Goal: Ask a question: Seek information or help from site administrators or community

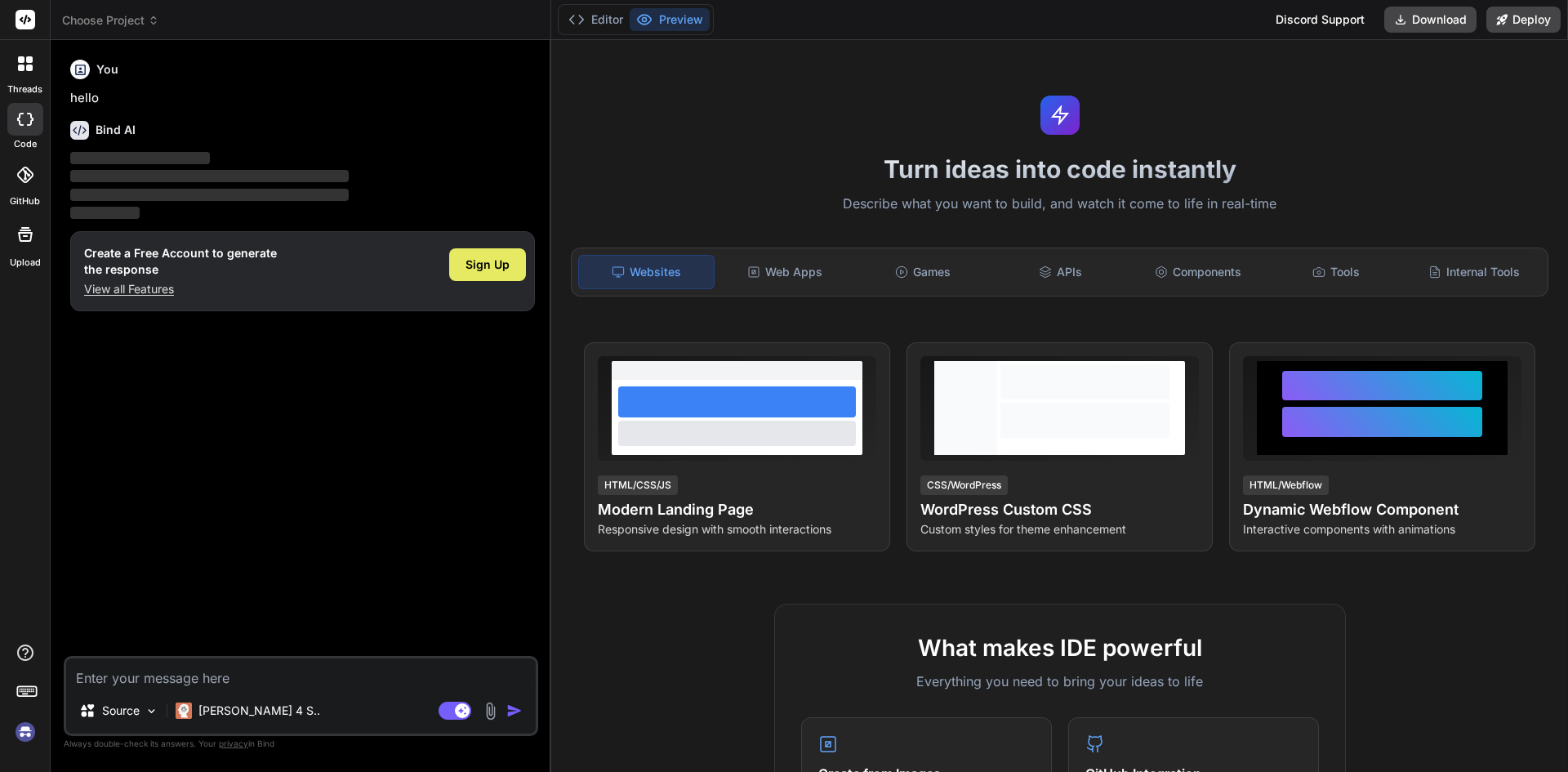
type textarea "x"
click at [155, 296] on p "View all Features" at bounding box center [180, 288] width 193 height 16
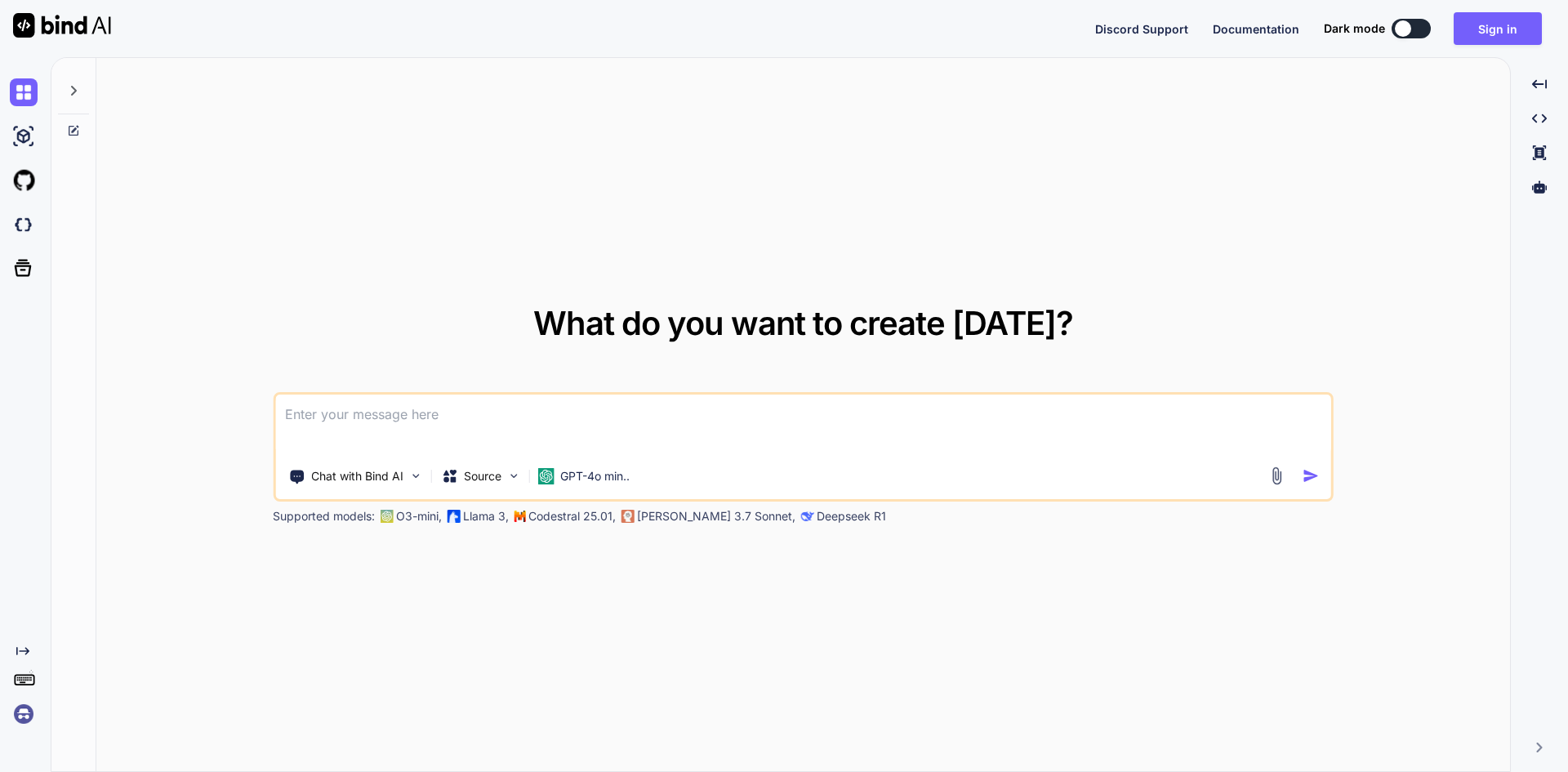
click at [402, 418] on textarea at bounding box center [803, 425] width 1056 height 61
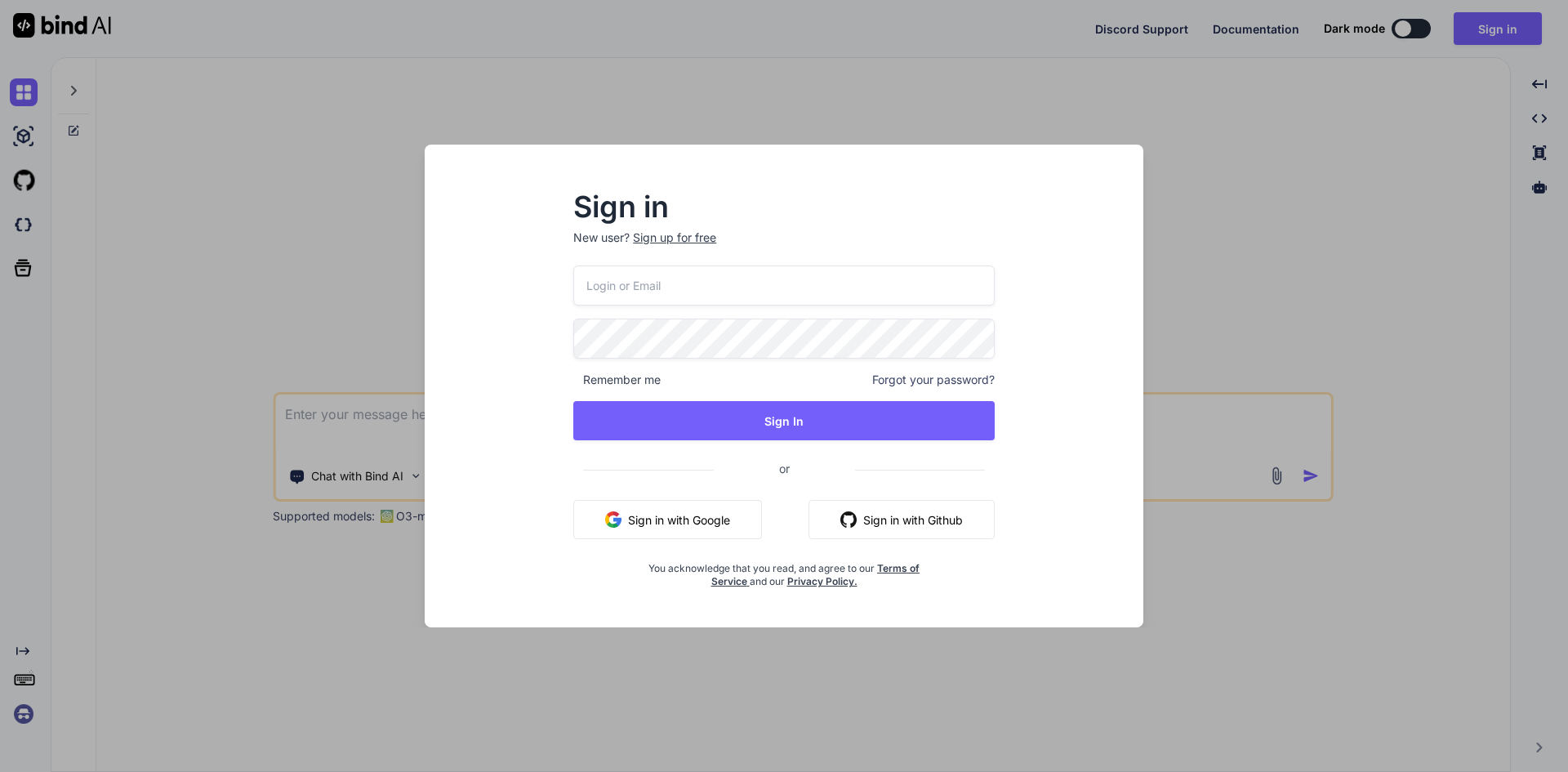
click at [632, 280] on input "email" at bounding box center [784, 285] width 421 height 40
type input "d"
type input "[EMAIL_ADDRESS][DOMAIN_NAME]"
click at [713, 440] on div "[EMAIL_ADDRESS][DOMAIN_NAME] Remember me Forgot your password? Sign In or Sign …" at bounding box center [784, 426] width 421 height 323
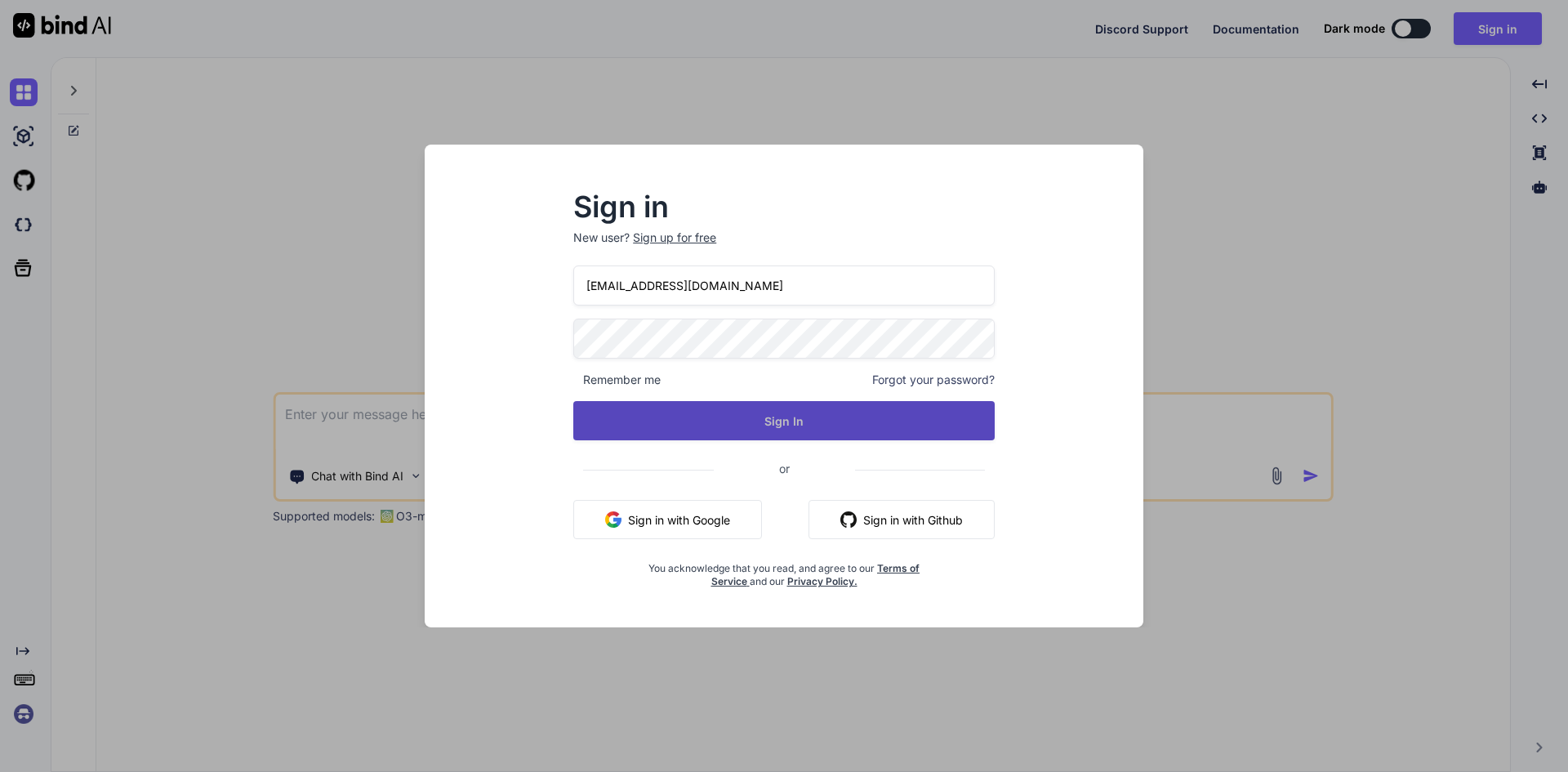
click at [720, 426] on button "Sign In" at bounding box center [784, 421] width 421 height 40
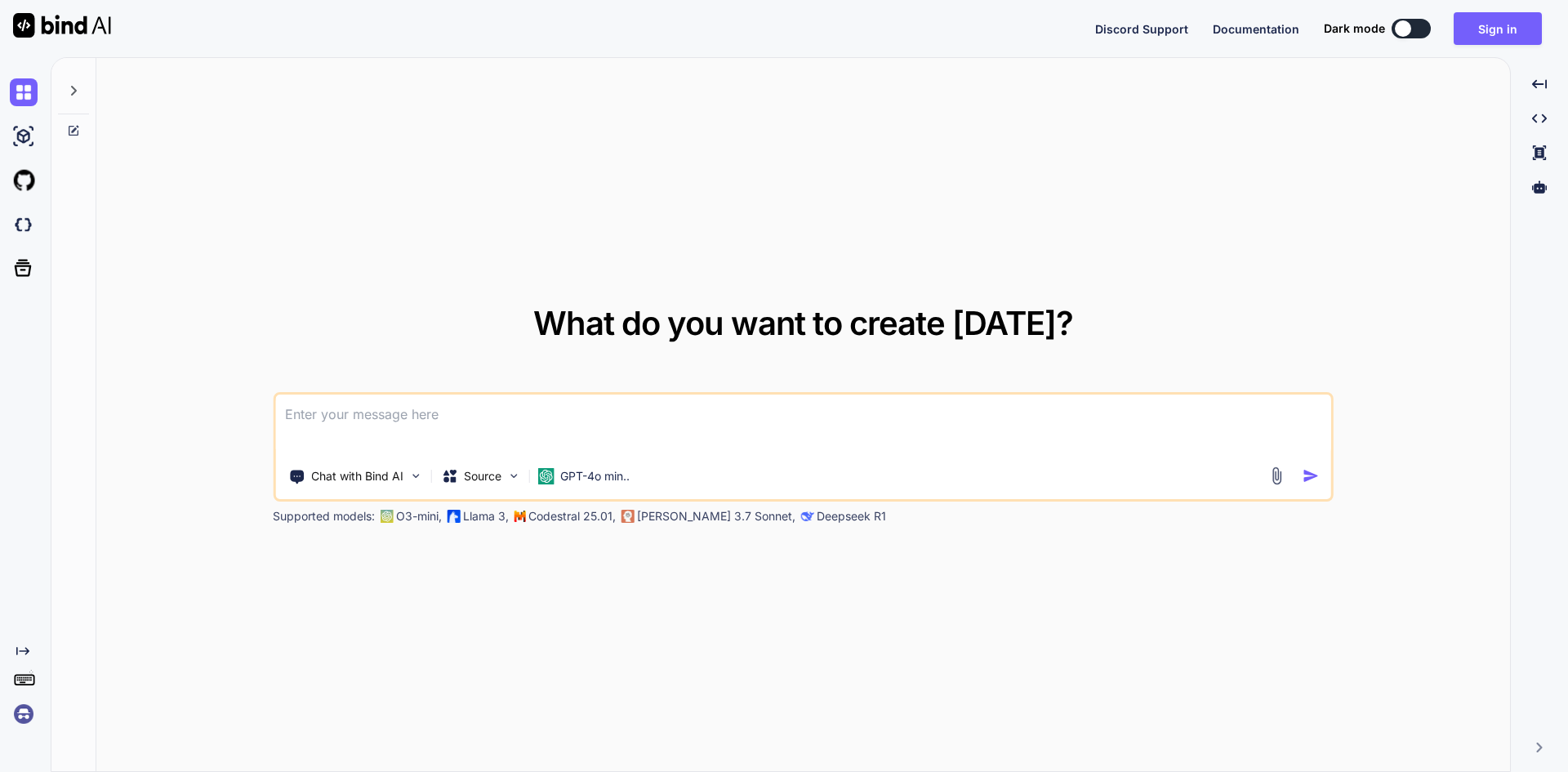
click at [541, 442] on textarea at bounding box center [803, 425] width 1056 height 61
paste textarea
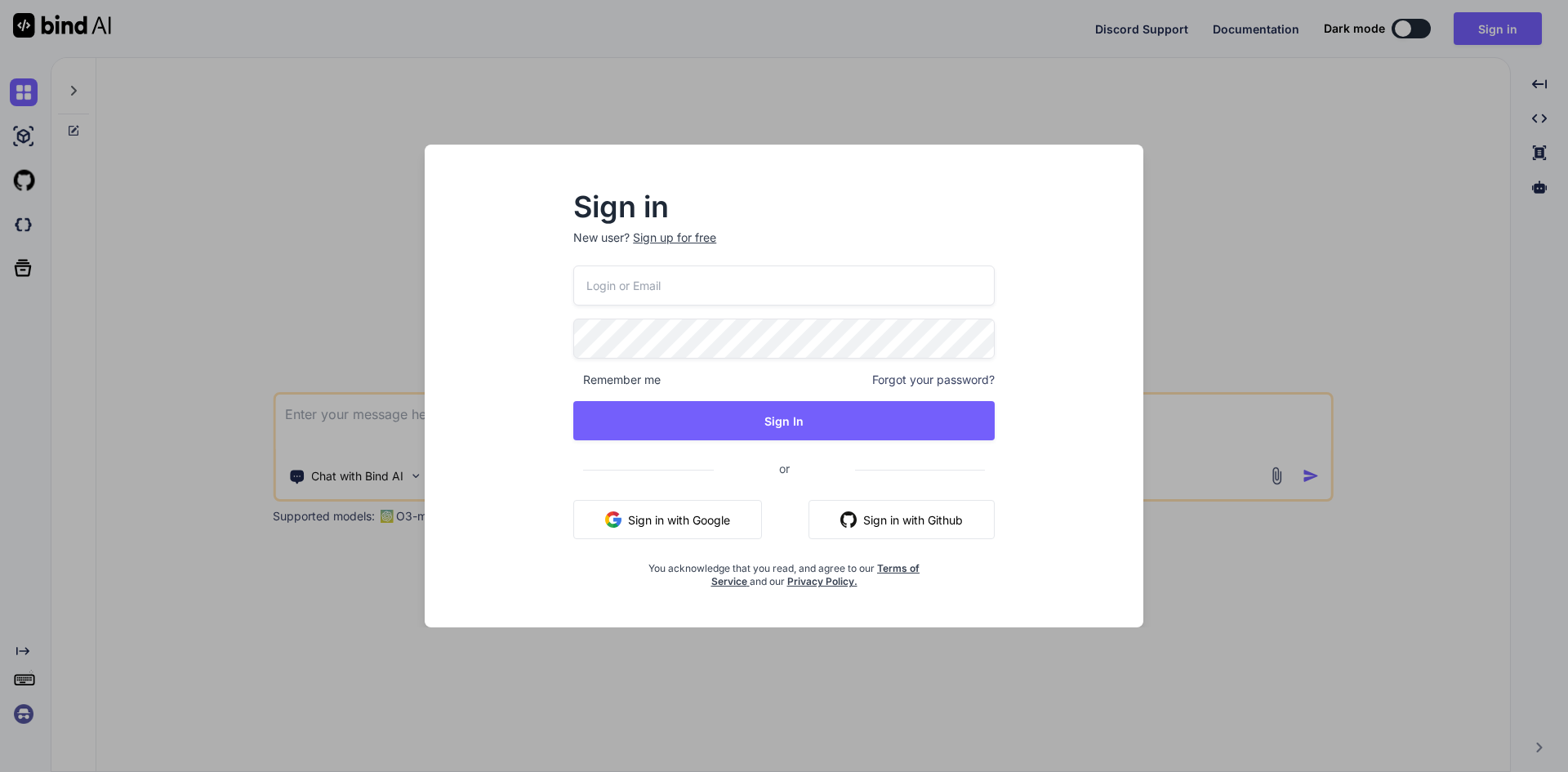
click at [622, 287] on input "email" at bounding box center [784, 285] width 421 height 40
type input "[EMAIL_ADDRESS][DOMAIN_NAME]"
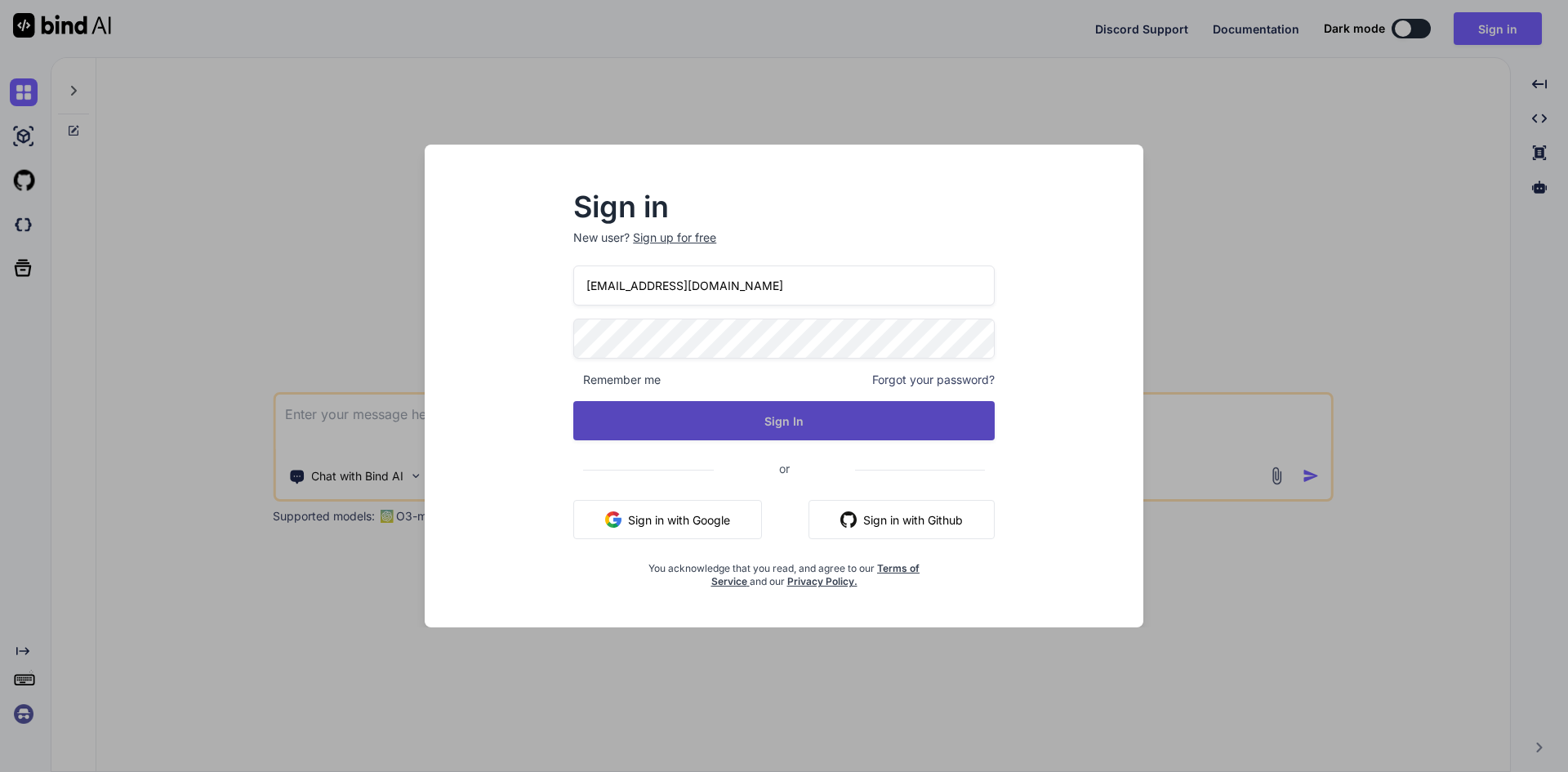
click at [706, 415] on button "Sign In" at bounding box center [784, 421] width 421 height 40
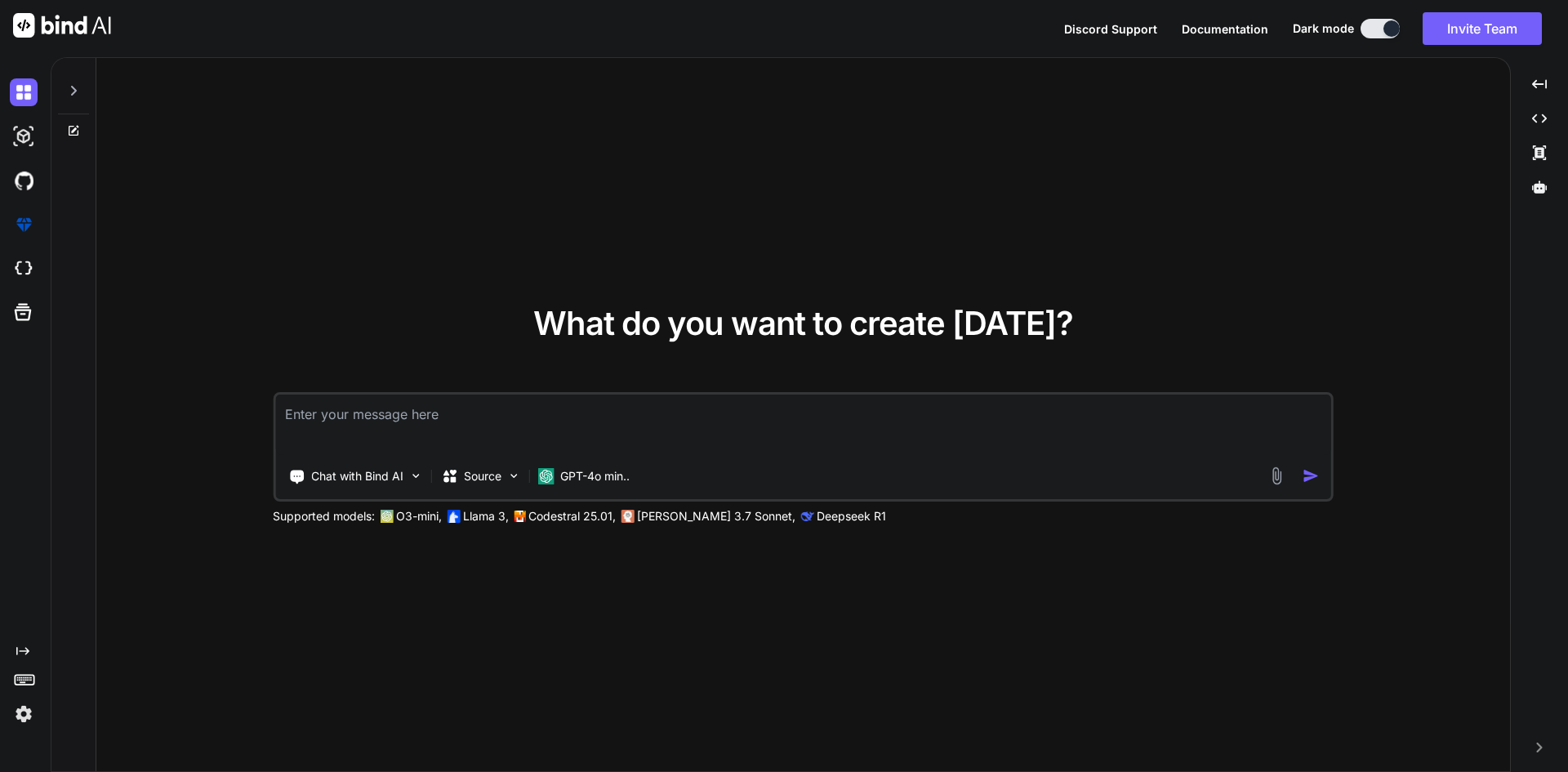
click at [499, 417] on textarea at bounding box center [803, 425] width 1056 height 61
paste textarea "<template> <div class="scoptel-tab-content-inner scoptel-tab-content-followMe c…"
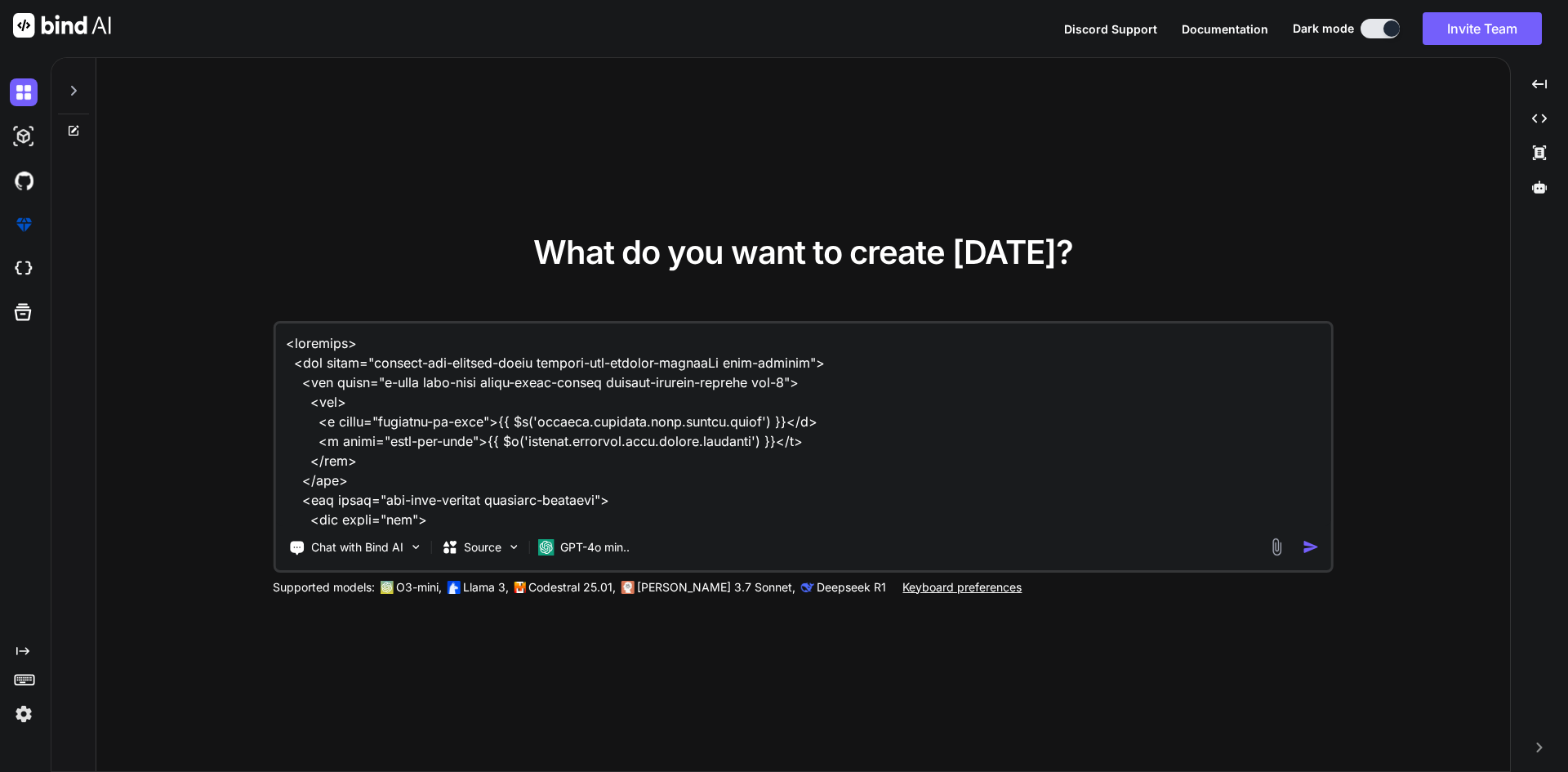
click at [360, 337] on textarea at bounding box center [803, 425] width 1056 height 202
click at [288, 341] on textarea at bounding box center [803, 425] width 1056 height 202
click at [311, 354] on textarea at bounding box center [803, 425] width 1056 height 202
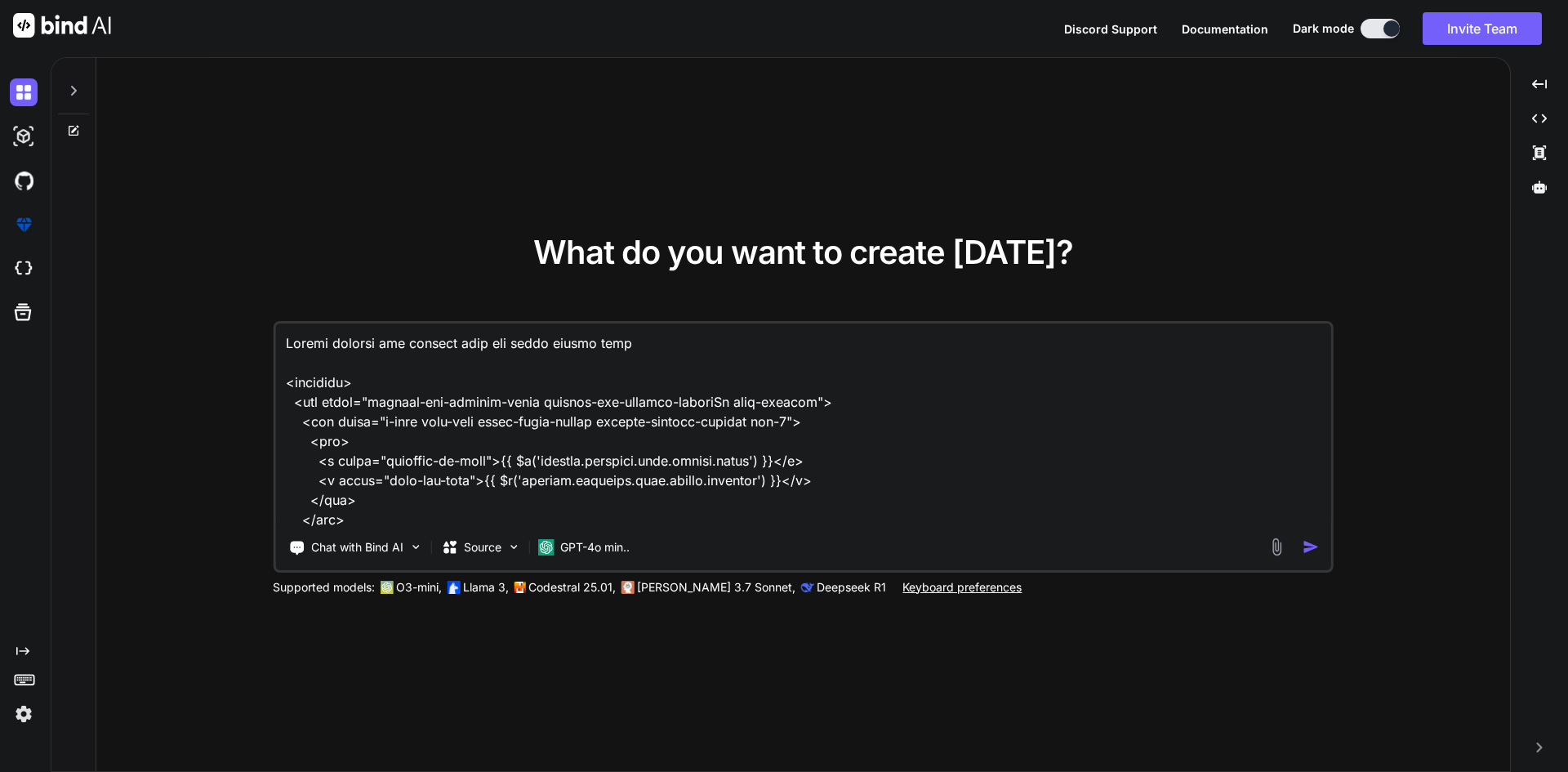
type textarea "Format numbers for display only for input fields below <template> <div class="s…"
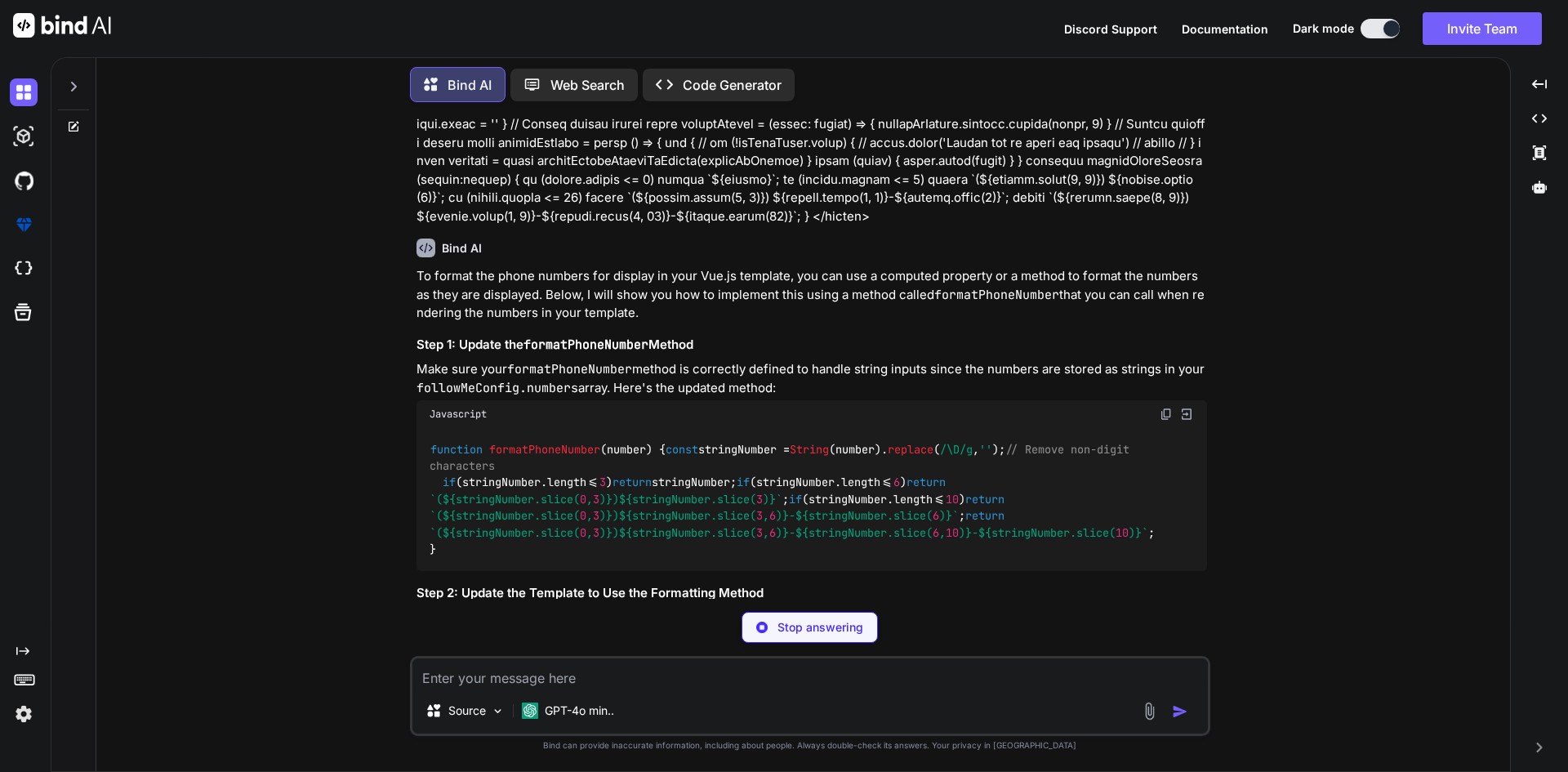
scroll to position [1334, 0]
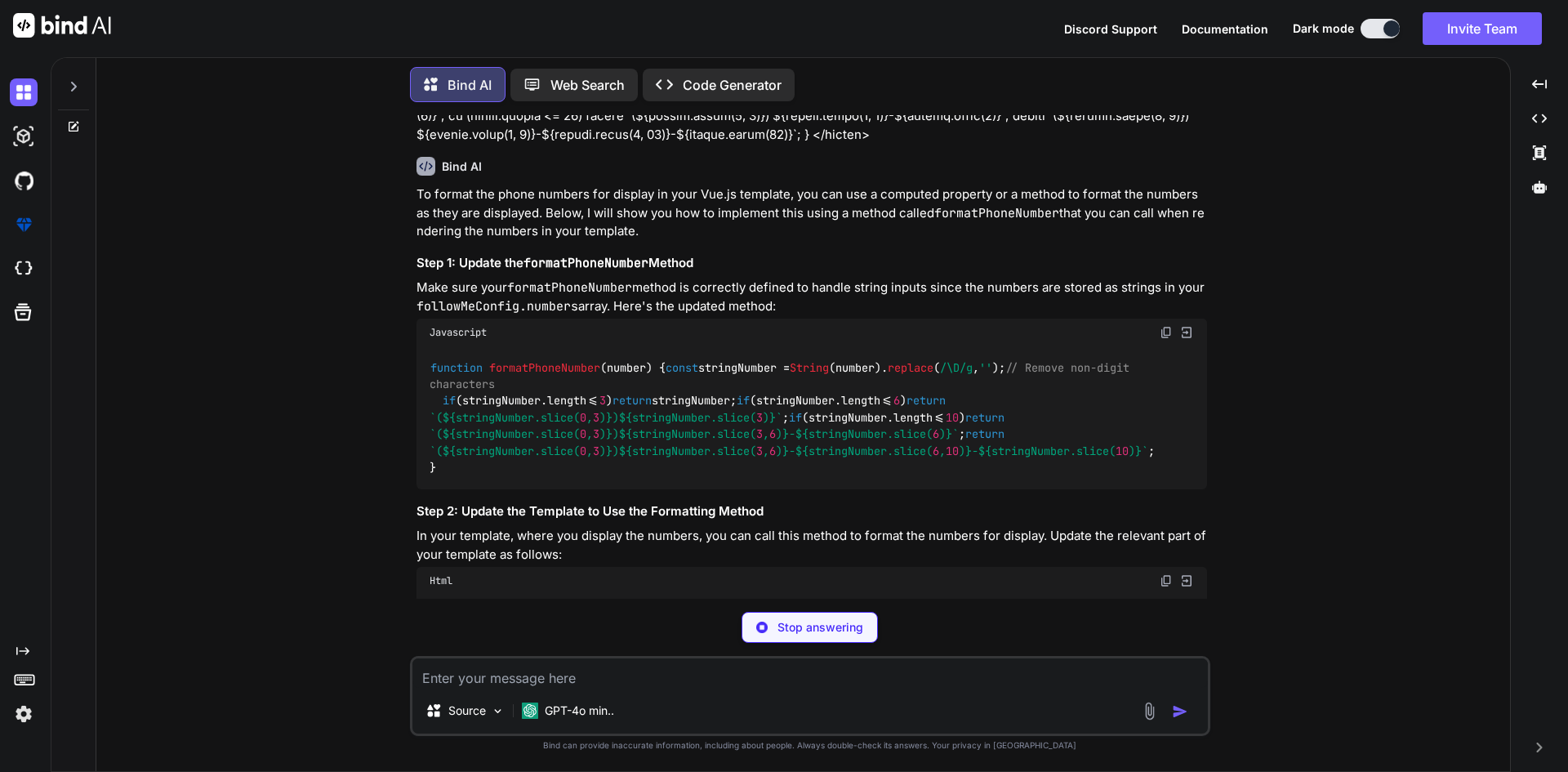
click at [651, 394] on span "return" at bounding box center [632, 400] width 40 height 14
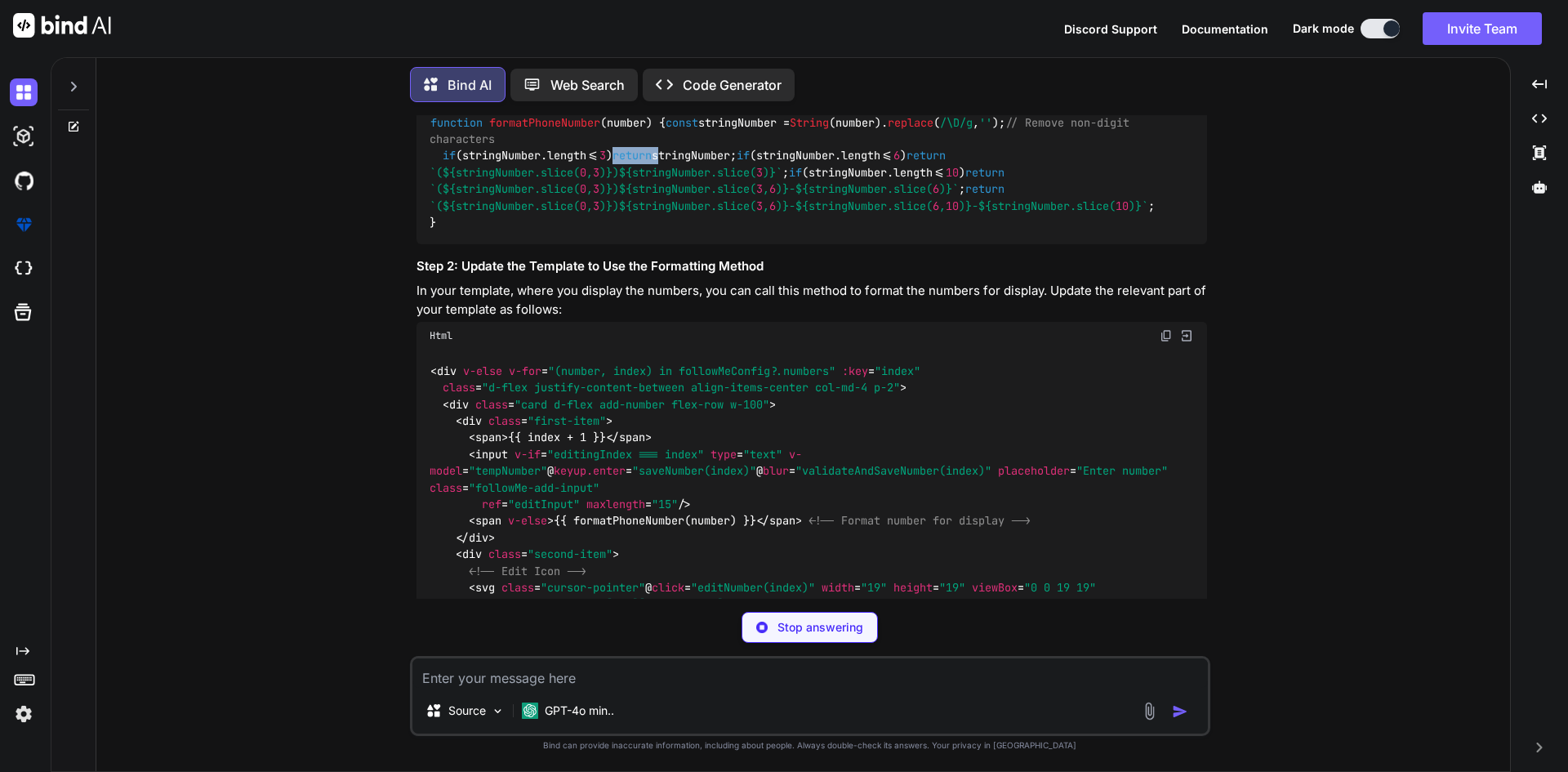
scroll to position [1416, 0]
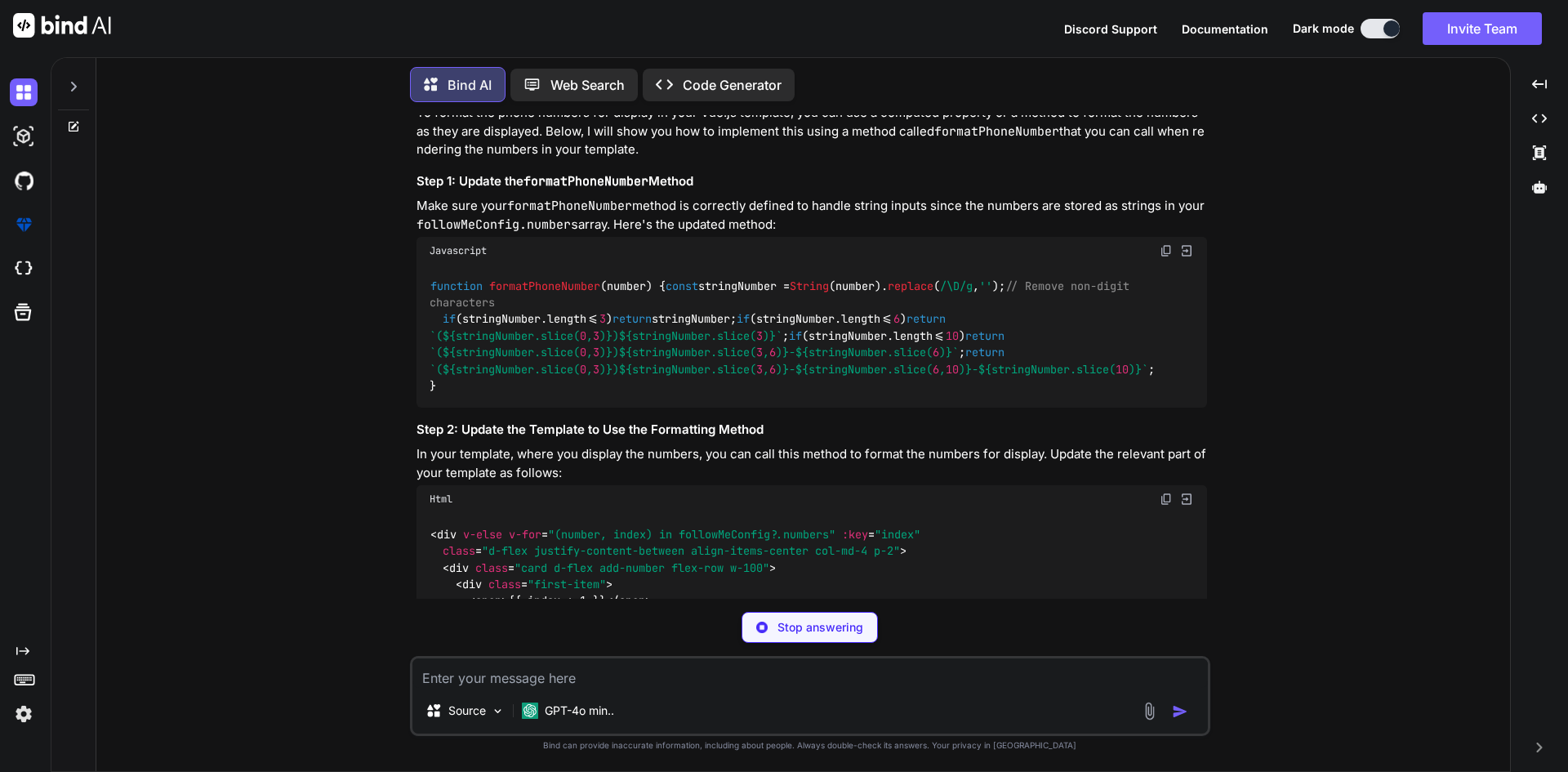
click at [535, 278] on span "formatPhoneNumber" at bounding box center [545, 285] width 111 height 14
copy span "formatPhoneNumber"
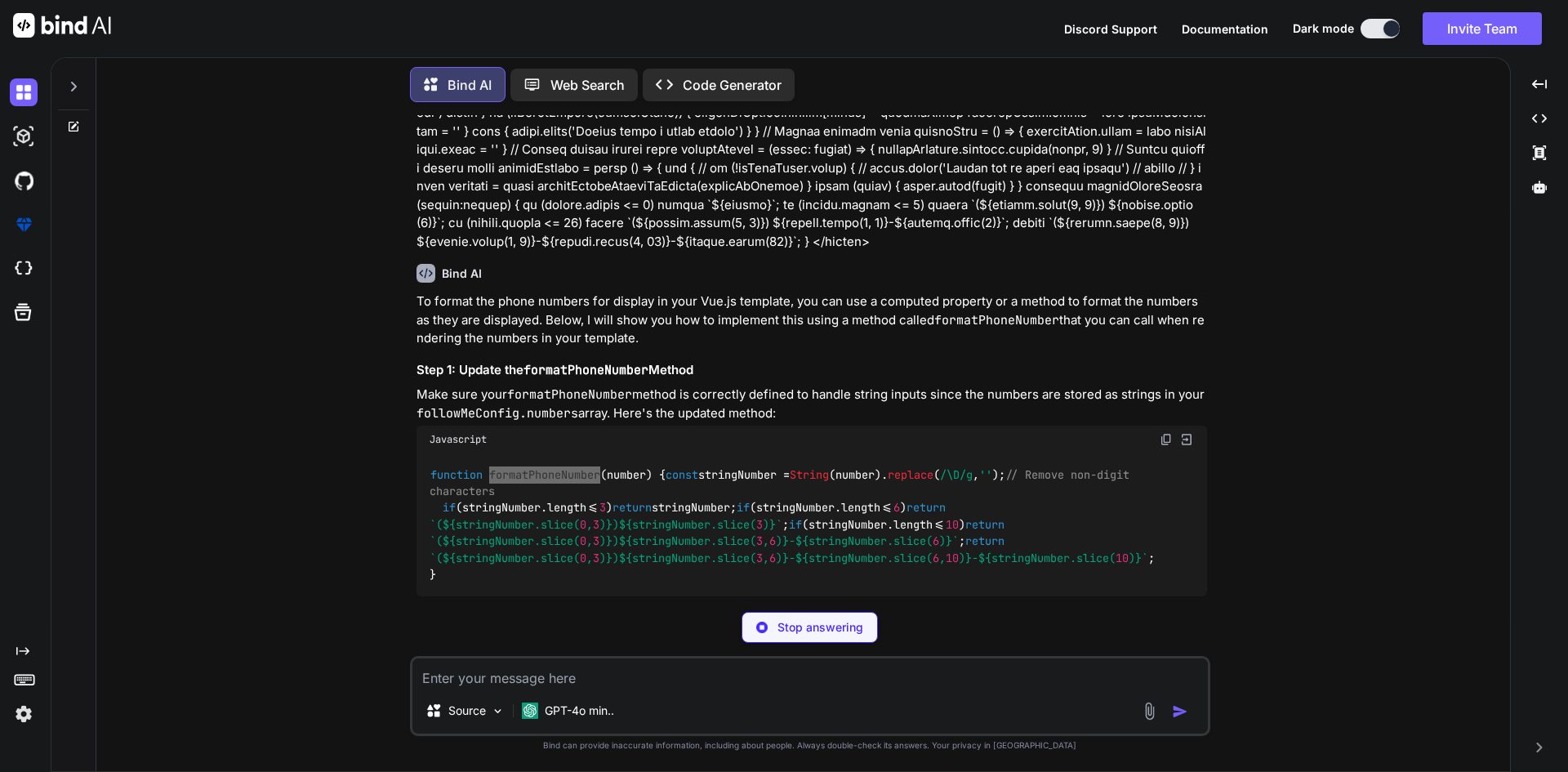
scroll to position [1472, 0]
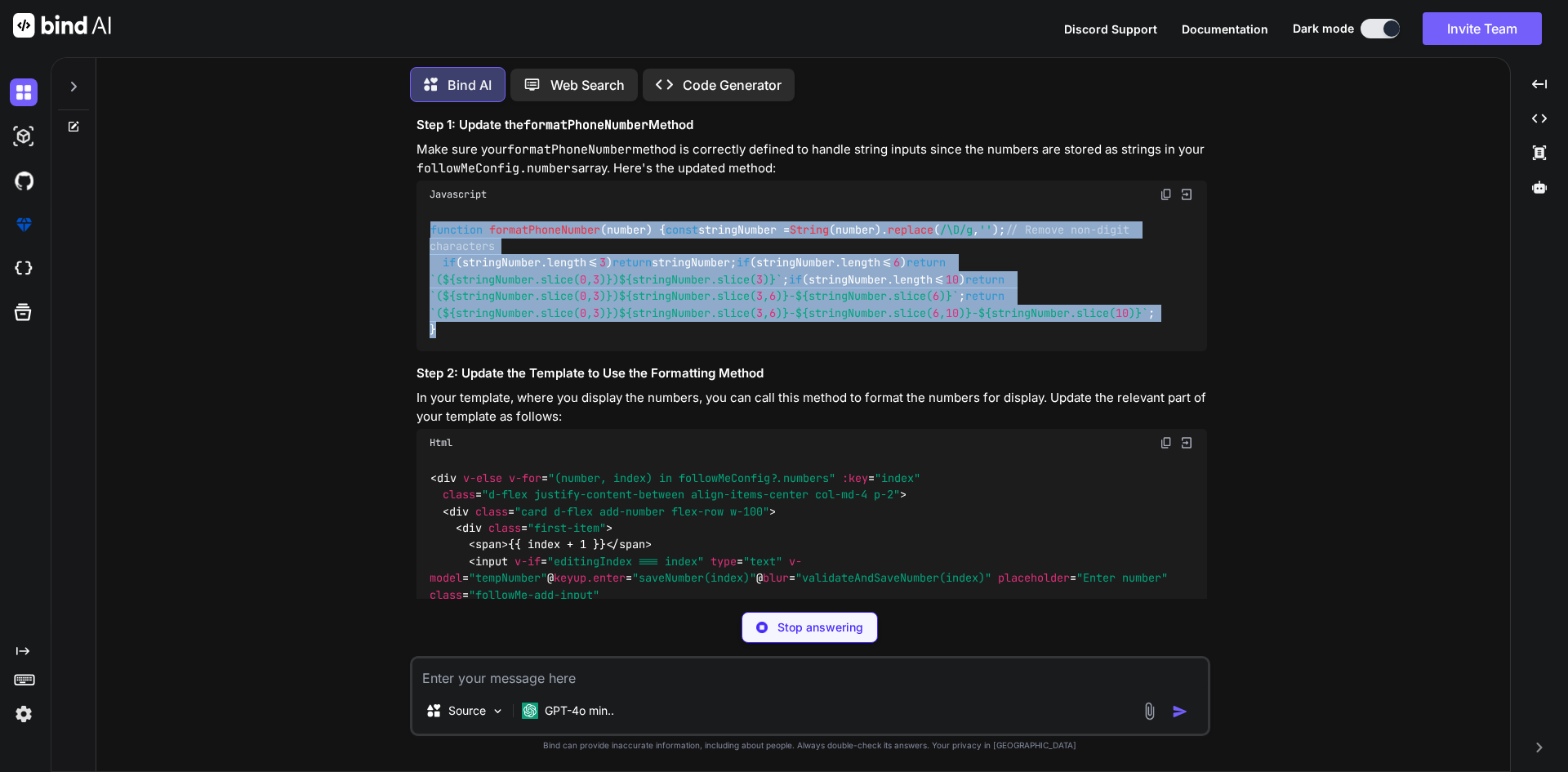
copy code "function formatPhoneNumber ( number ) { const stringNumber = String (number). r…"
drag, startPoint x: 445, startPoint y: 347, endPoint x: 429, endPoint y: 212, distance: 135.9
click at [429, 212] on div "function formatPhoneNumber ( number ) { const stringNumber = String (number). r…" at bounding box center [811, 280] width 790 height 143
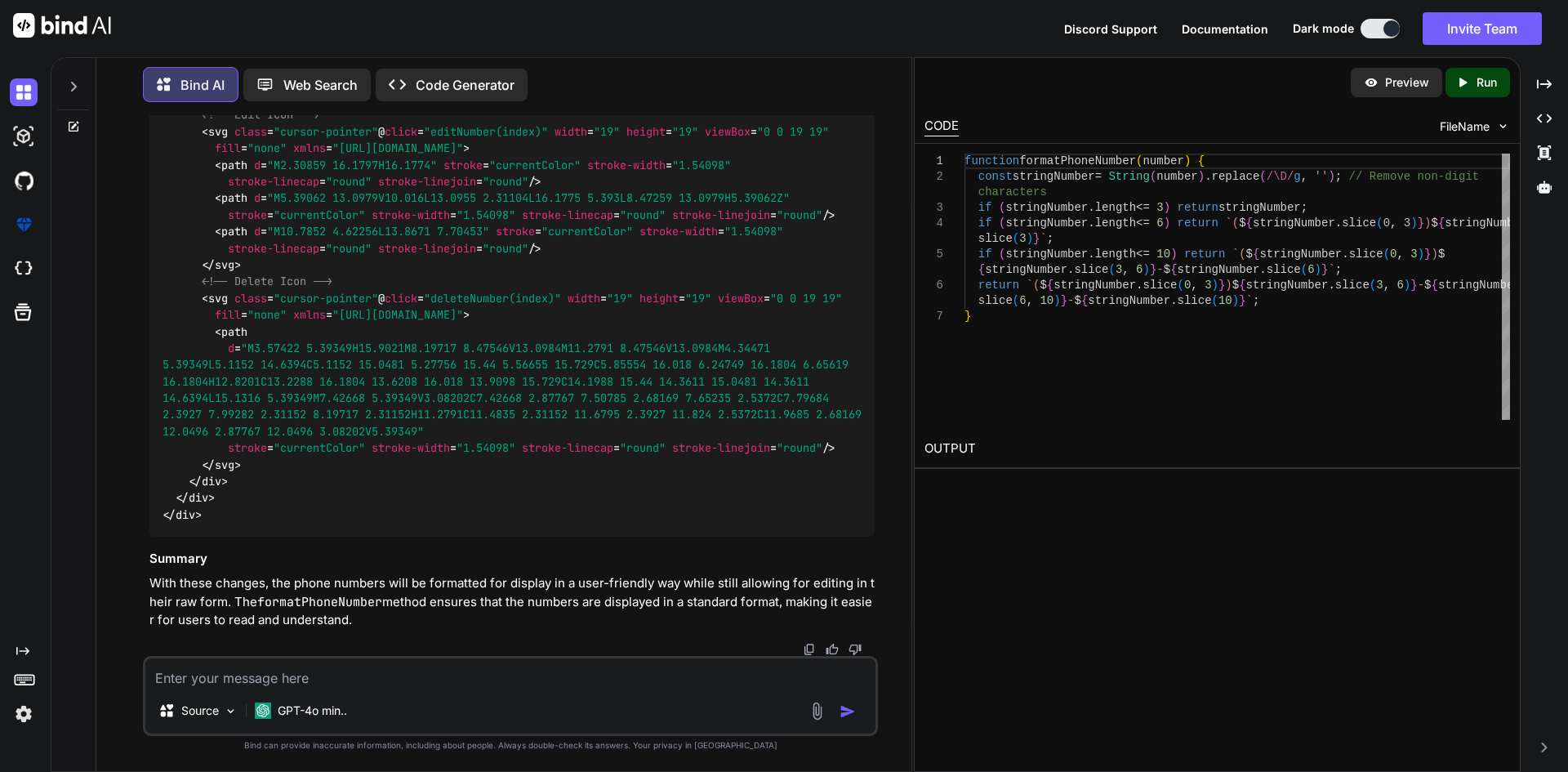
scroll to position [1949, 0]
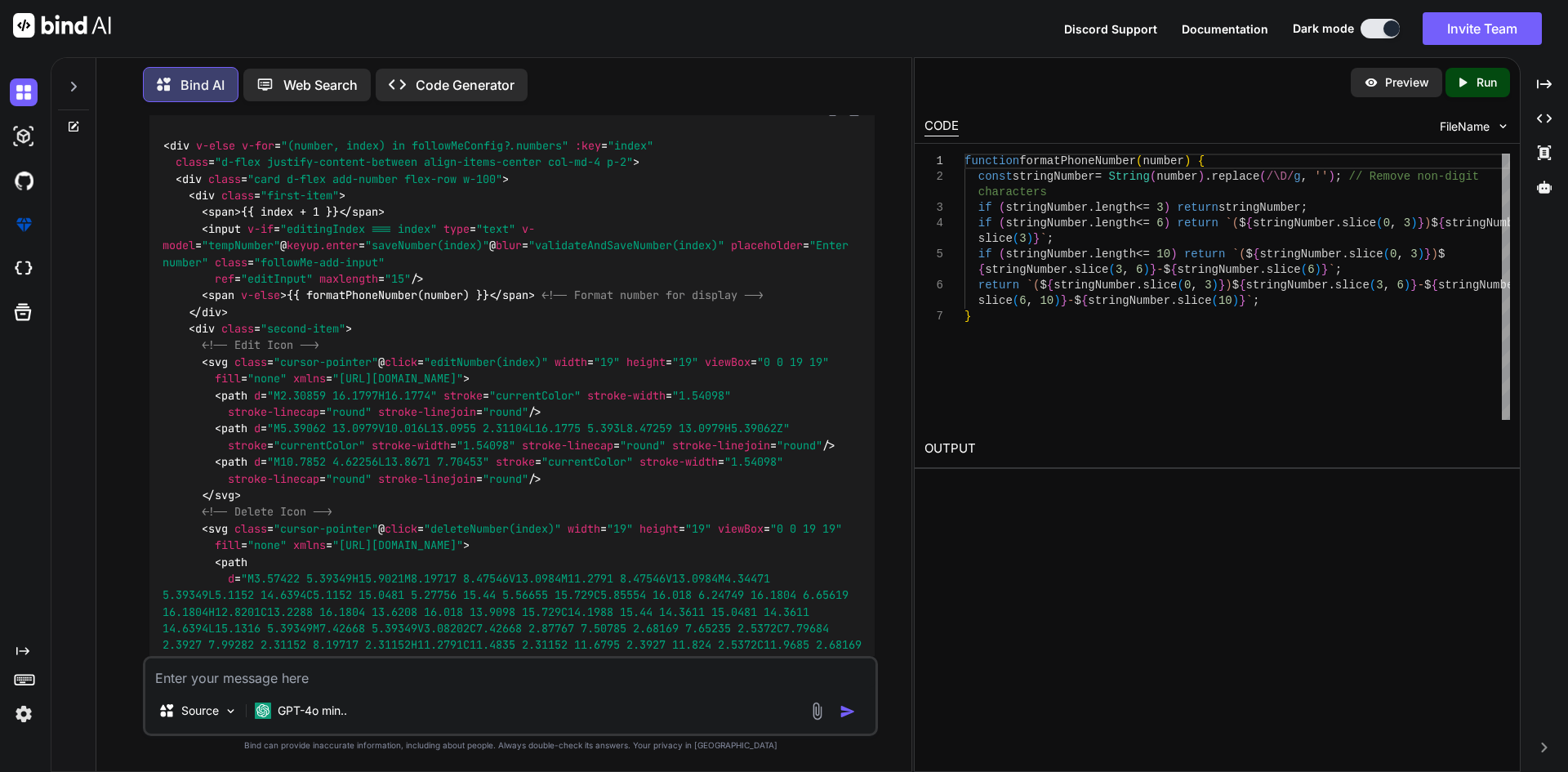
click at [377, 687] on textarea at bounding box center [511, 673] width 730 height 29
paste textarea "<input v-if="editingIndex === index" type="text" v-model="tempNumber" @keyup.en…"
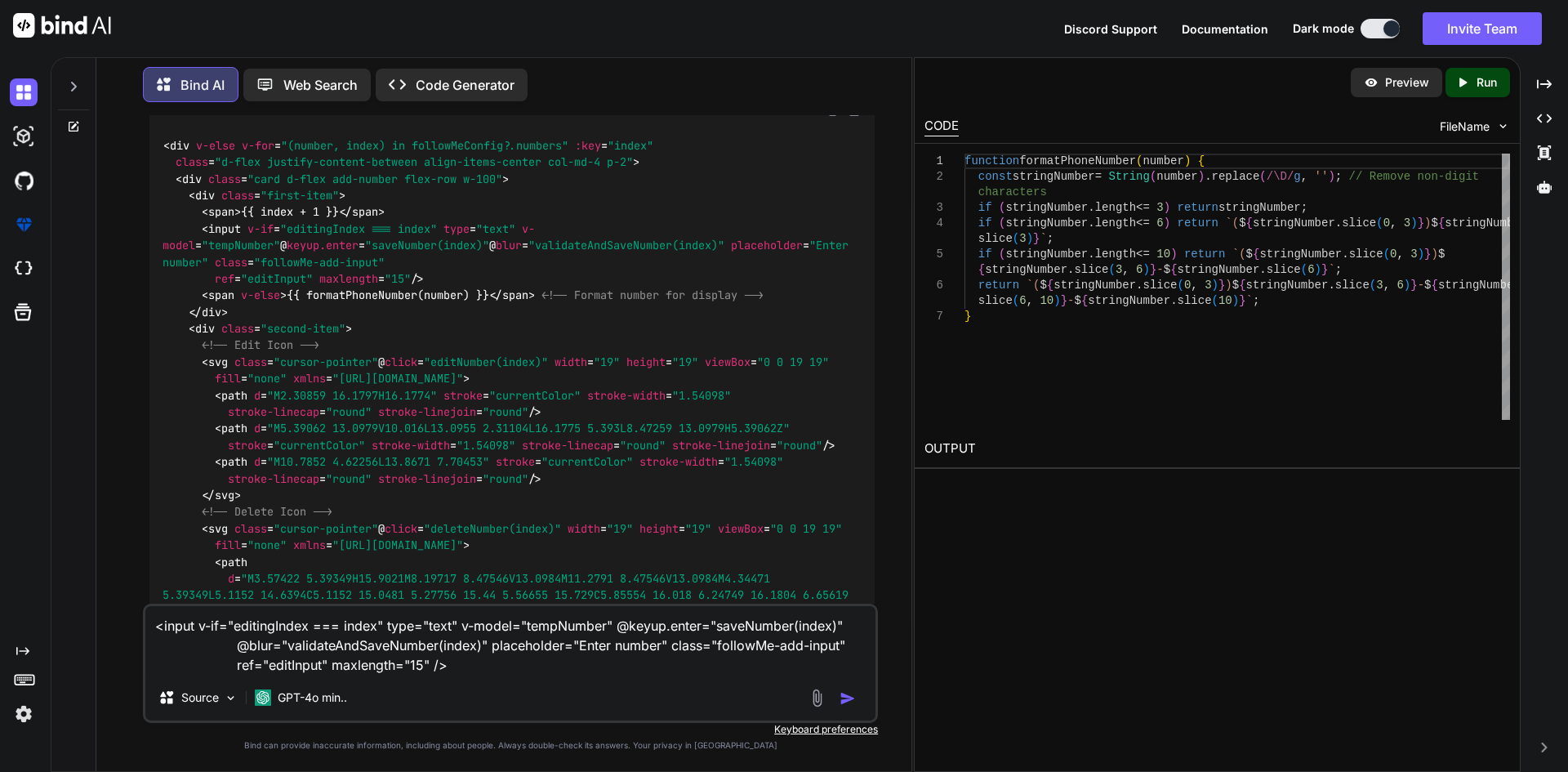
scroll to position [2113, 0]
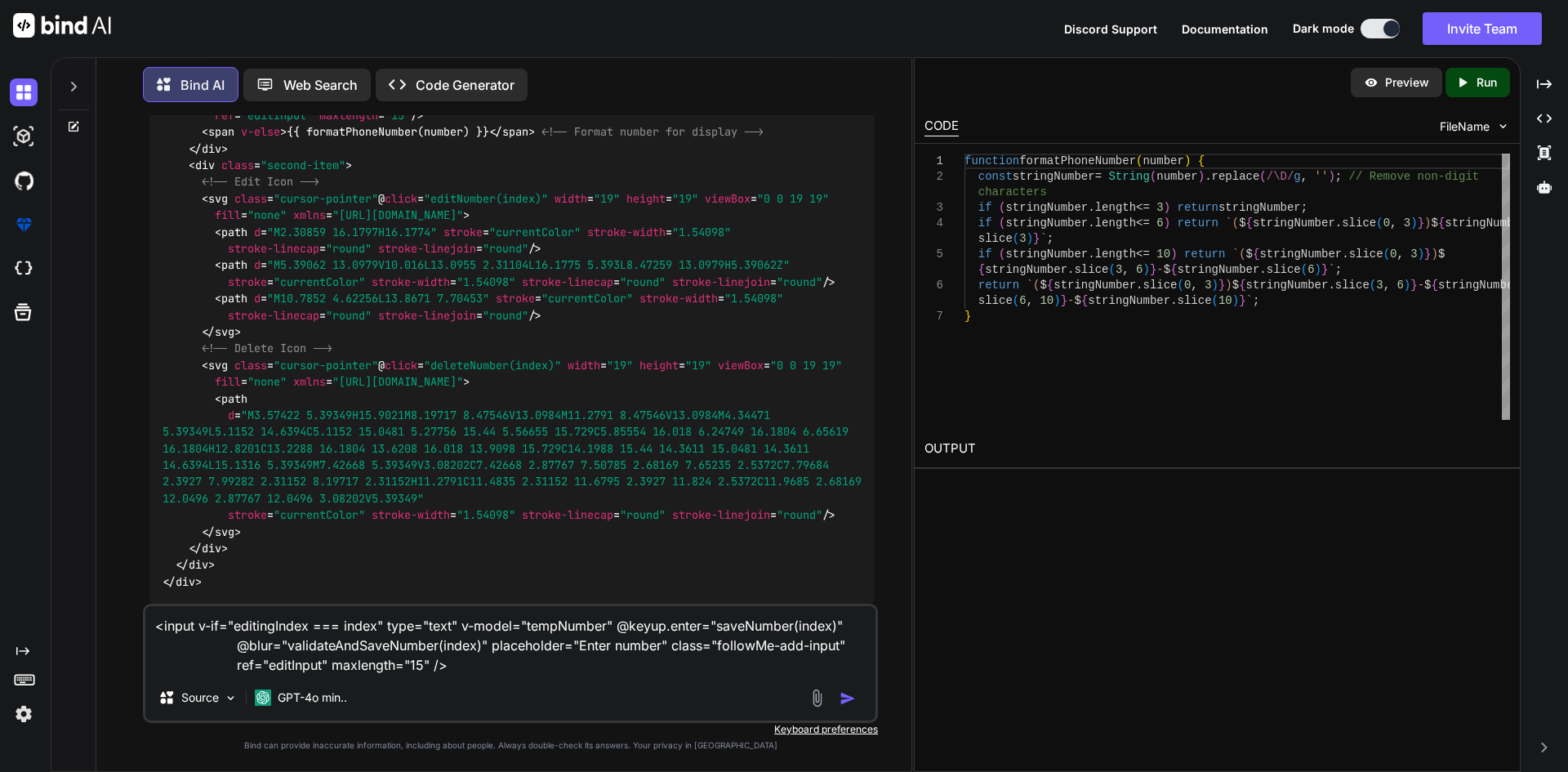
click at [462, 661] on textarea "<input v-if="editingIndex === index" type="text" v-model="tempNumber" @keyup.en…" at bounding box center [511, 640] width 730 height 68
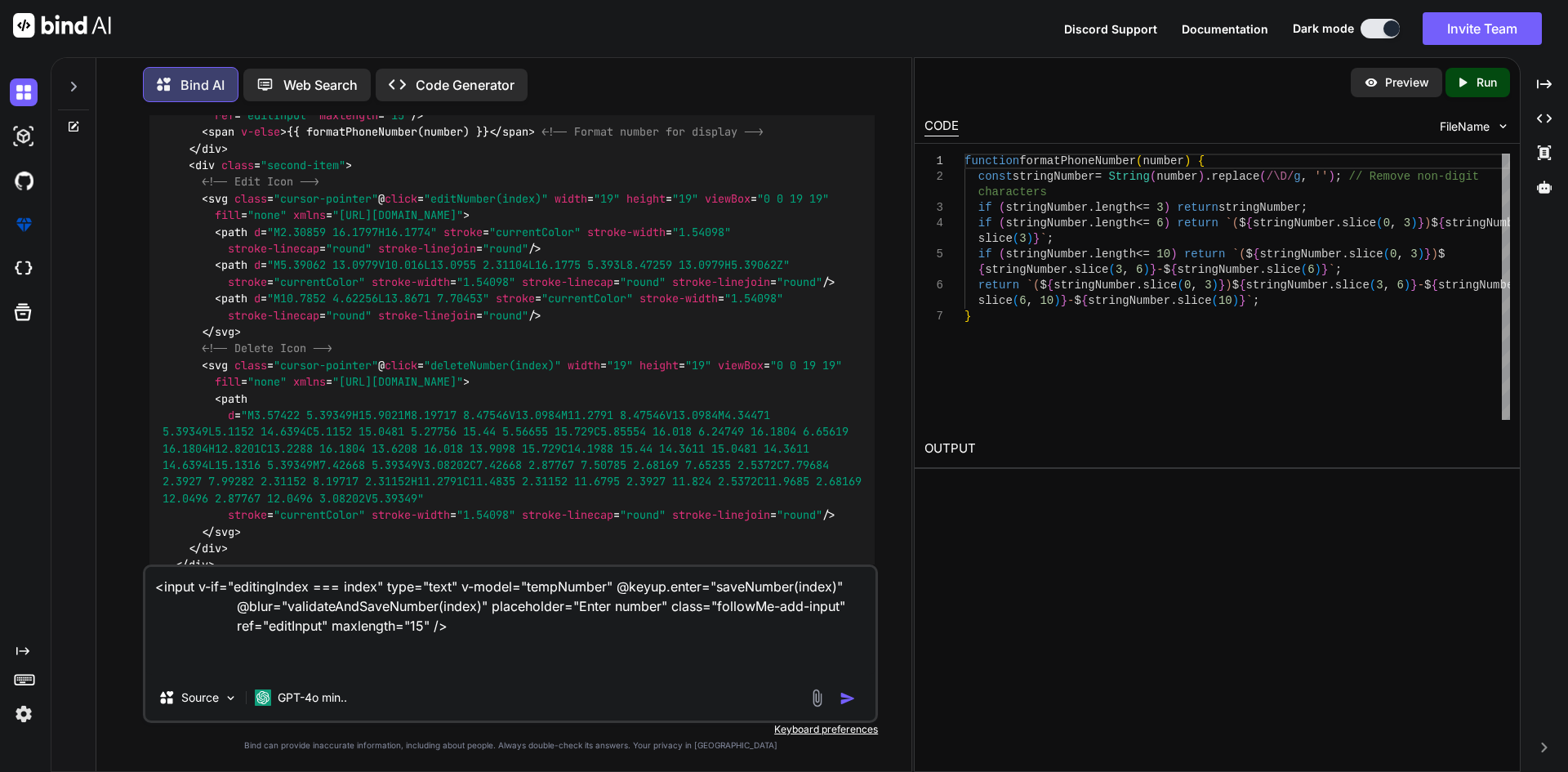
paste textarea "<div class="col-md-4"> <input type="text" class="inputText" :placeholder="$t('s…"
type textarea "<input v-if="editingIndex === index" type="text" v-model="tempNumber" @keyup.en…"
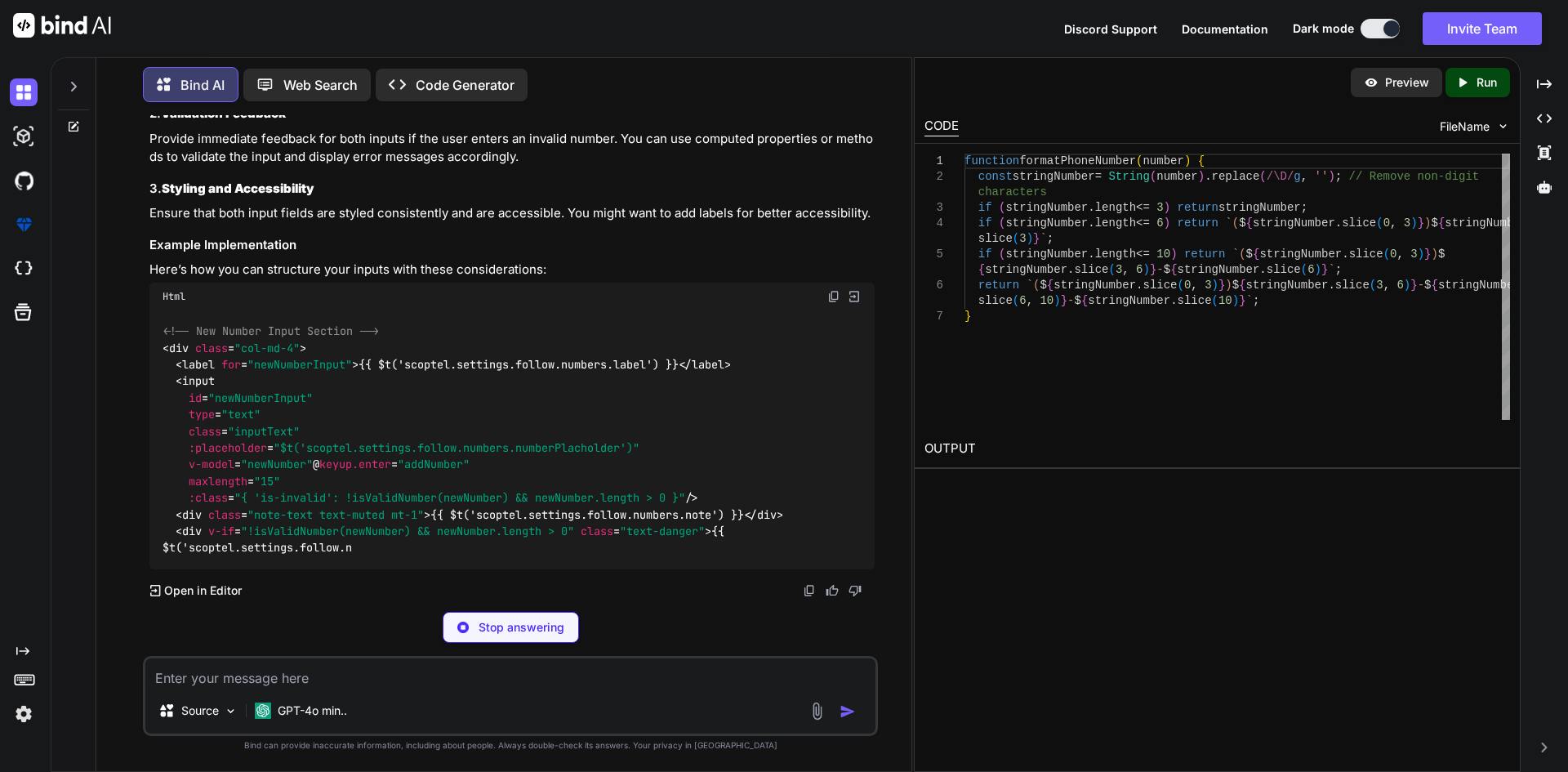
scroll to position [3112, 0]
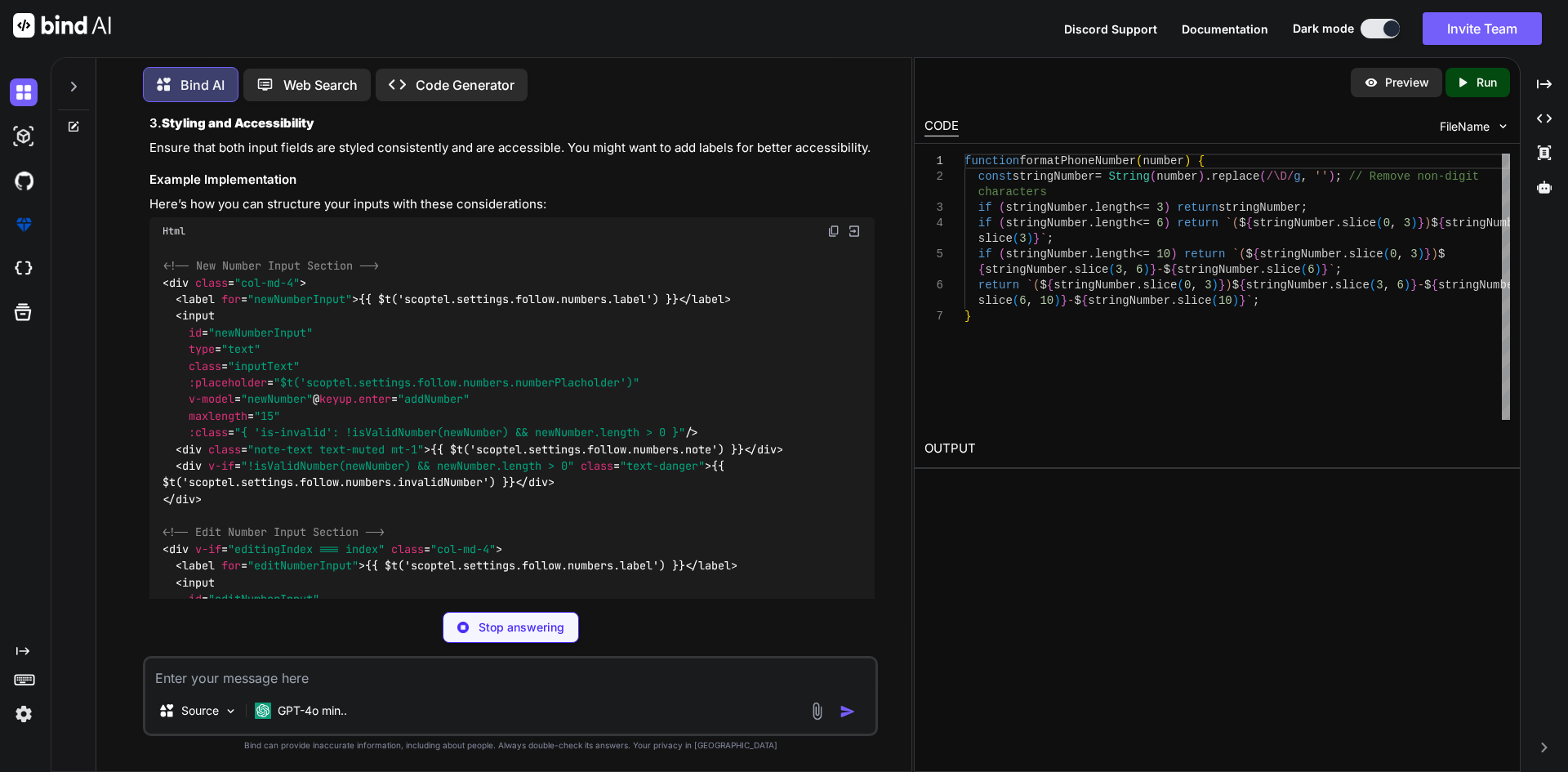
click at [224, 407] on span "v-model" at bounding box center [211, 399] width 45 height 14
click at [262, 407] on span ""newNumber"" at bounding box center [276, 399] width 72 height 14
copy span "newNumber"
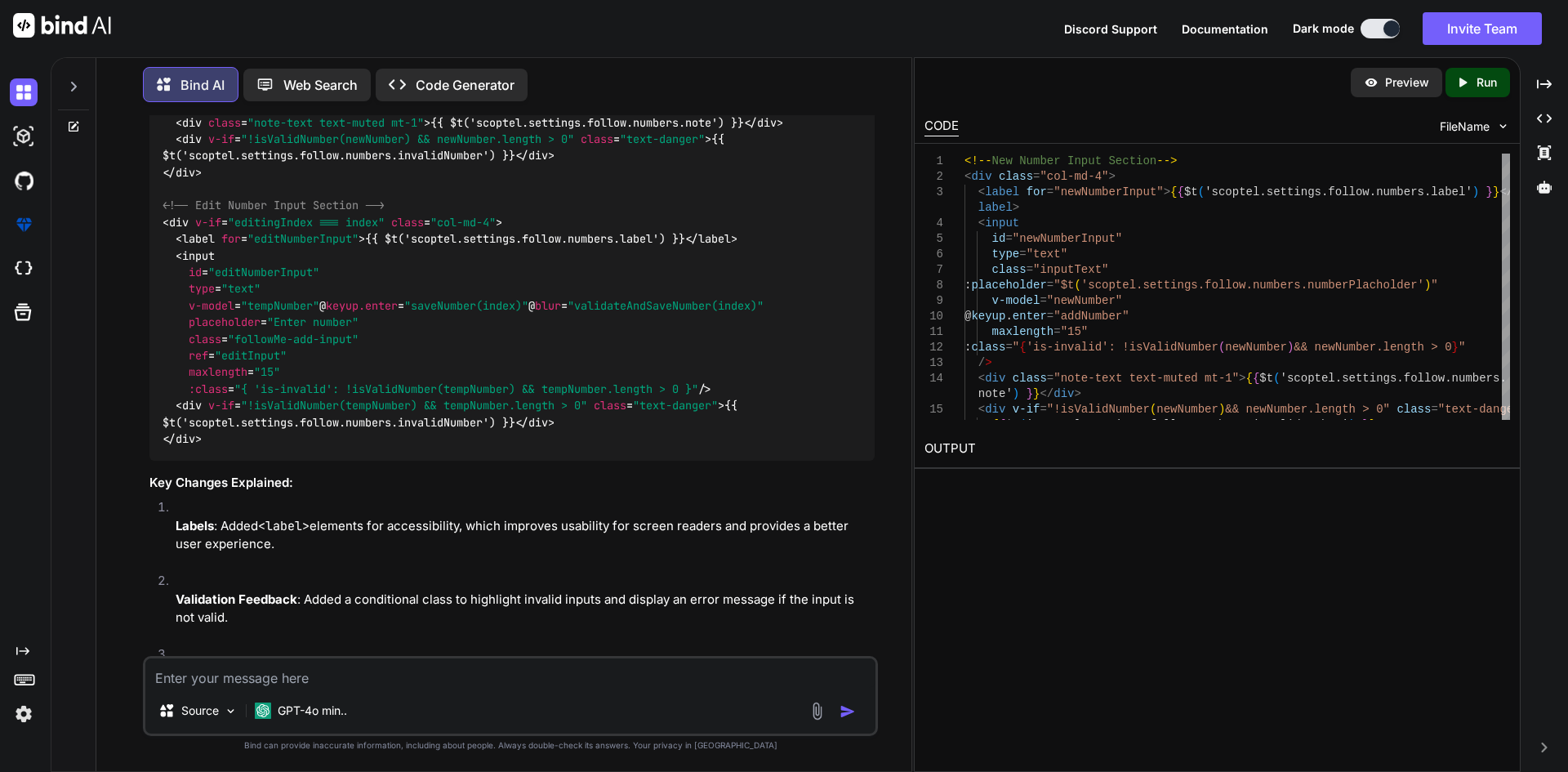
scroll to position [3520, 0]
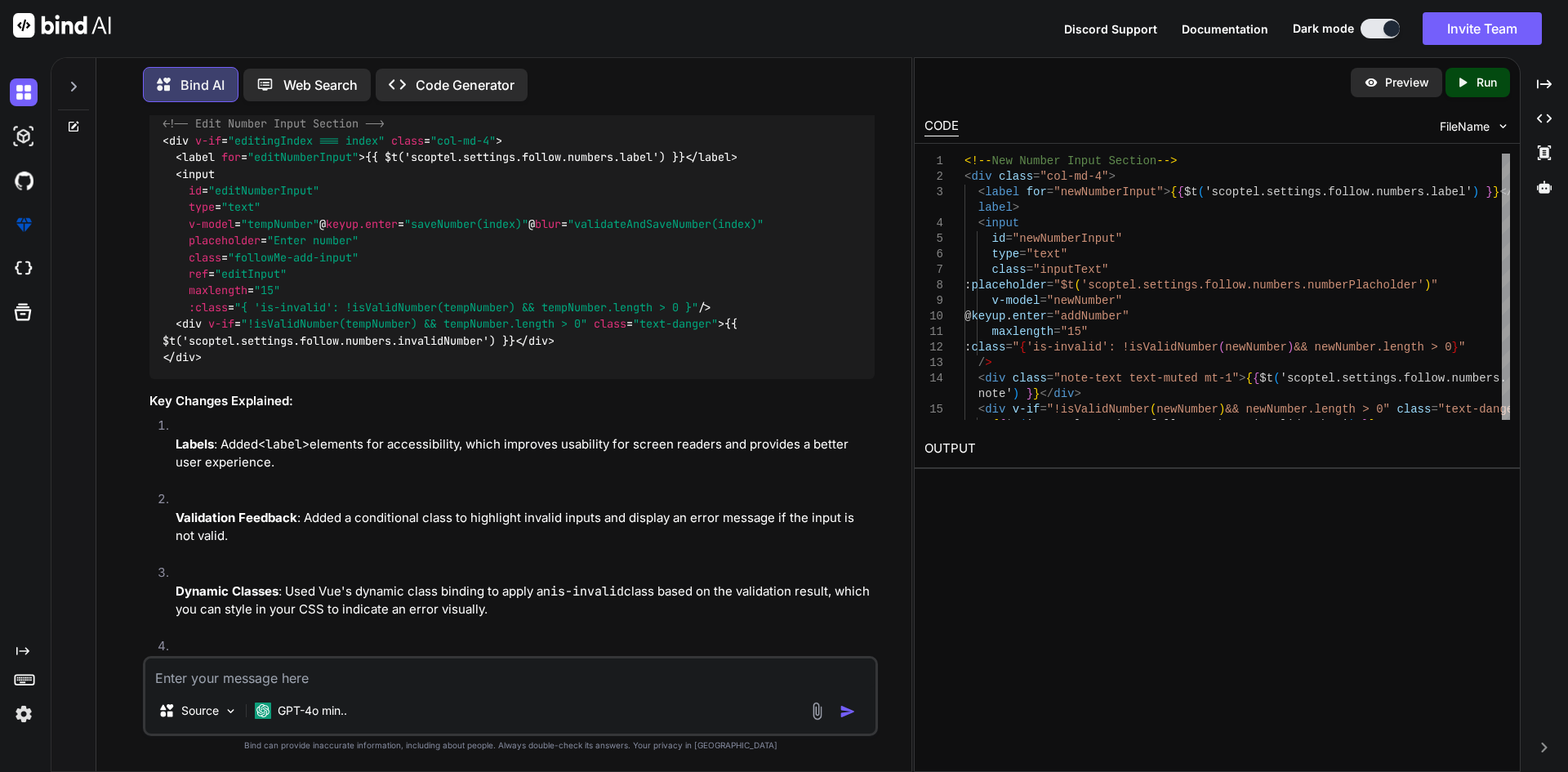
click at [238, 679] on textarea at bounding box center [511, 673] width 730 height 29
type textarea "format numbers display in those fields"
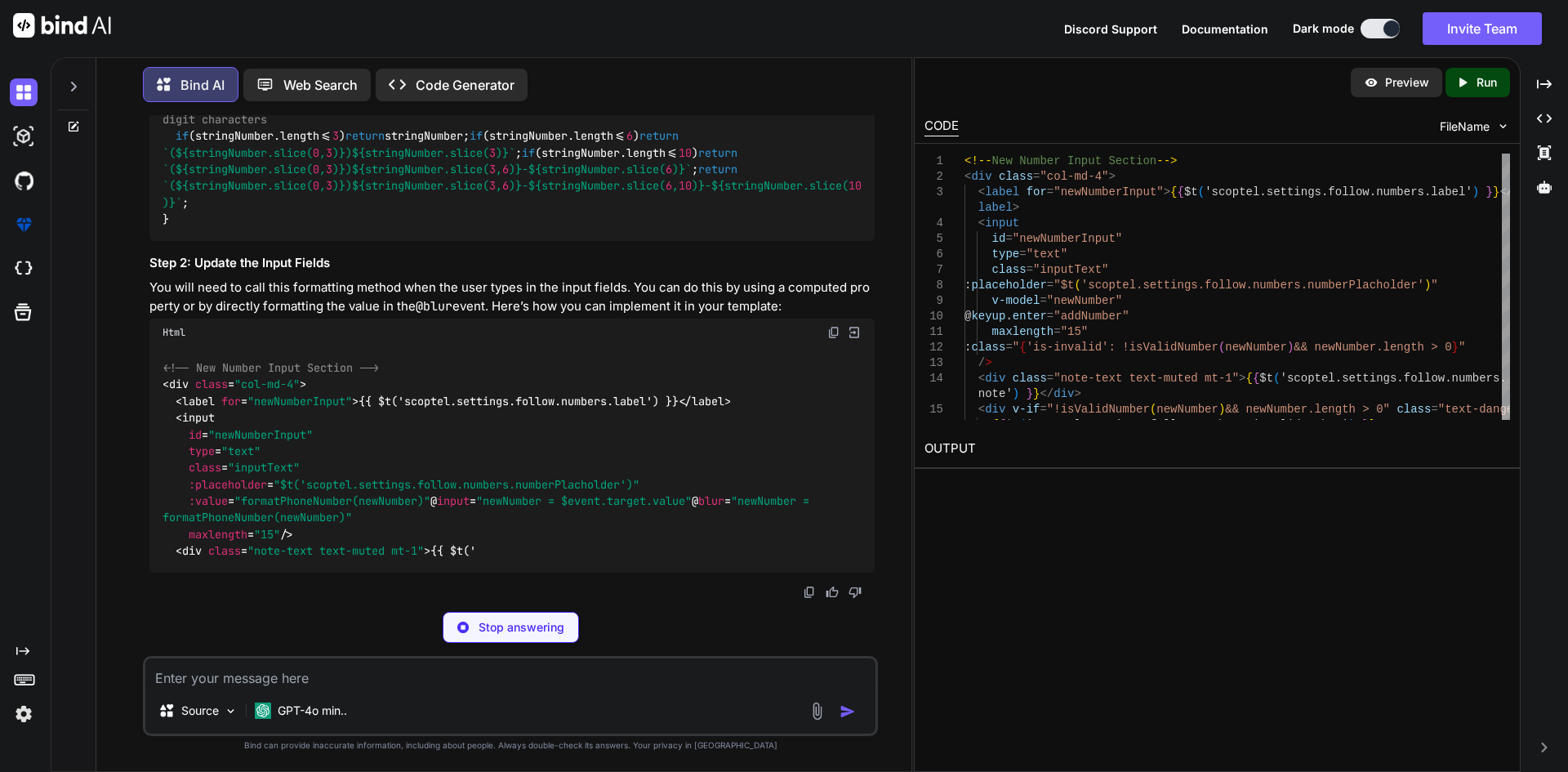
scroll to position [4673, 0]
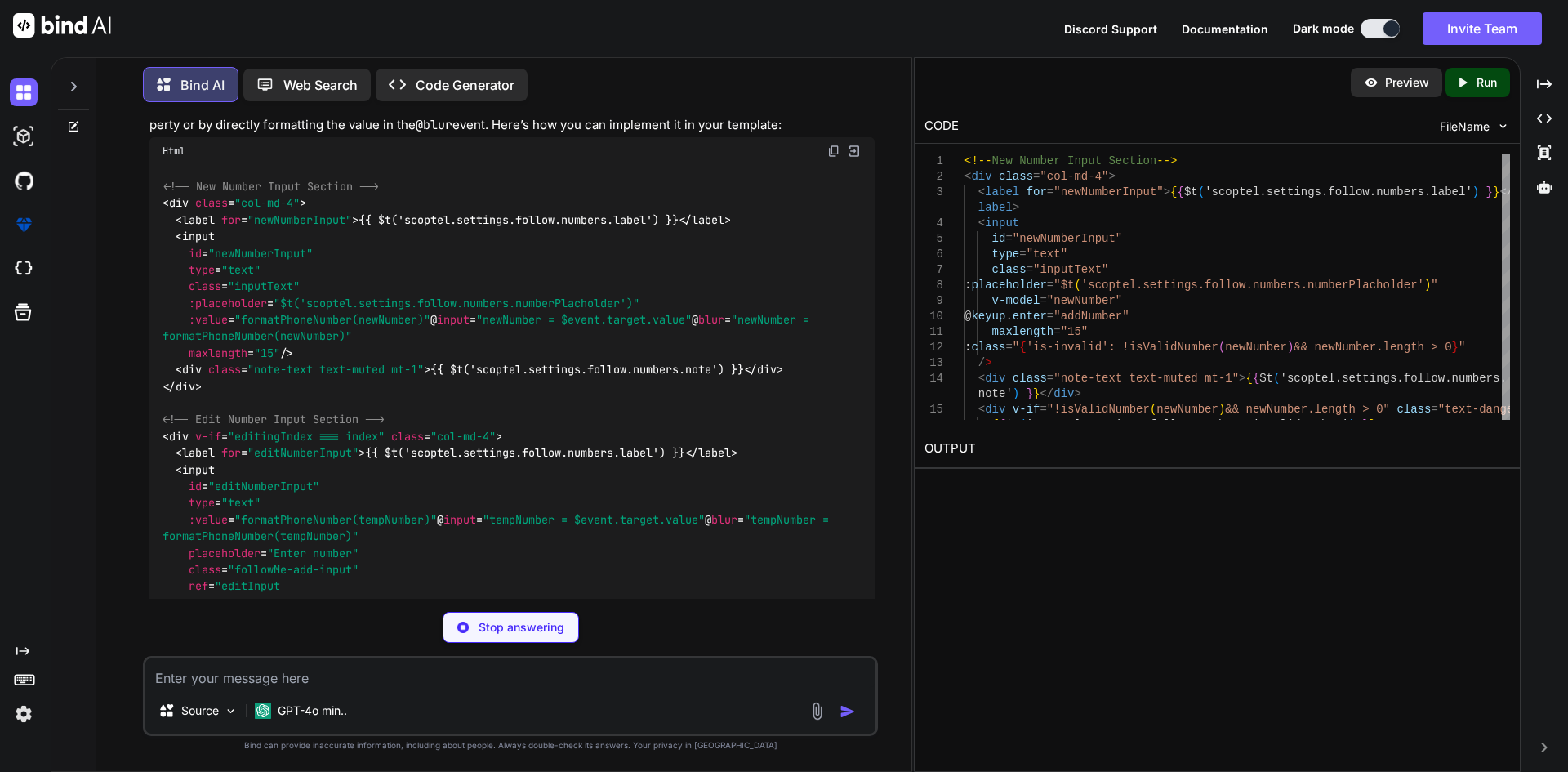
click at [274, 327] on span ""formatPhoneNumber(newNumber)"" at bounding box center [332, 319] width 196 height 14
drag, startPoint x: 187, startPoint y: 468, endPoint x: 463, endPoint y: 469, distance: 276.0
click at [446, 464] on div "<!-- New Number Input Section --> < div class = "col-md-4" > < label for = "new…" at bounding box center [511, 403] width 725 height 476
copy span ":value = "formatPhoneNumber(newNumber)""
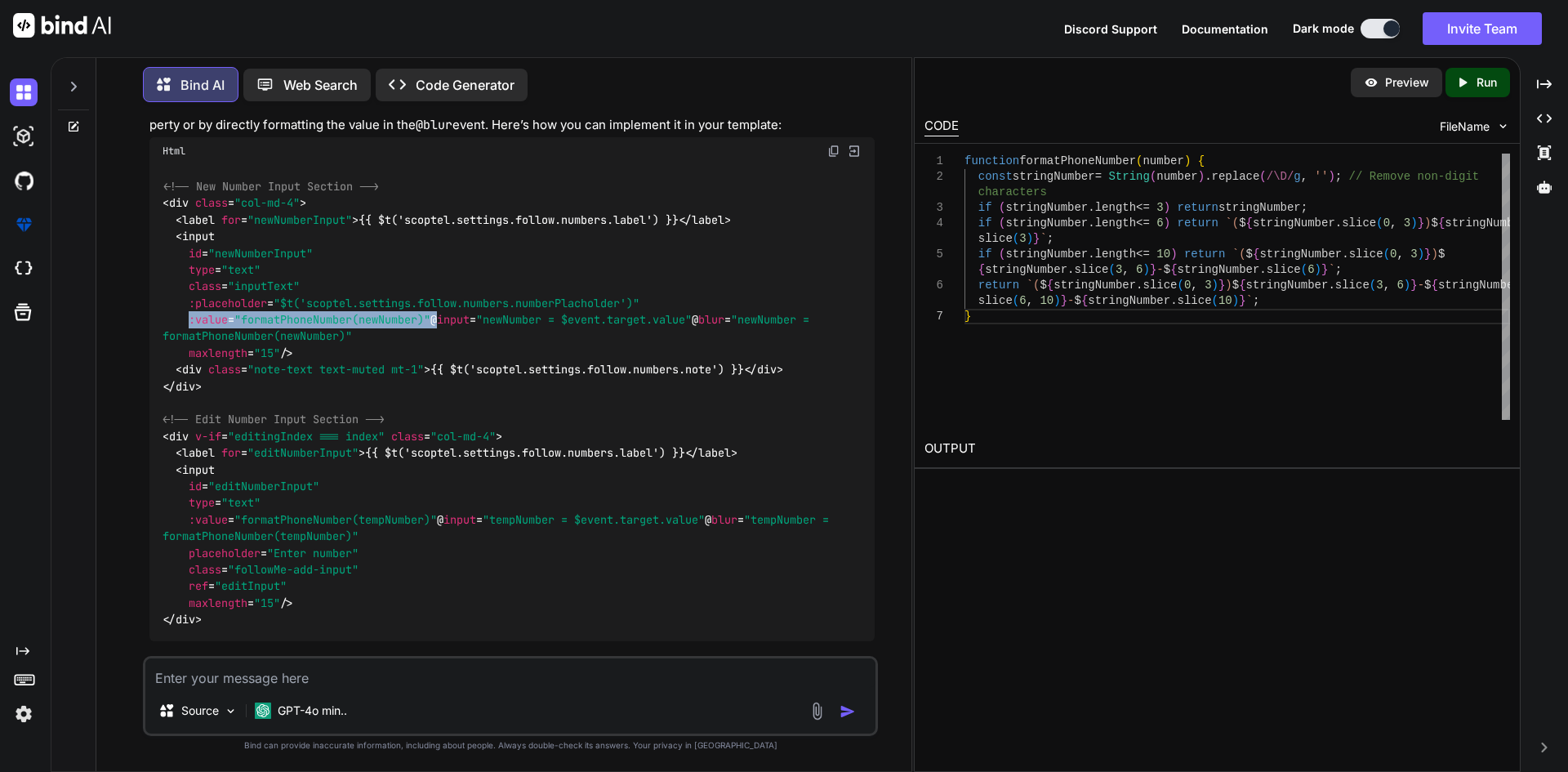
scroll to position [4837, 0]
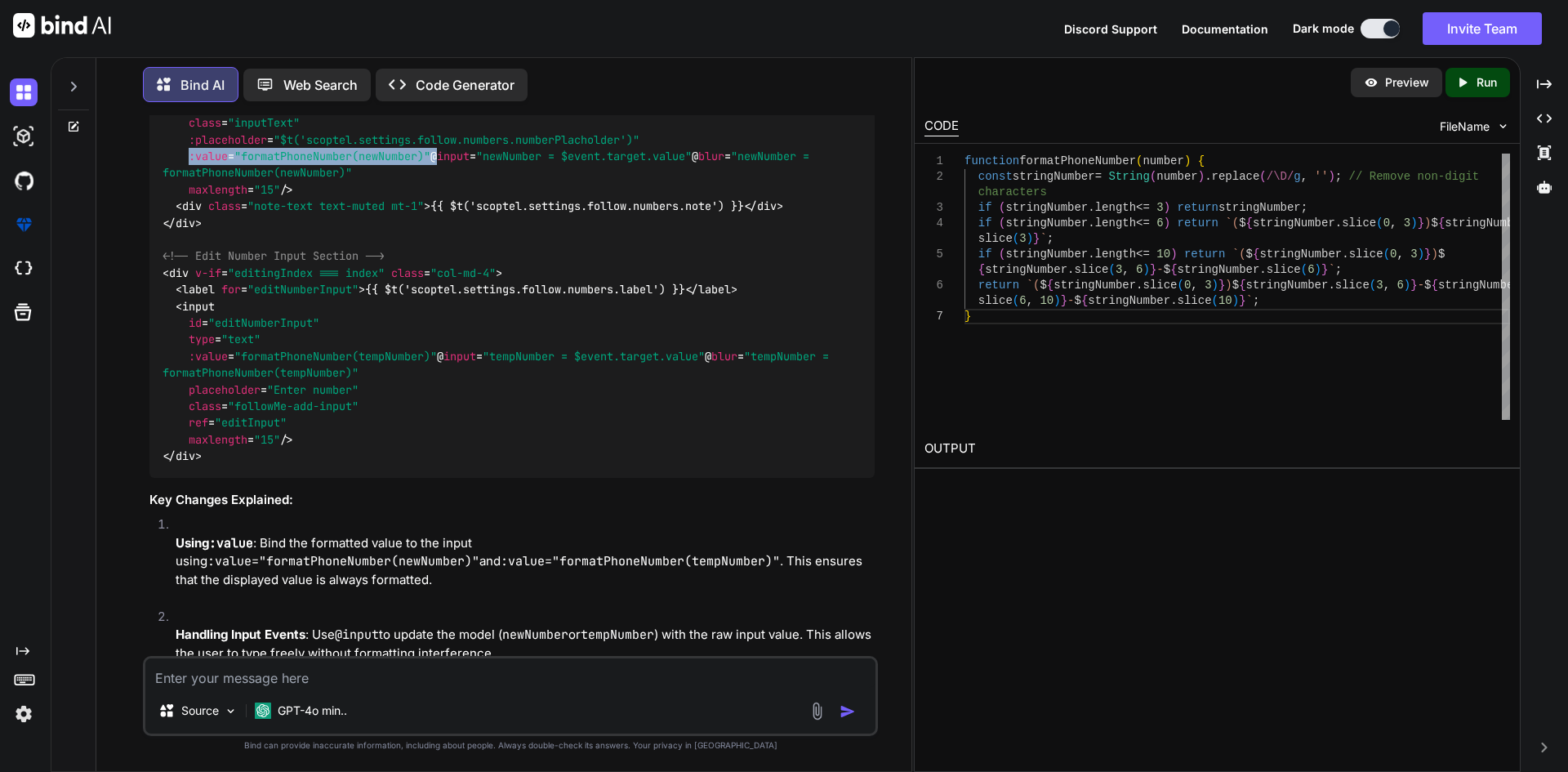
click at [201, 164] on span ":value" at bounding box center [208, 155] width 40 height 14
drag, startPoint x: 188, startPoint y: 303, endPoint x: 322, endPoint y: 300, distance: 134.0
click at [322, 197] on span "< input id = "newNumberInput" type = "text" class = "inputText" :placeholder = …" at bounding box center [489, 131] width 653 height 131
click at [305, 164] on span ""formatPhoneNumber(newNumber)"" at bounding box center [332, 155] width 196 height 14
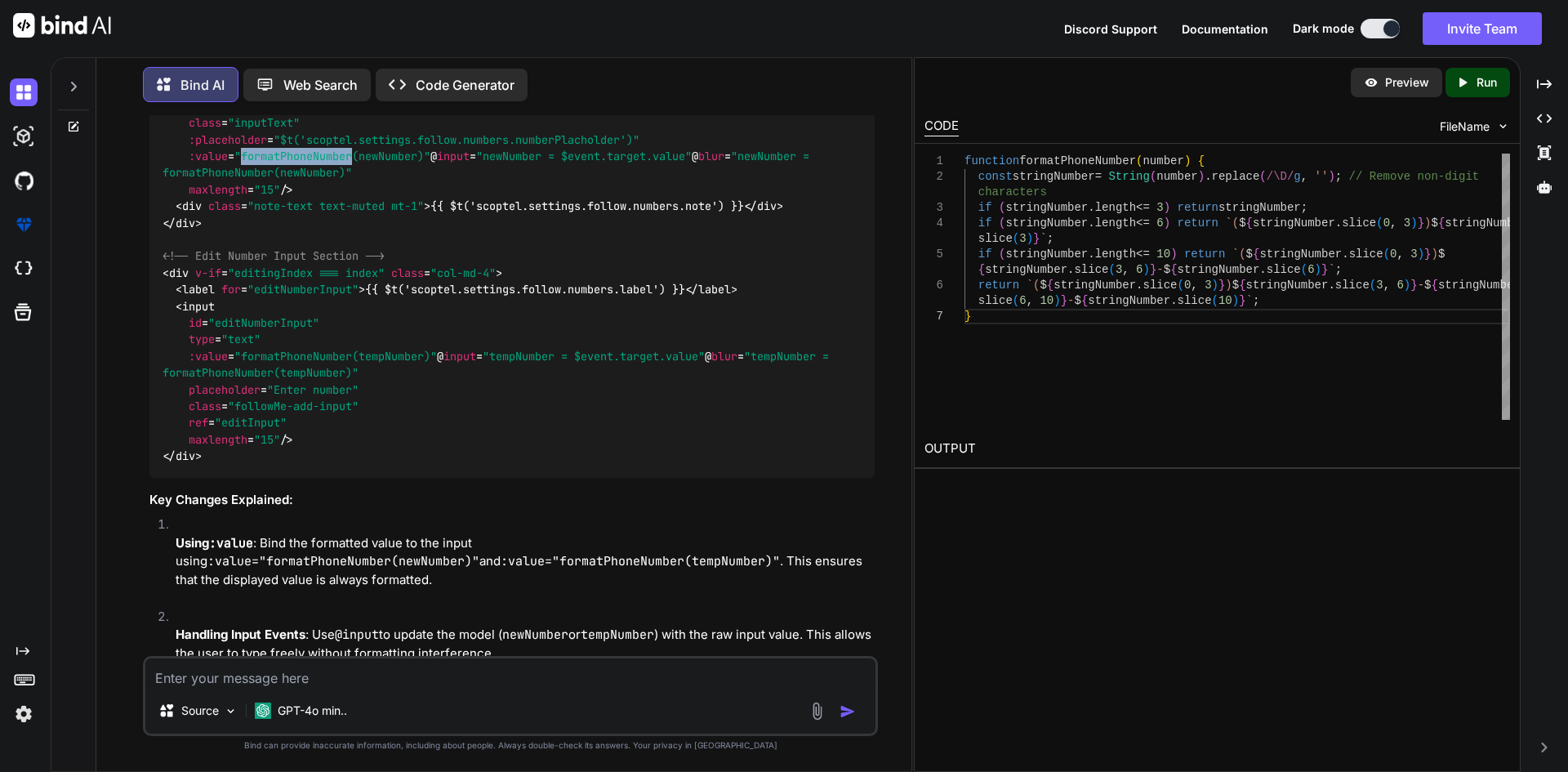
click at [305, 164] on span ""formatPhoneNumber(newNumber)"" at bounding box center [332, 155] width 196 height 14
click at [208, 197] on span "maxlength" at bounding box center [218, 189] width 59 height 14
click at [286, 164] on span ""formatPhoneNumber(newNumber)"" at bounding box center [332, 155] width 196 height 14
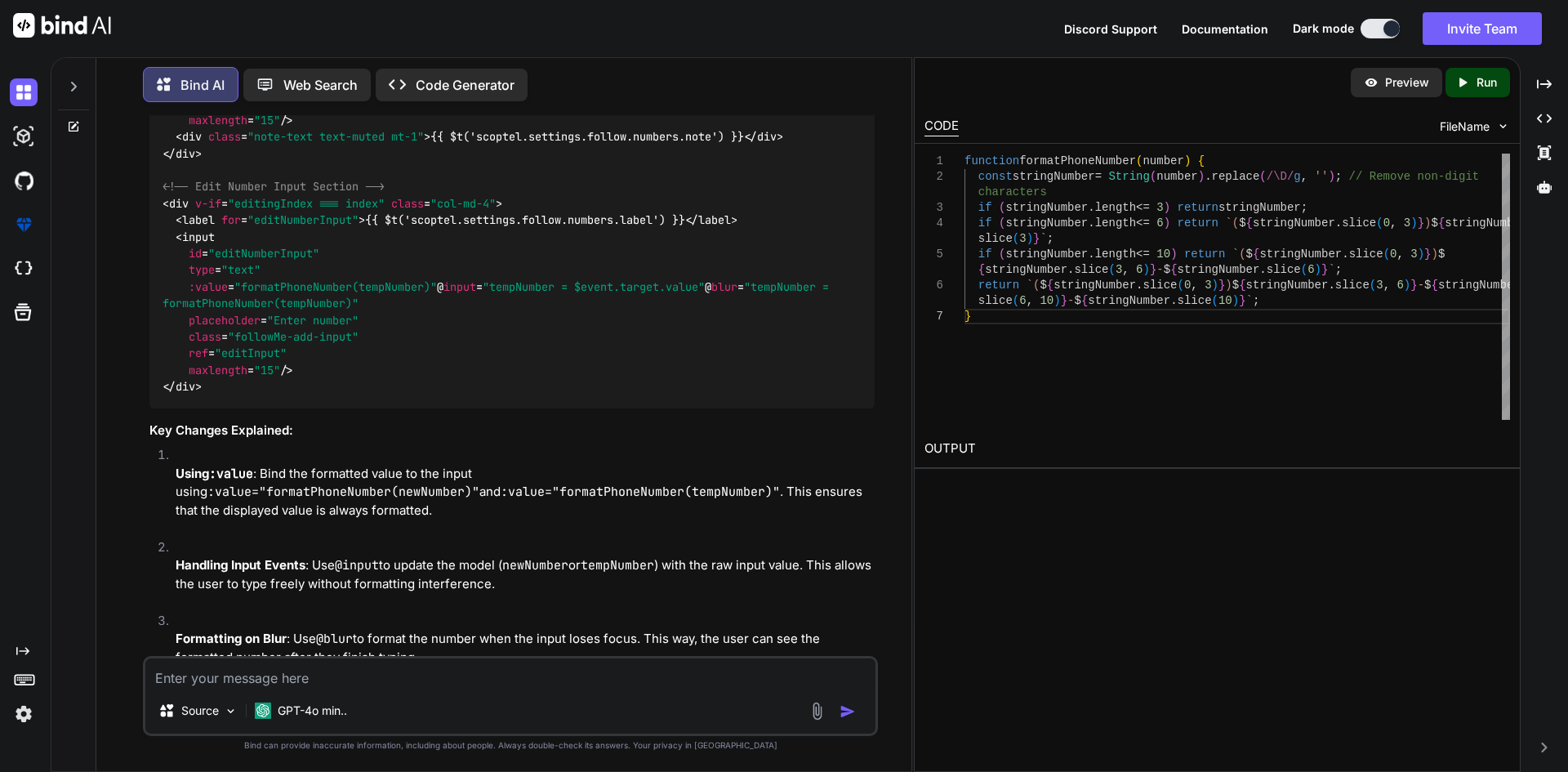
scroll to position [4743, 0]
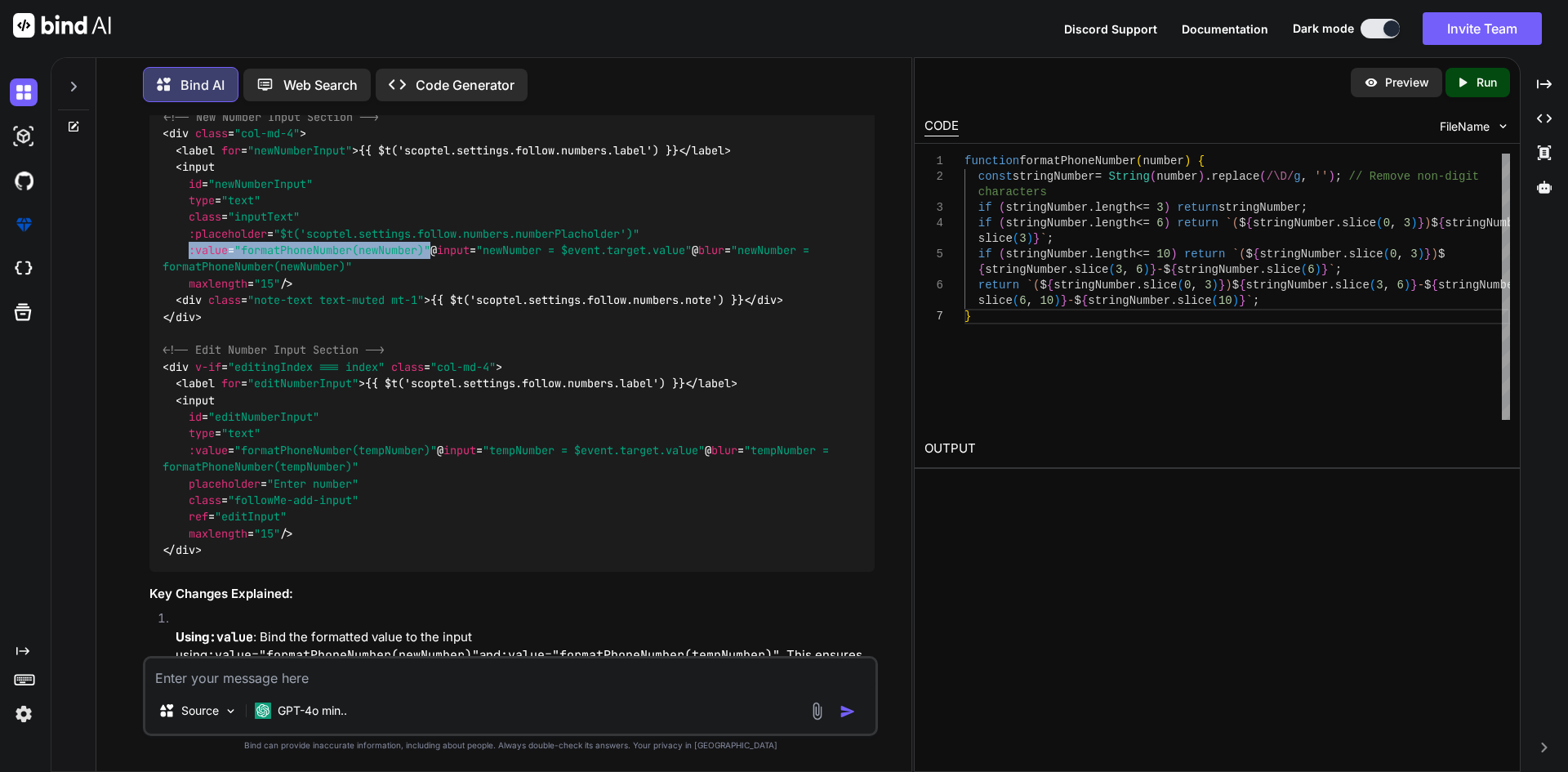
drag, startPoint x: 186, startPoint y: 398, endPoint x: 436, endPoint y: 396, distance: 250.0
click at [436, 291] on span "< input id = "newNumberInput" type = "text" class = "inputText" :placeholder = …" at bounding box center [489, 225] width 653 height 131
copy span ":value = "formatPhoneNumber(newNumber)""
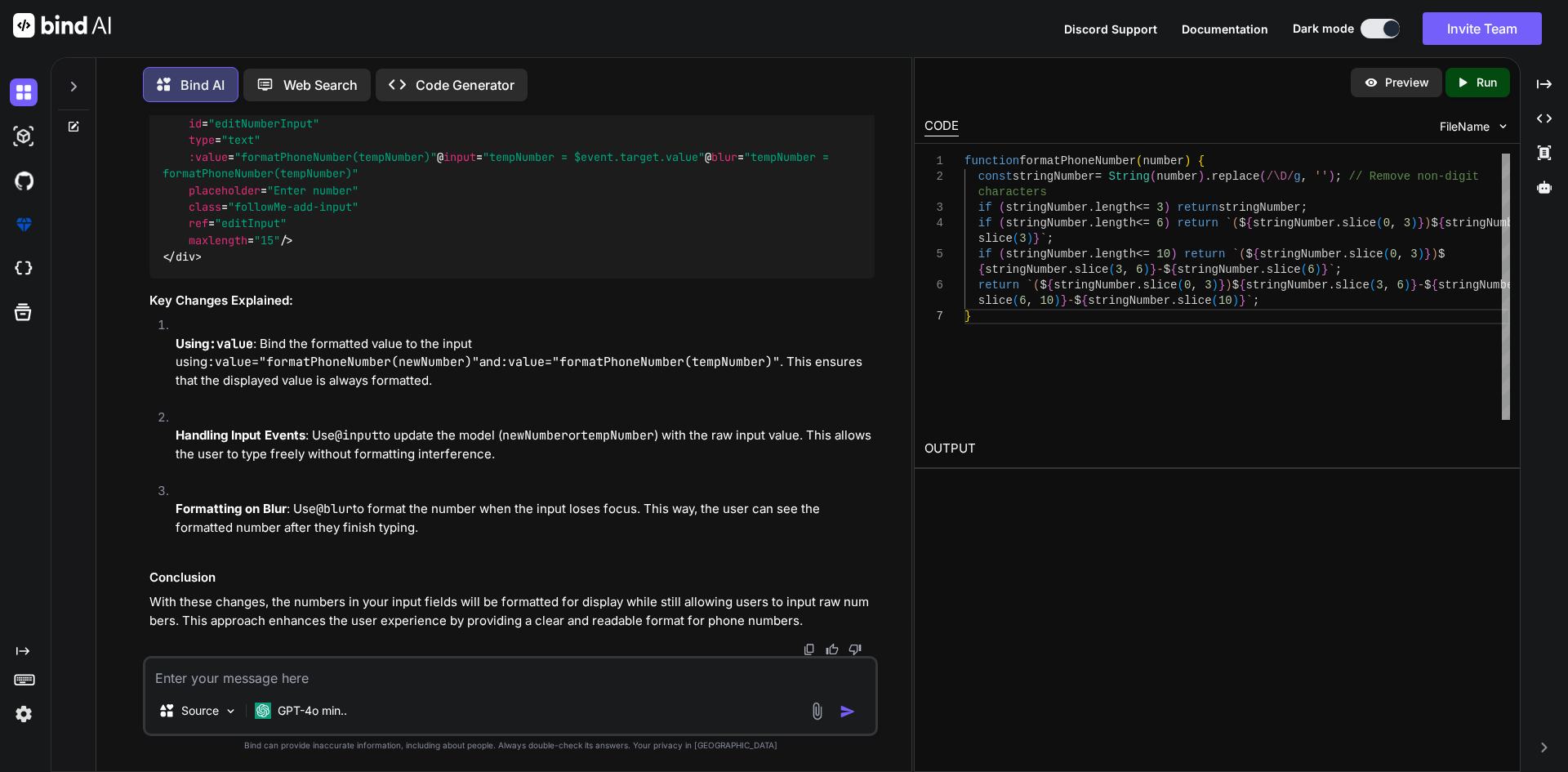
scroll to position [5233, 0]
click at [253, 662] on textarea at bounding box center [511, 673] width 730 height 29
paste textarea "<template> <div class="scoptel-tab-content-inner scoptel-tab-content-followMe c…"
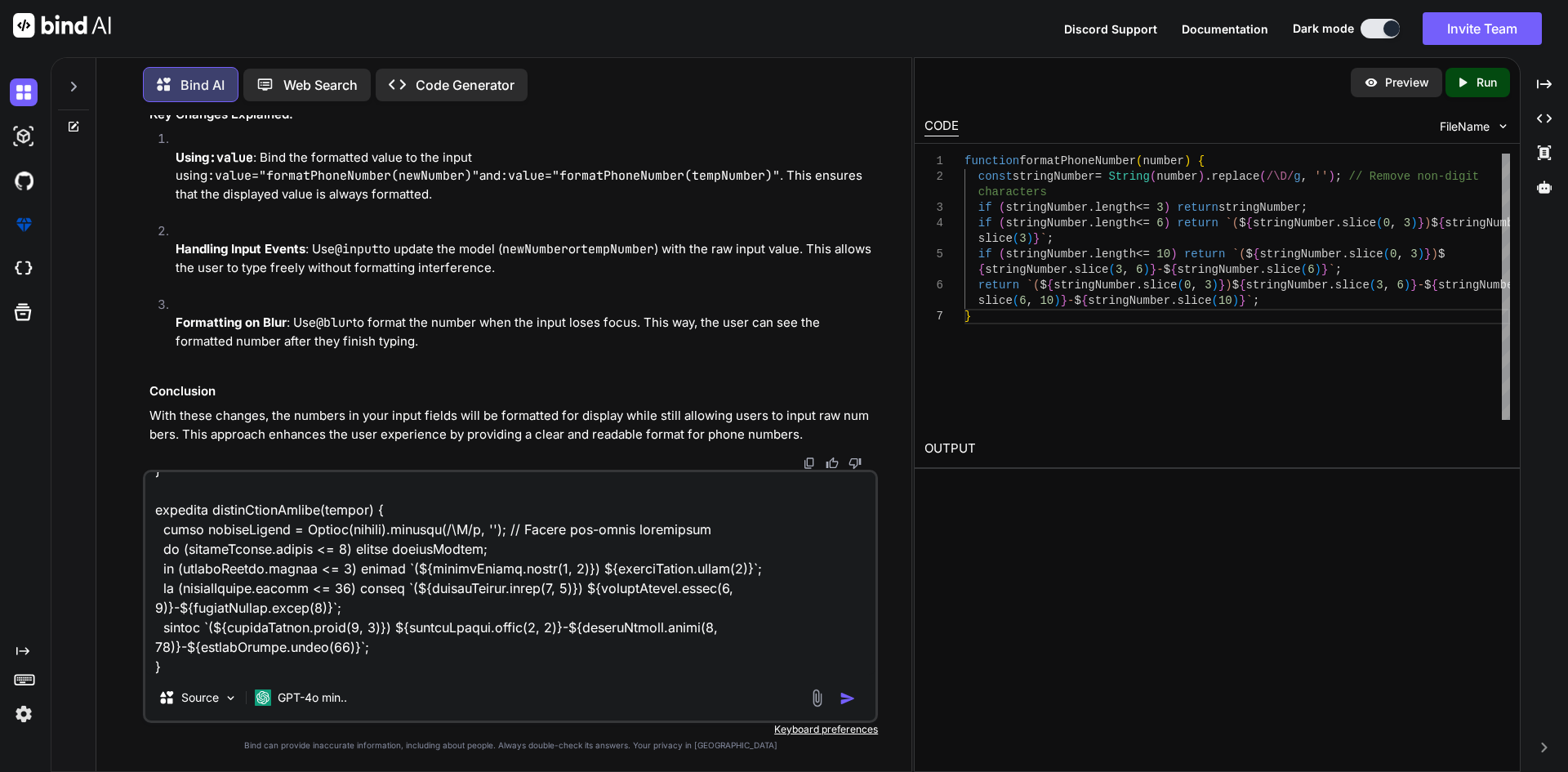
scroll to position [6708, 0]
click at [254, 659] on textarea at bounding box center [511, 573] width 730 height 202
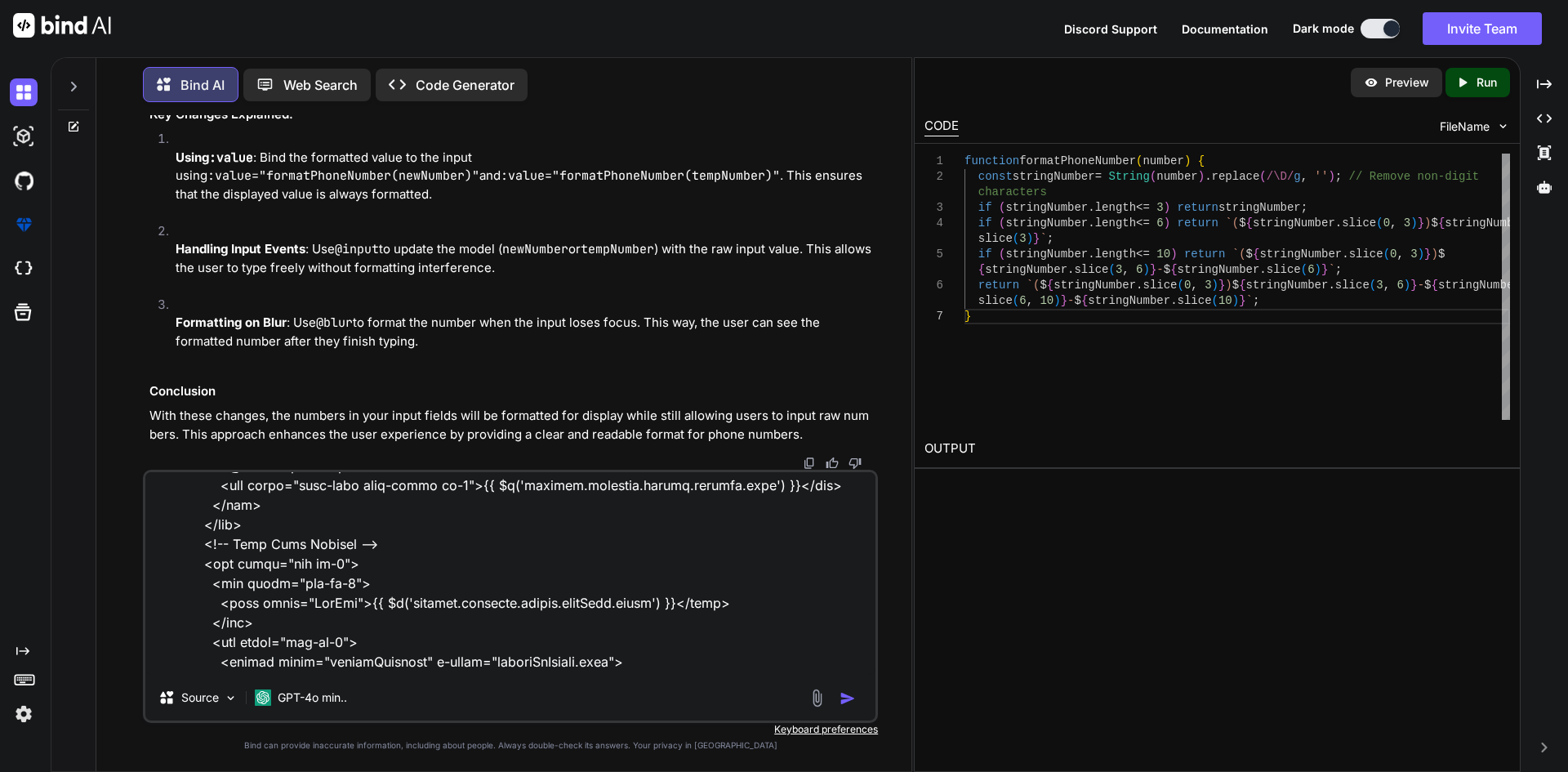
scroll to position [0, 0]
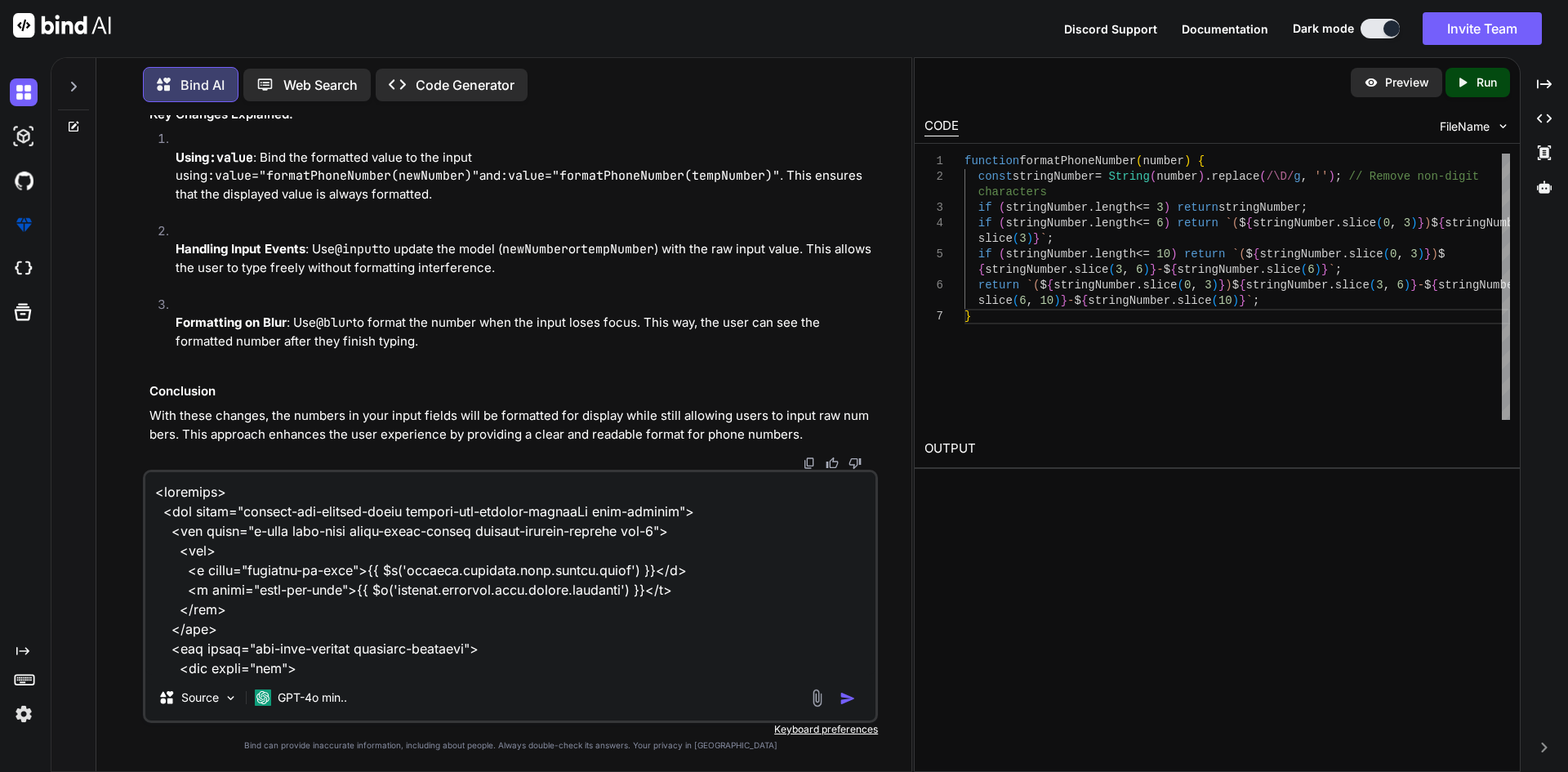
click at [153, 490] on textarea at bounding box center [511, 573] width 730 height 202
click at [174, 490] on textarea at bounding box center [511, 573] width 730 height 202
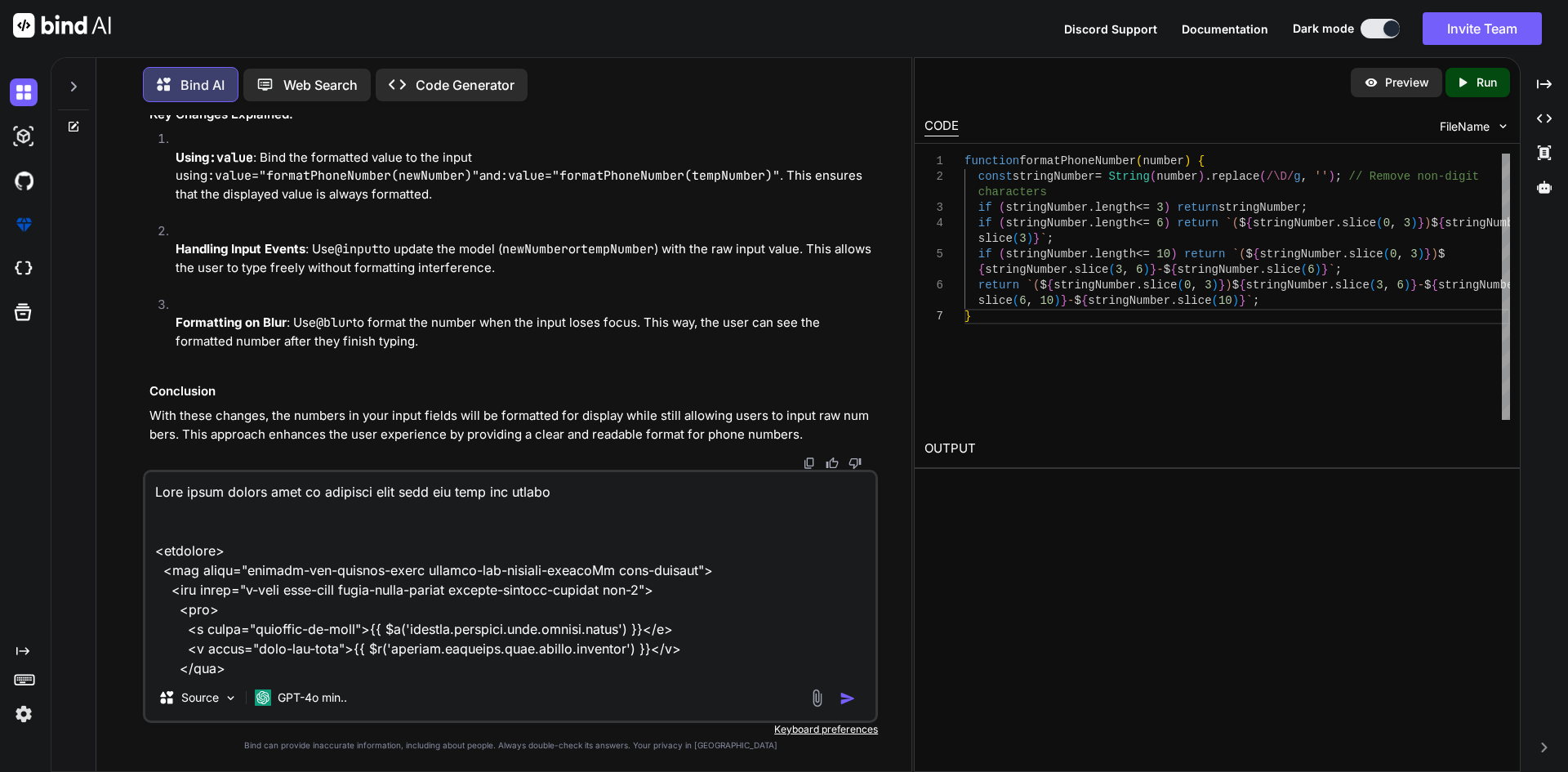
type textarea "Make input fields text as foramted when user add type the number <template> <di…"
click at [845, 694] on img "button" at bounding box center [847, 698] width 16 height 16
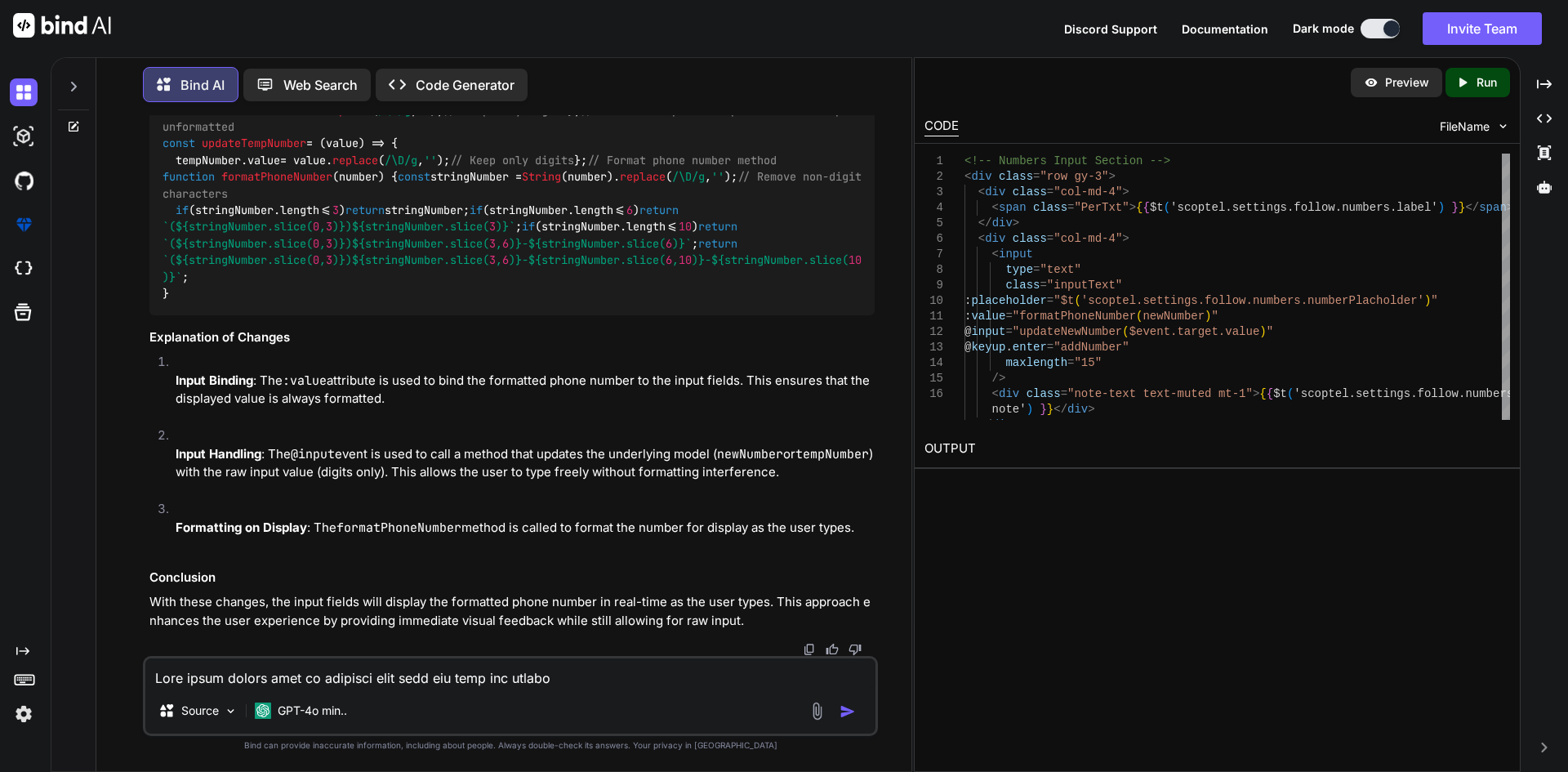
scroll to position [8355, 0]
click at [280, 101] on span "updateNewNumber" at bounding box center [250, 94] width 98 height 14
copy code "updateNewNumber"
click at [277, 185] on span "formatPhoneNumber" at bounding box center [277, 177] width 111 height 14
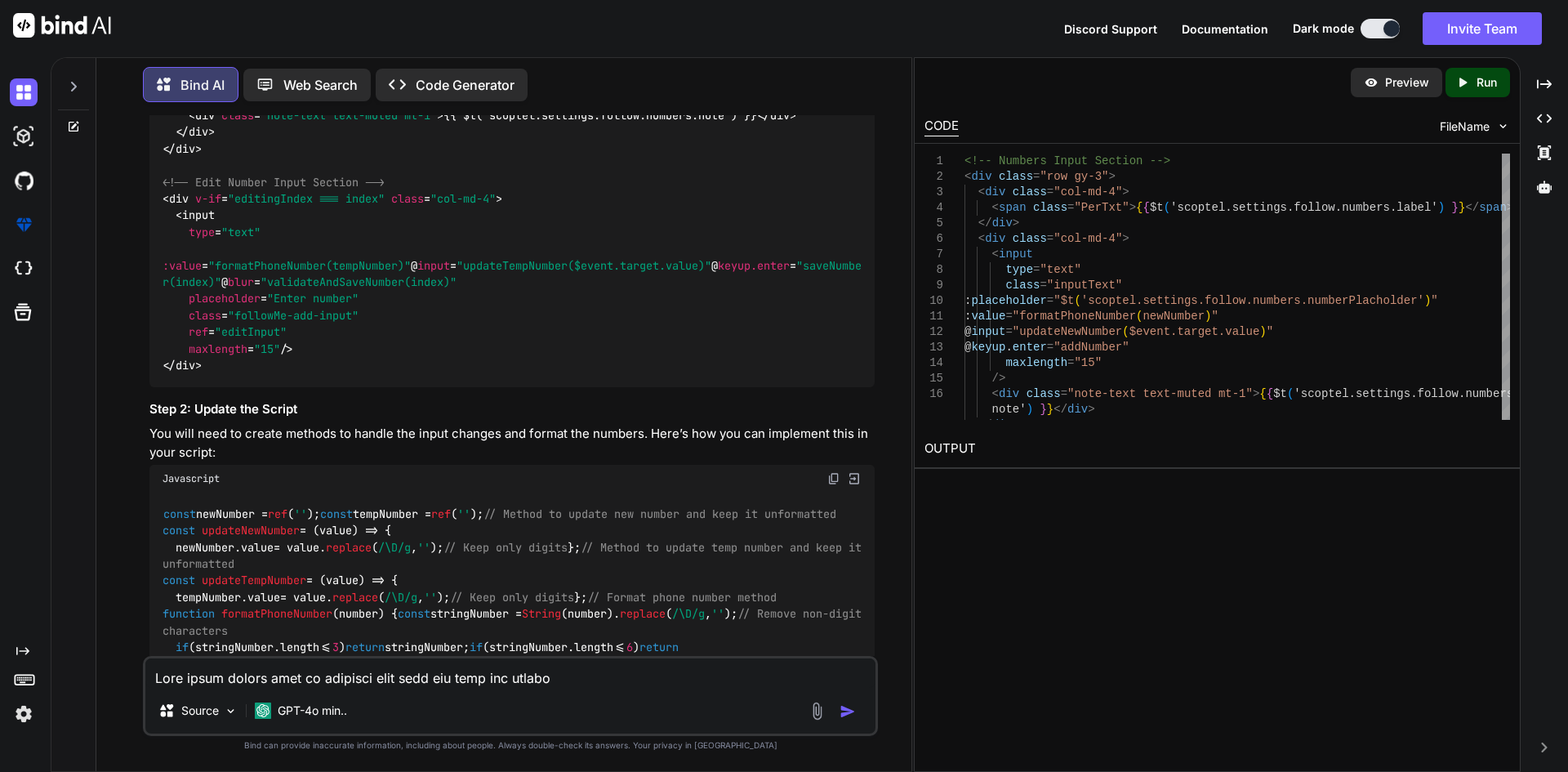
scroll to position [7948, 0]
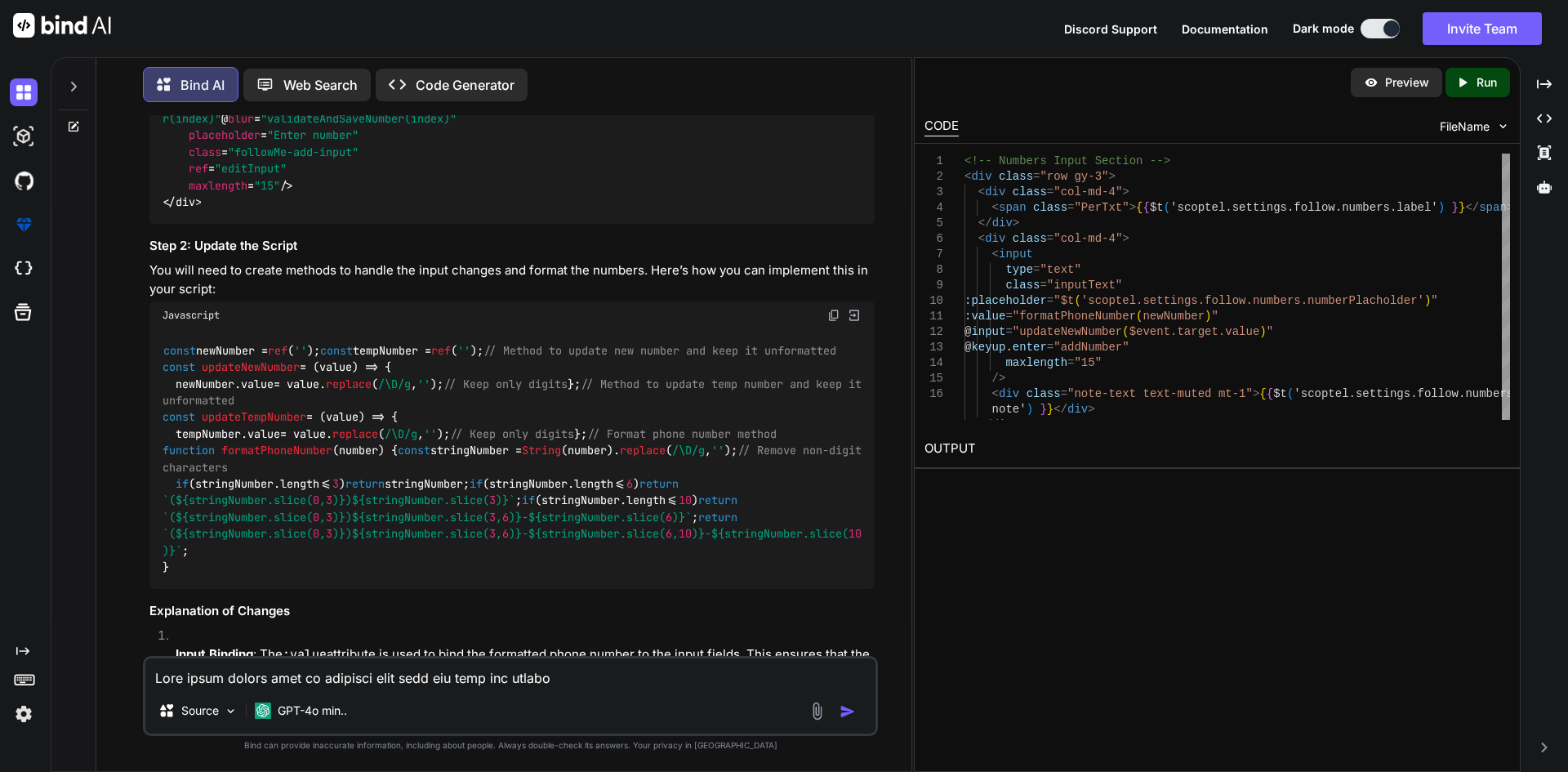
click at [201, 110] on span ":value" at bounding box center [182, 101] width 40 height 14
click at [284, 110] on span ""formatPhoneNumber(tempNumber)"" at bounding box center [309, 101] width 202 height 14
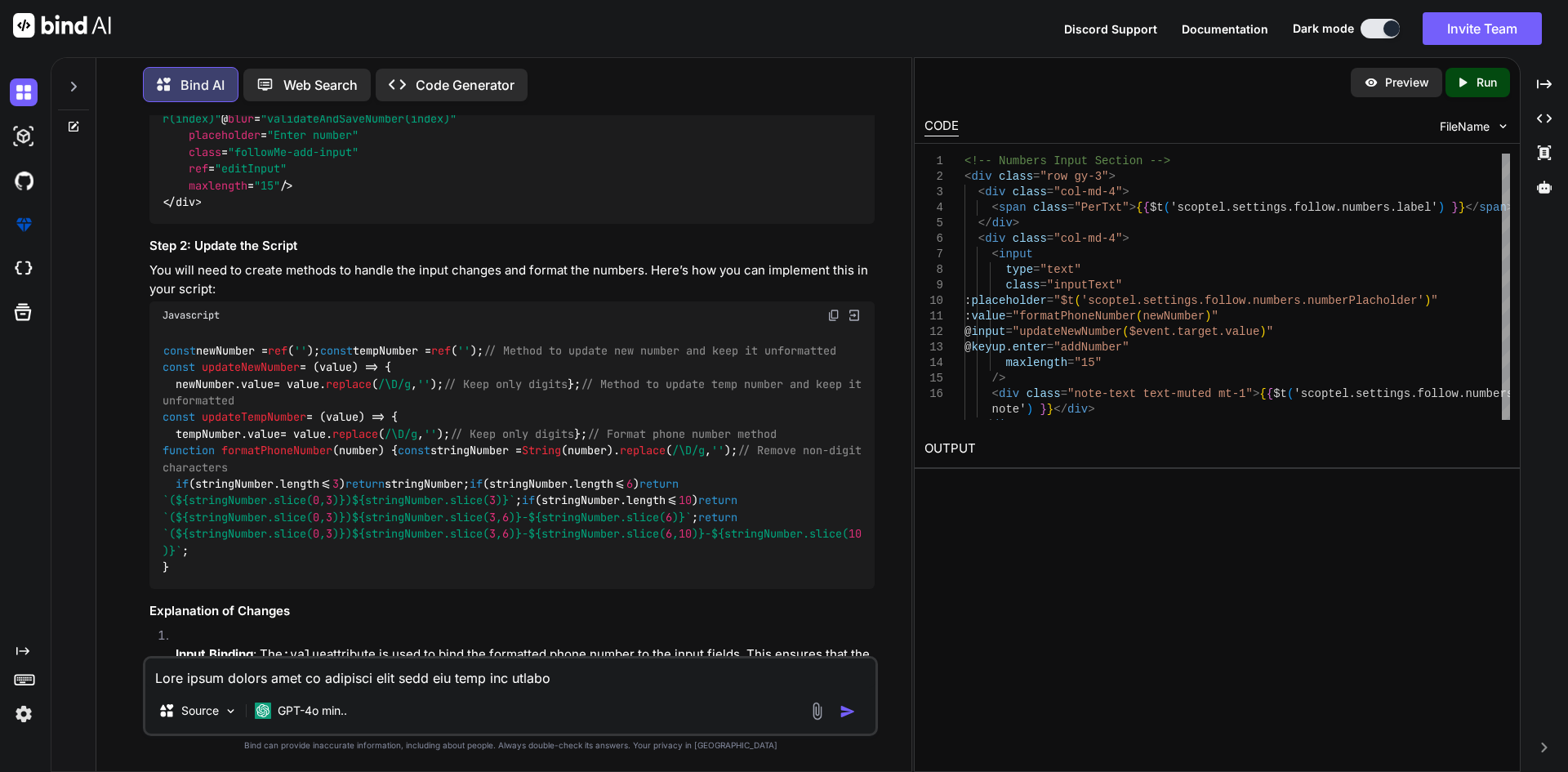
click at [284, 110] on span ""formatPhoneNumber(tempNumber)"" at bounding box center [309, 101] width 202 height 14
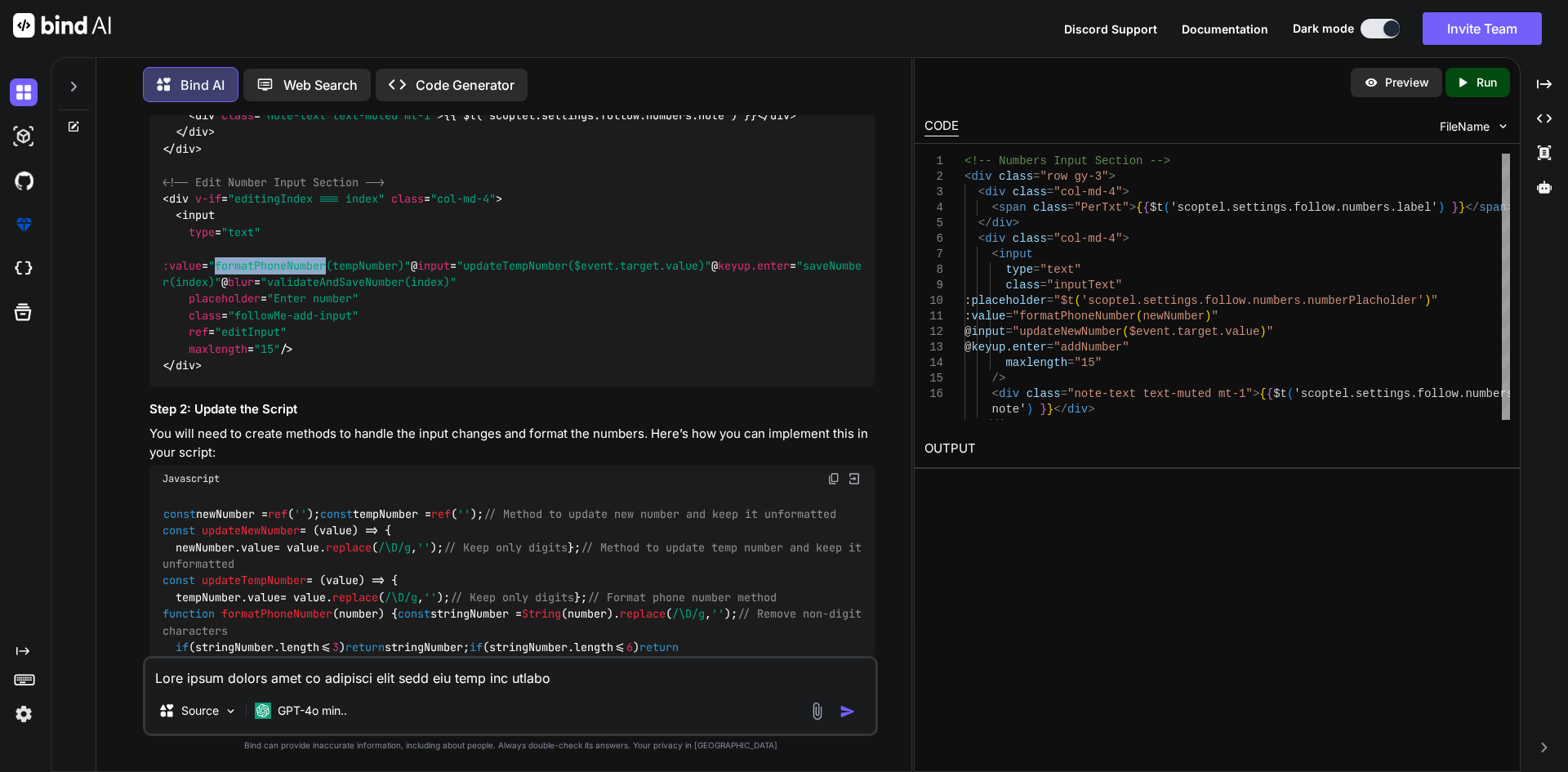
click at [450, 90] on span ""updateNewNumber($event.target.value)"" at bounding box center [574, 82] width 249 height 14
click at [410, 90] on span "input" at bounding box center [426, 82] width 33 height 14
click at [404, 90] on span ""formatPhoneNumber(newNumber)"" at bounding box center [306, 82] width 196 height 14
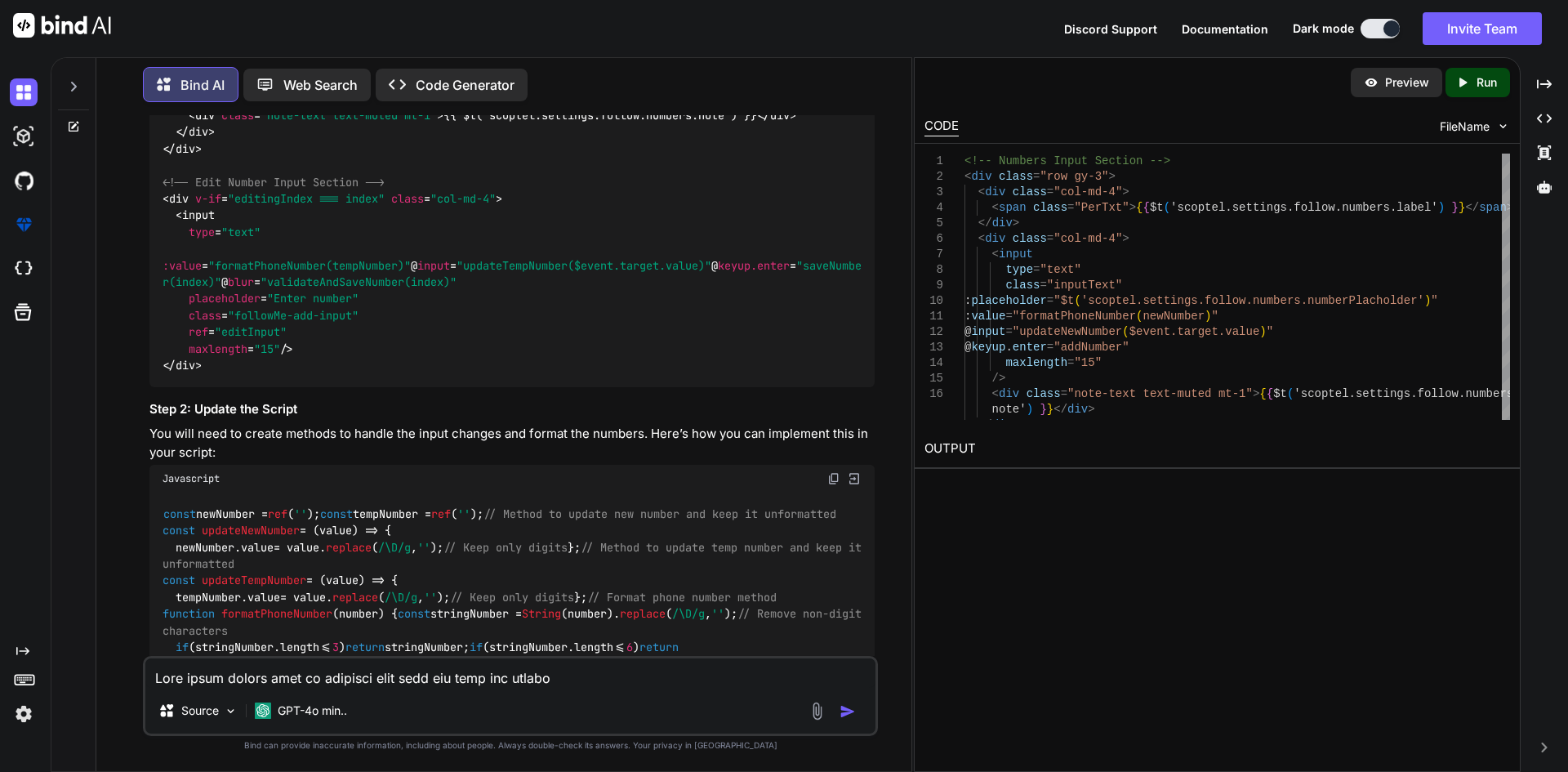
click at [404, 90] on span ""formatPhoneNumber(newNumber)"" at bounding box center [306, 82] width 196 height 14
drag, startPoint x: 201, startPoint y: 260, endPoint x: 524, endPoint y: 279, distance: 323.6
click at [524, 279] on div "<!-- Numbers Input Section --> < div class = "row gy-3" > < div class = "col-md…" at bounding box center [511, 132] width 725 height 509
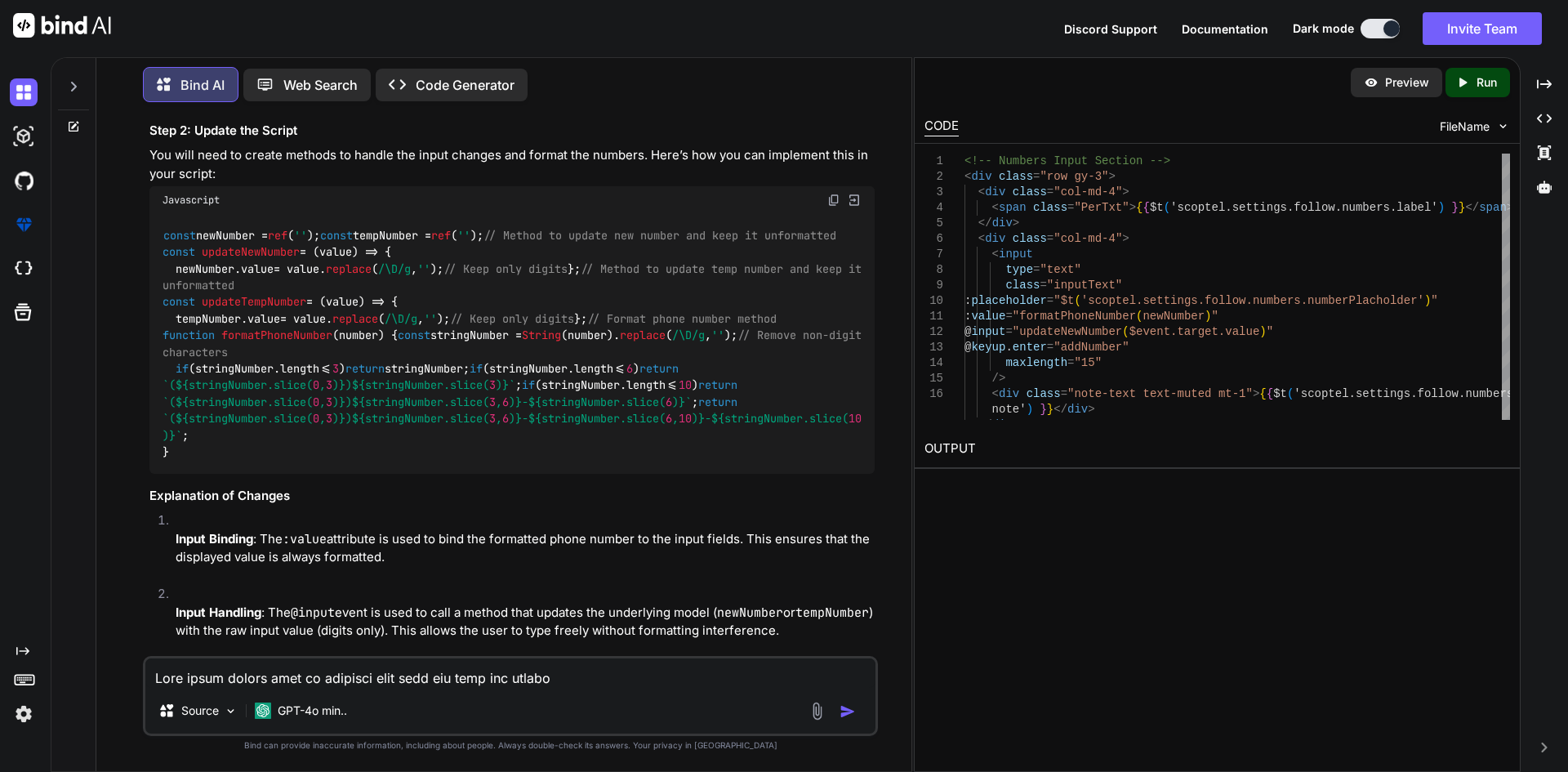
scroll to position [7818, 0]
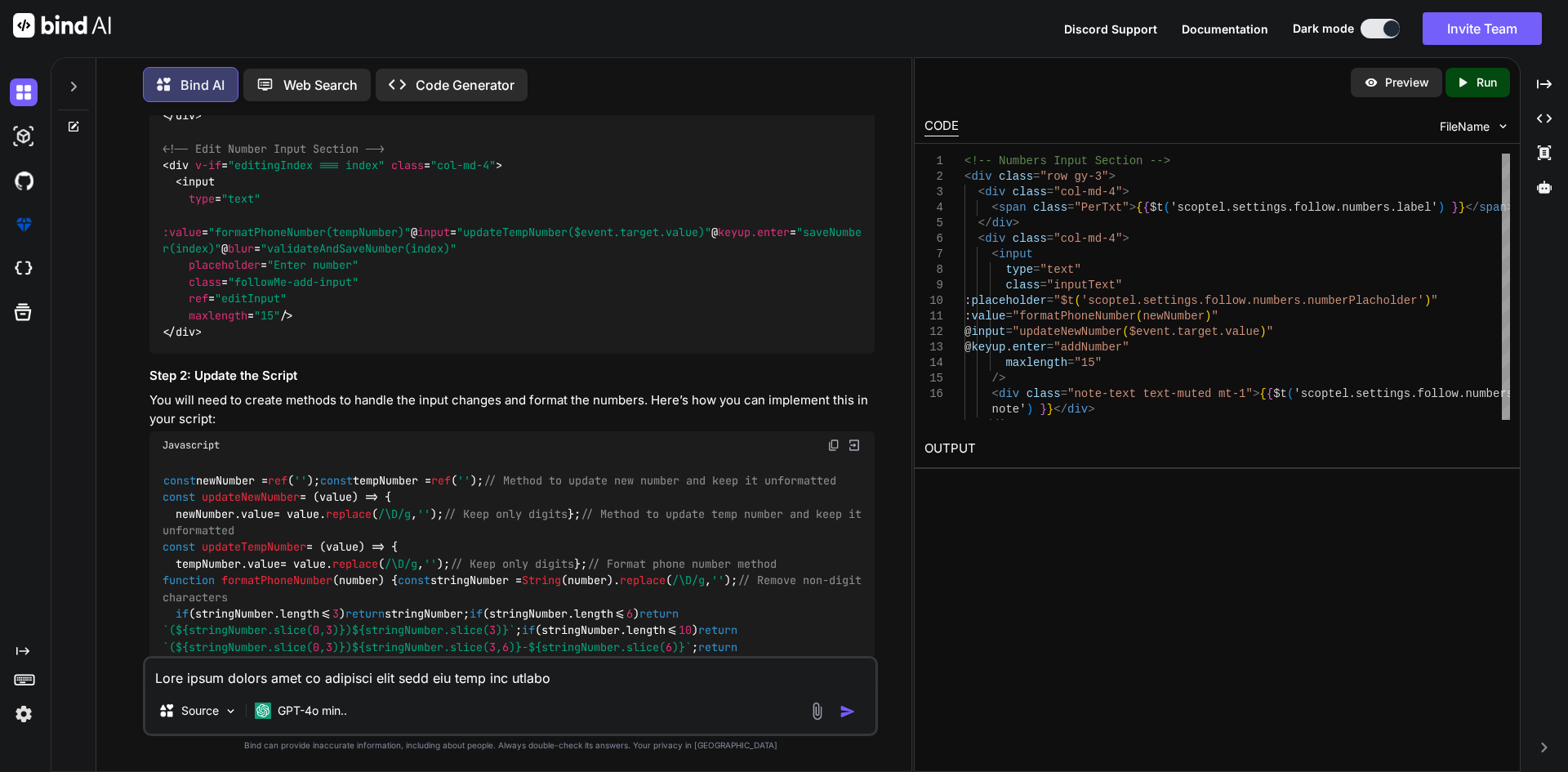
copy span ":value = "formatPhoneNumber(newNumber)" @ input = "updateNewNumber($event.targe…"
drag, startPoint x: 186, startPoint y: 168, endPoint x: 236, endPoint y: 289, distance: 130.9
click at [236, 289] on div "<!-- Numbers Input Section --> < div class = "row gy-3" > < div class = "col-md…" at bounding box center [511, 99] width 725 height 509
copy span "< input type = "text" class = "inputText" :placeholder = "$t('scoptel.settings.…"
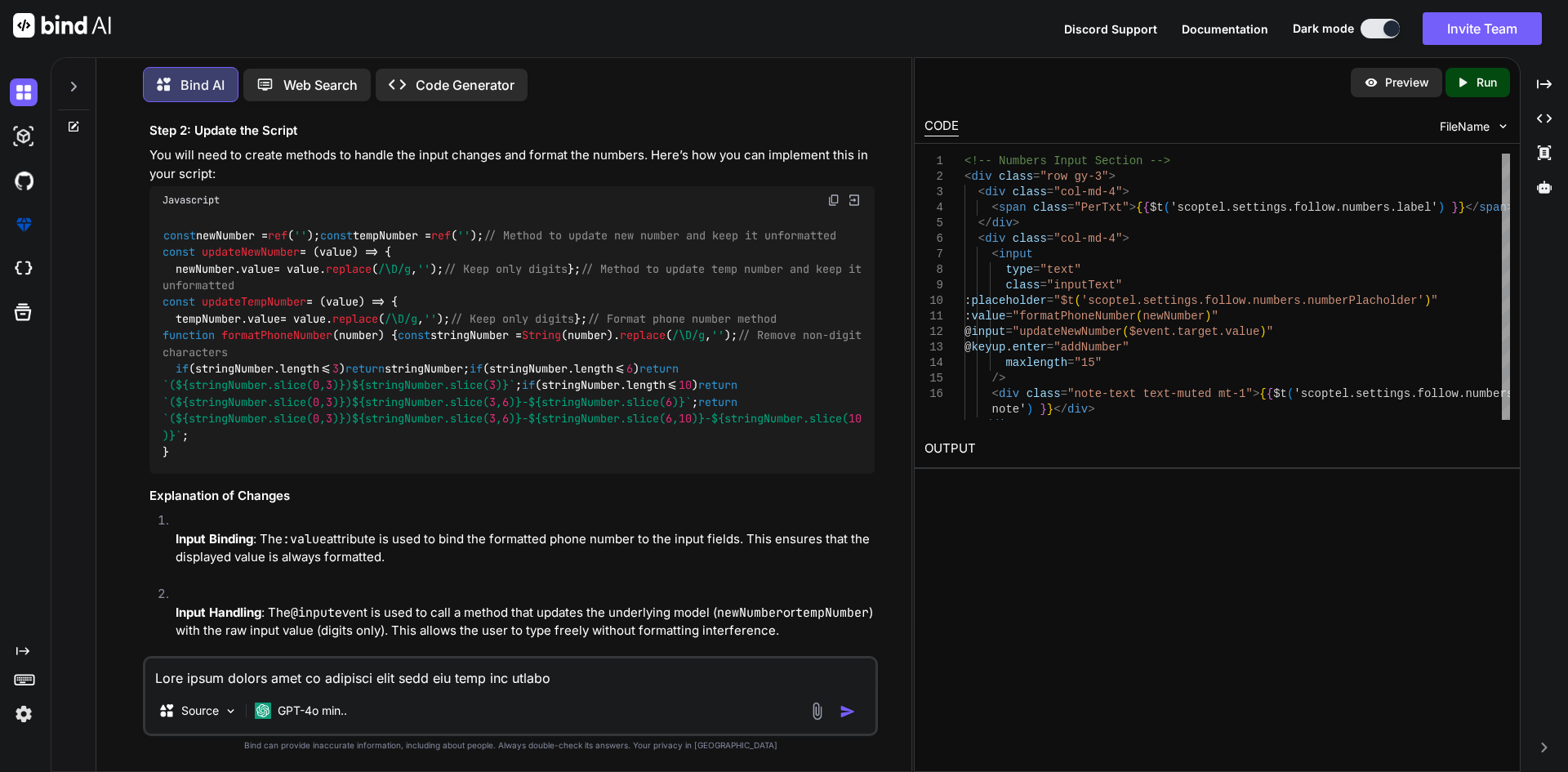
scroll to position [8226, 0]
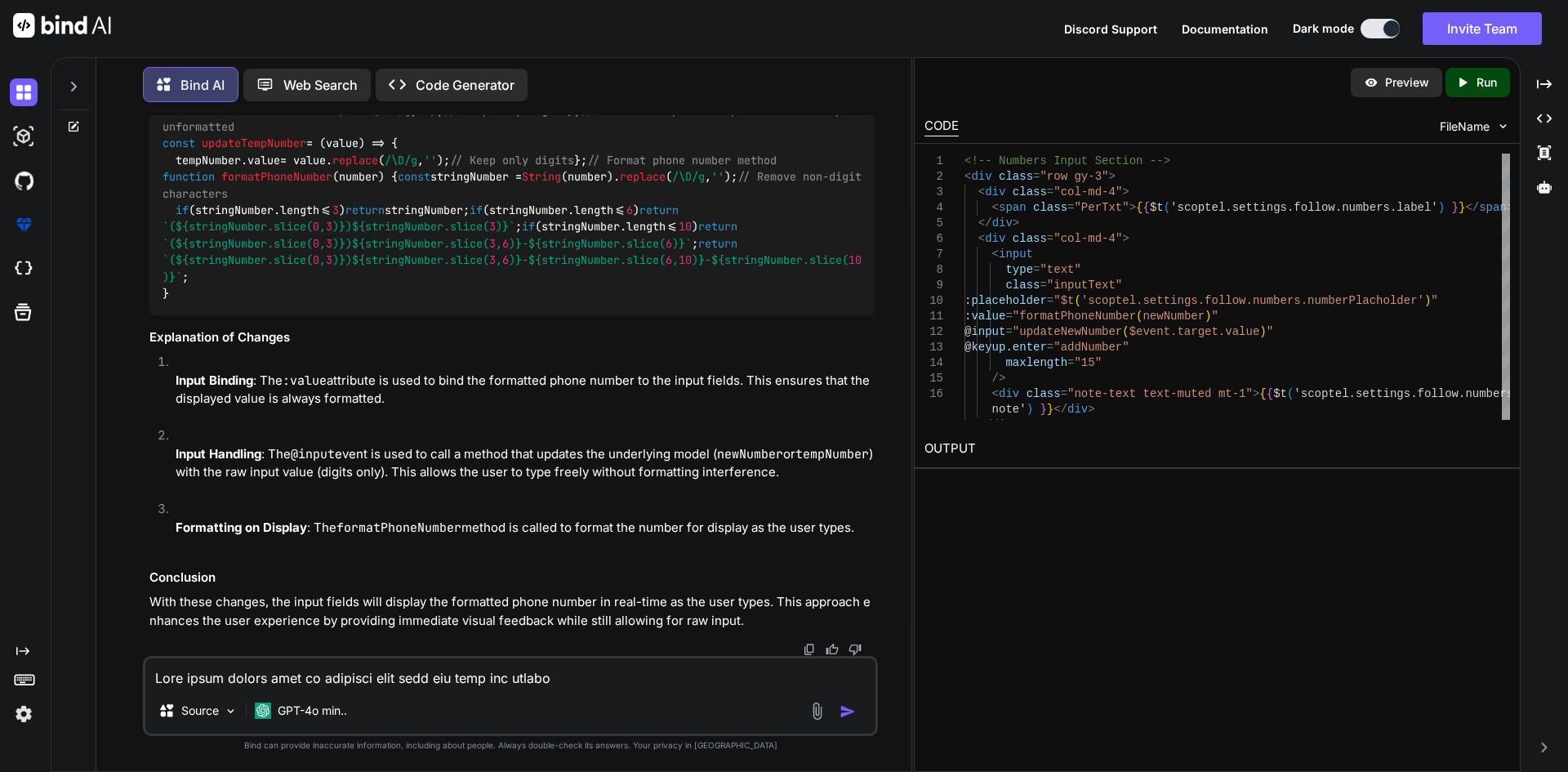
click at [212, 303] on code "const newNumber = ref ( '' ); const tempNumber = ref ( '' ); // Method to updat…" at bounding box center [515, 185] width 705 height 233
copy code "tempNumber"
click at [265, 101] on span "updateNewNumber" at bounding box center [250, 94] width 98 height 14
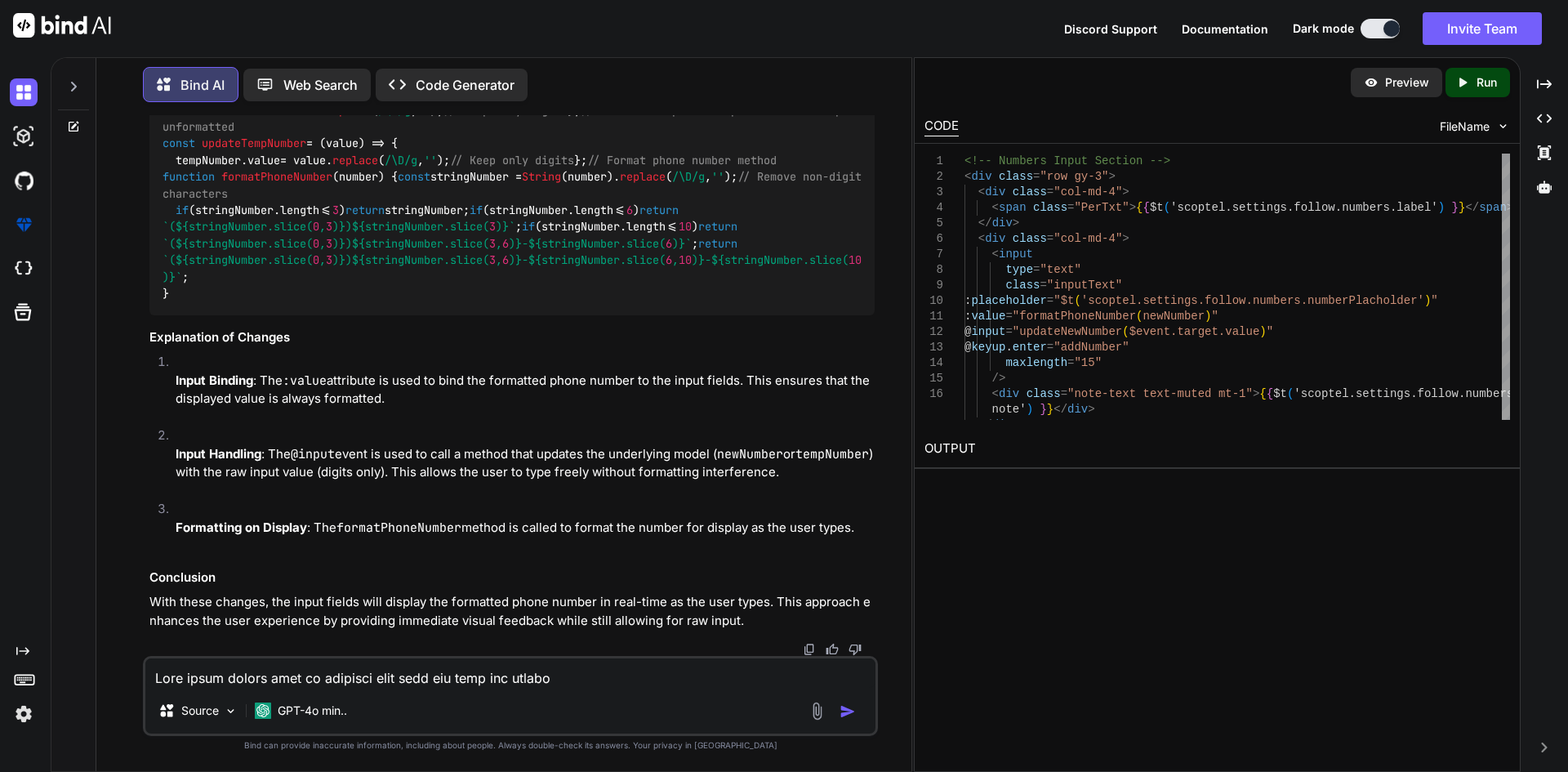
copy code "updateNewNumber"
click at [233, 151] on span "updateTempNumber" at bounding box center [254, 143] width 104 height 14
click at [251, 303] on code "const newNumber = ref ( '' ); const tempNumber = ref ( '' ); // Method to updat…" at bounding box center [515, 185] width 705 height 233
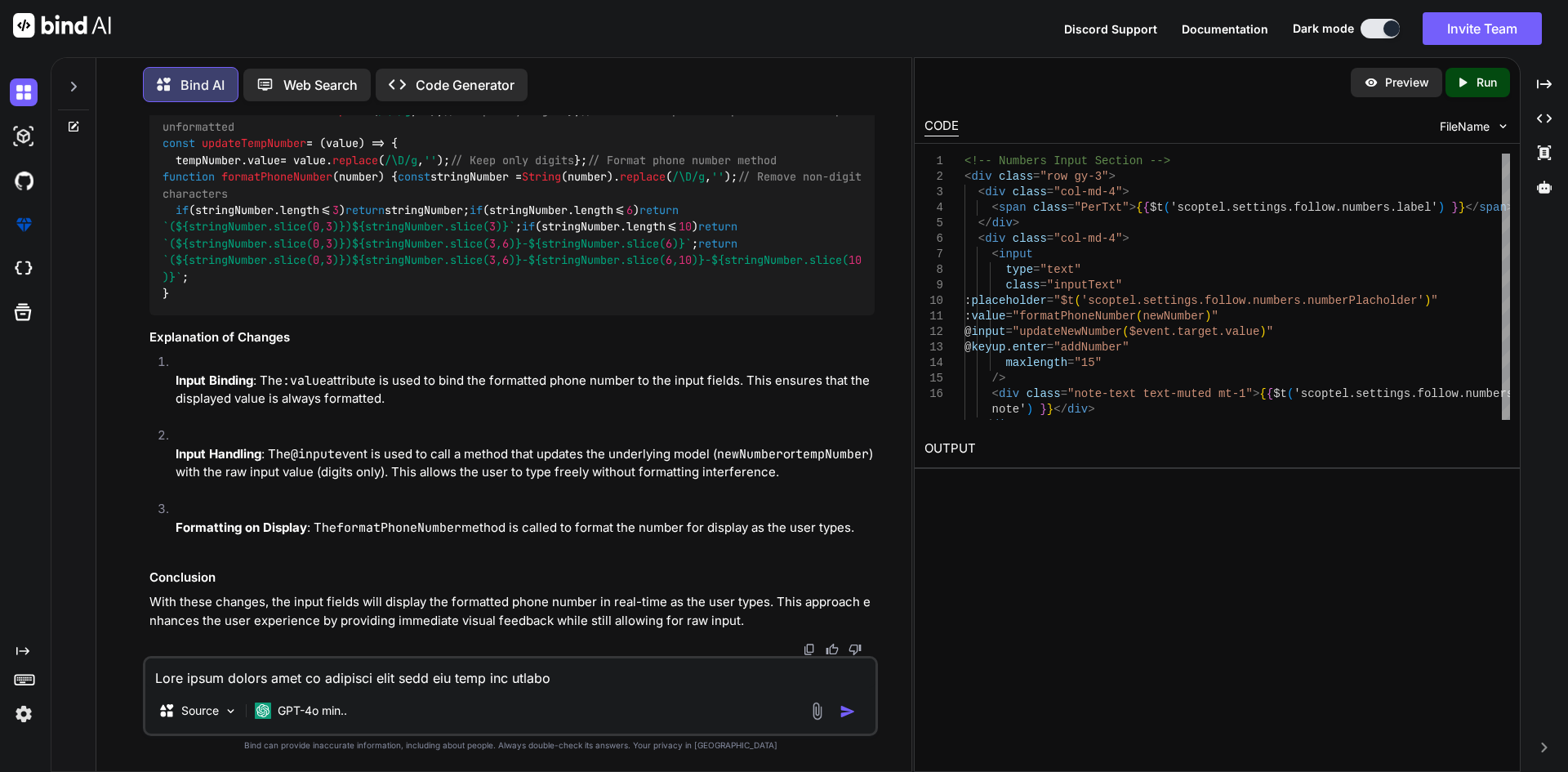
scroll to position [8389, 0]
drag, startPoint x: 185, startPoint y: 356, endPoint x: 146, endPoint y: 201, distance: 159.8
click at [146, 201] on div "You Bind AI To format the phone numbers for display in your Vue.js template, yo…" at bounding box center [511, 386] width 731 height 541
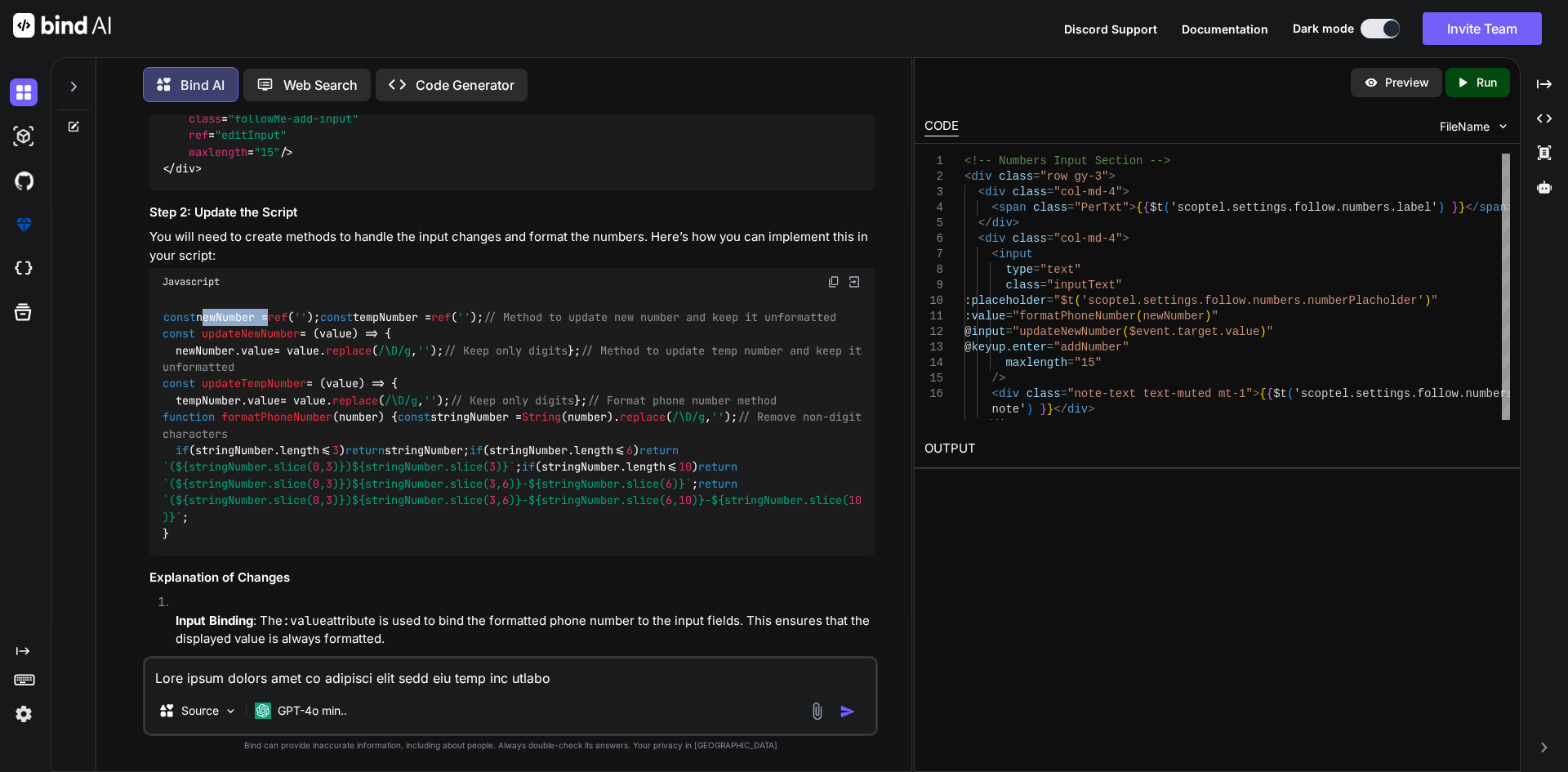
drag, startPoint x: 162, startPoint y: 231, endPoint x: 215, endPoint y: 408, distance: 184.8
drag, startPoint x: 191, startPoint y: 410, endPoint x: 164, endPoint y: 252, distance: 160.3
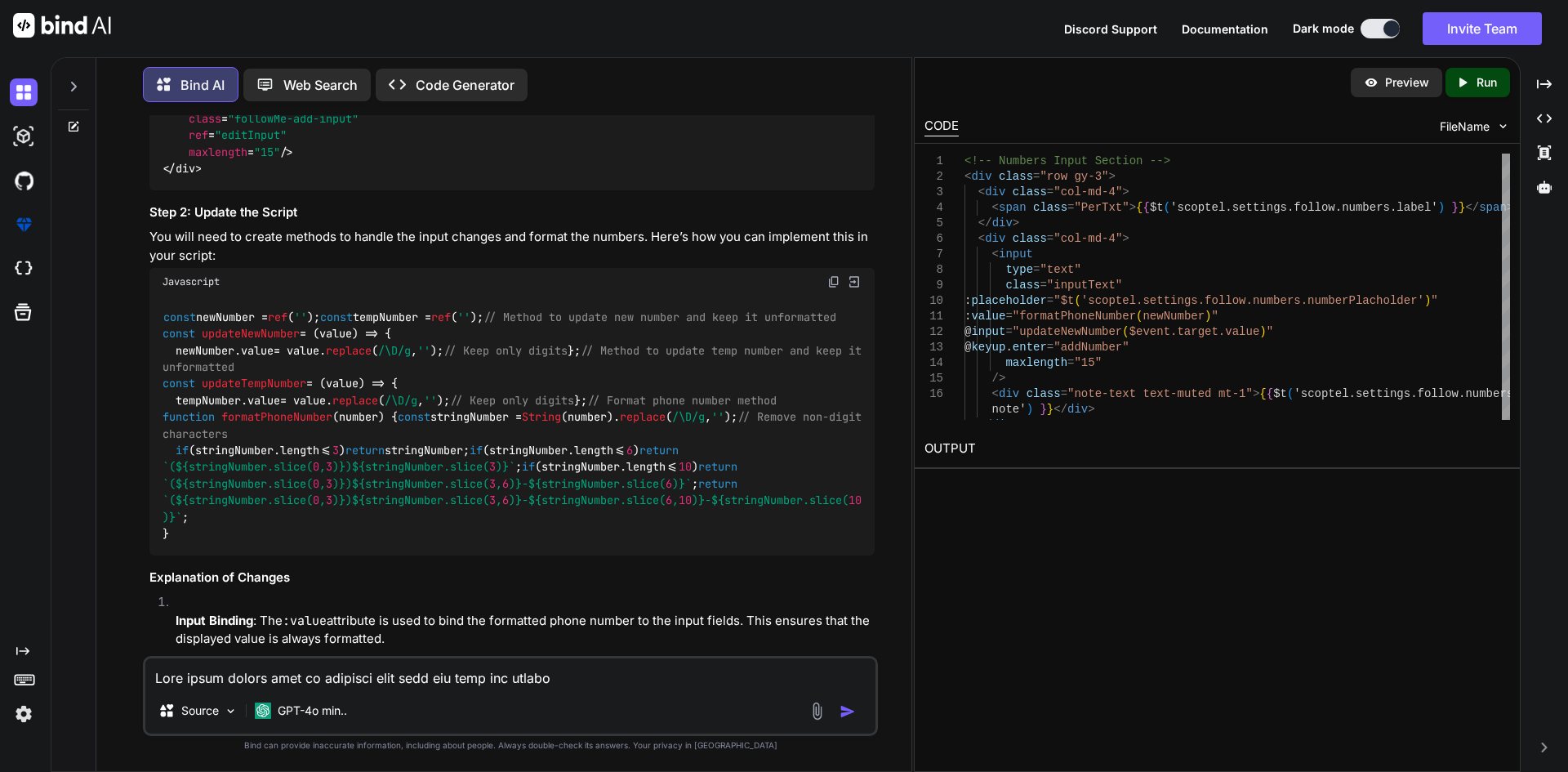
click at [226, 675] on textarea at bounding box center [511, 673] width 730 height 29
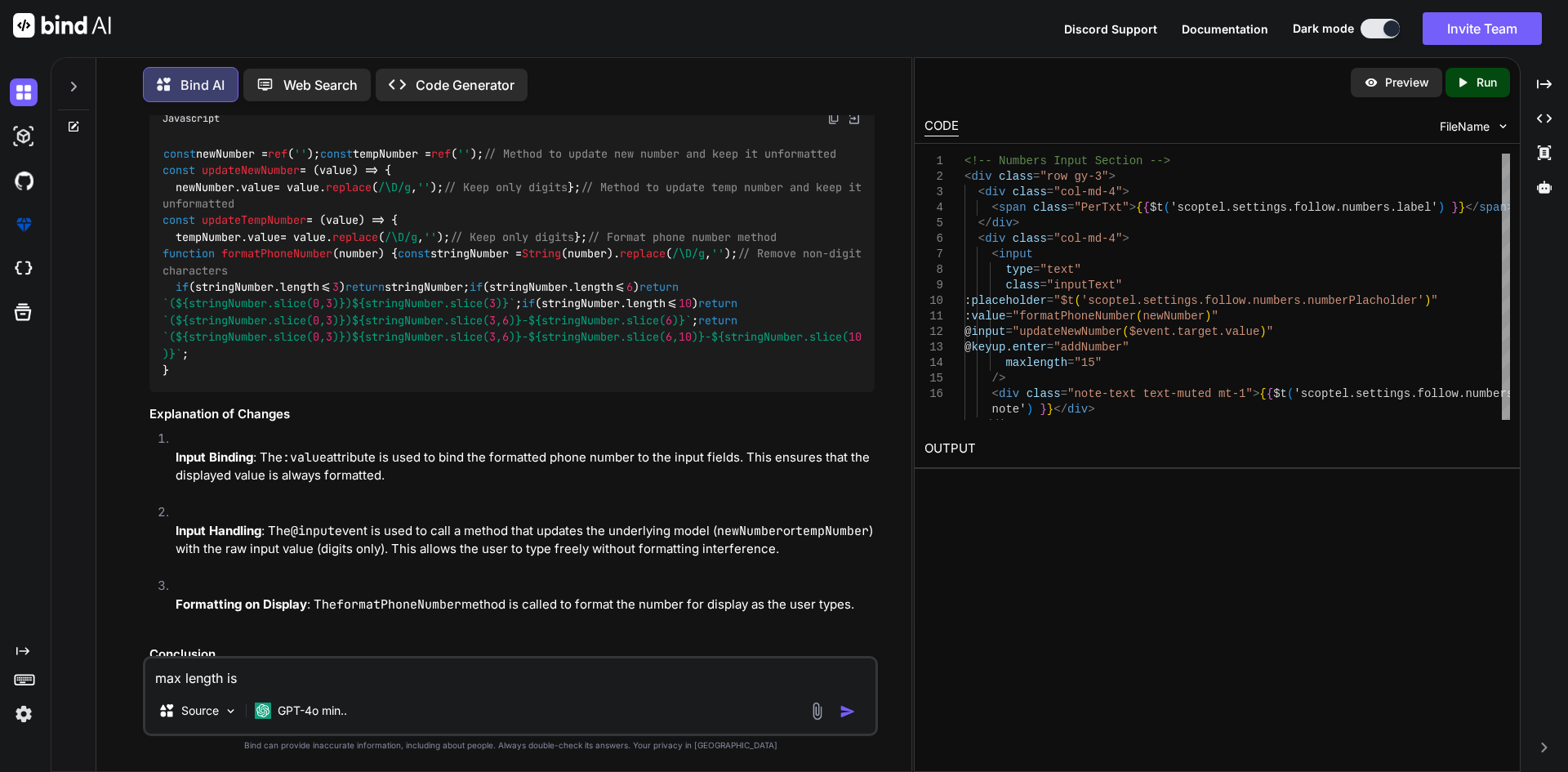
scroll to position [8307, 0]
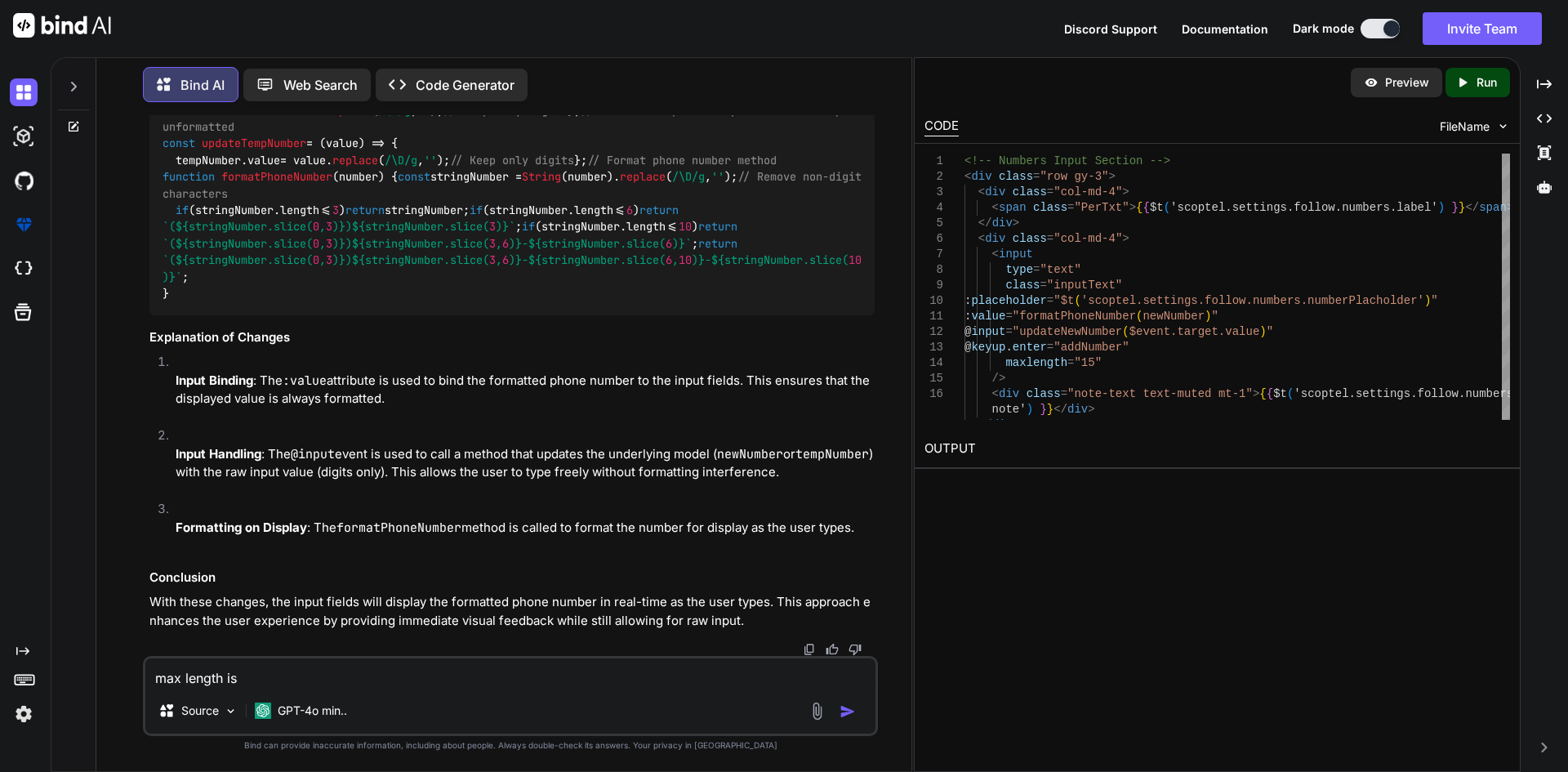
click at [274, 668] on textarea "max length is" at bounding box center [511, 673] width 730 height 29
type textarea "max length is 15 but count special charcter in inut"
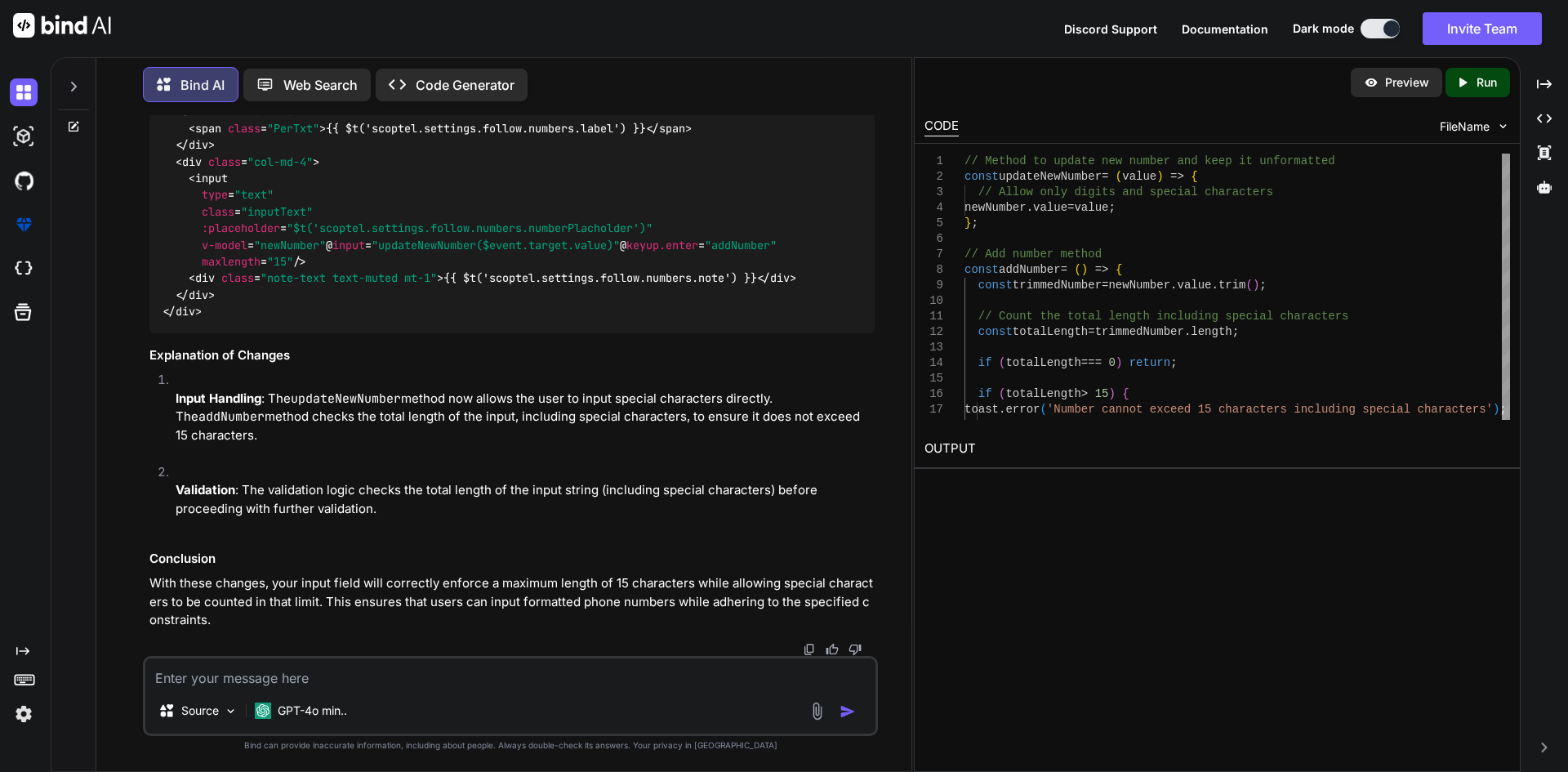
scroll to position [10163, 0]
click at [295, 252] on span ""newNumber"" at bounding box center [289, 244] width 72 height 14
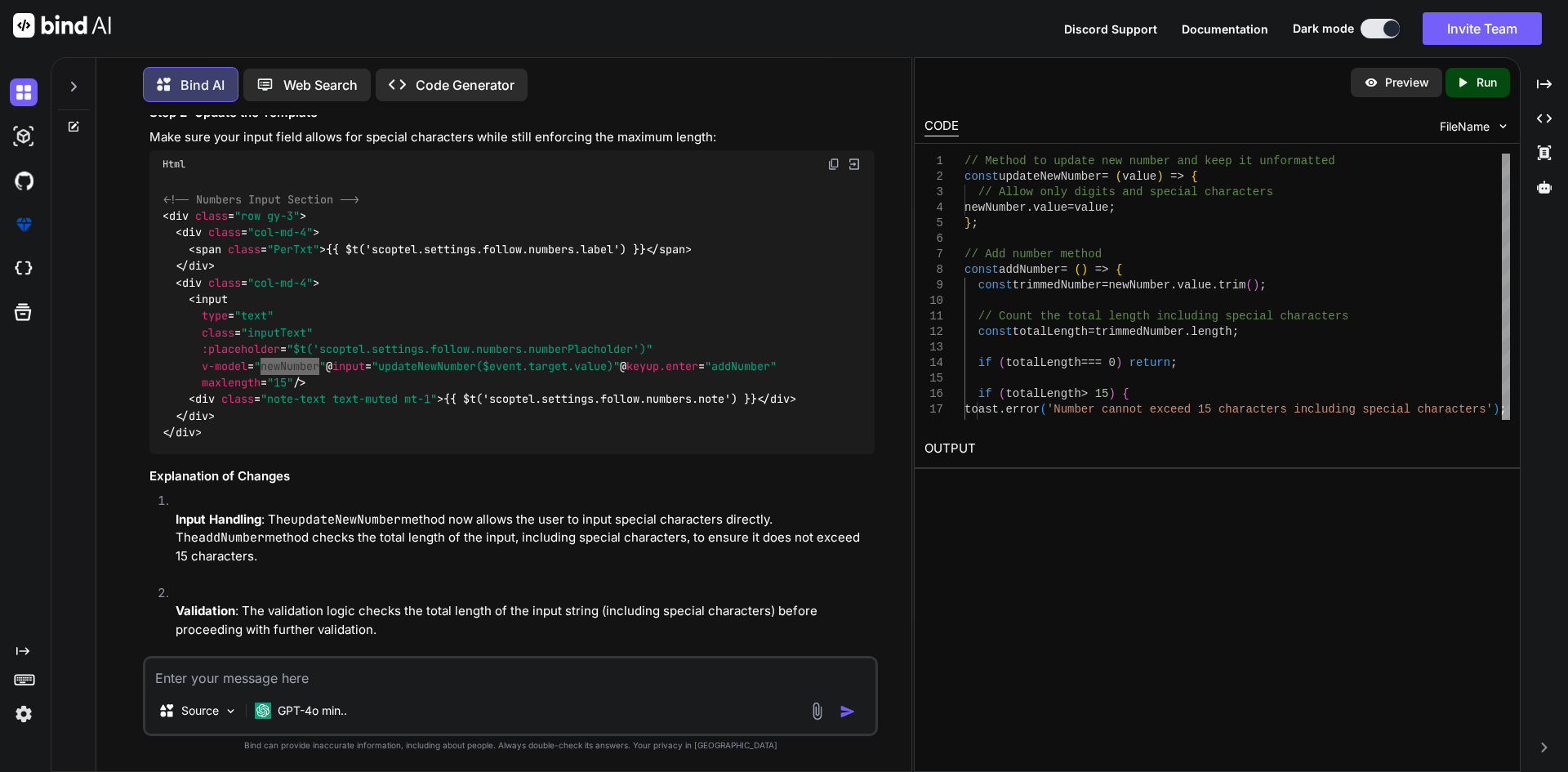
scroll to position [9305, 0]
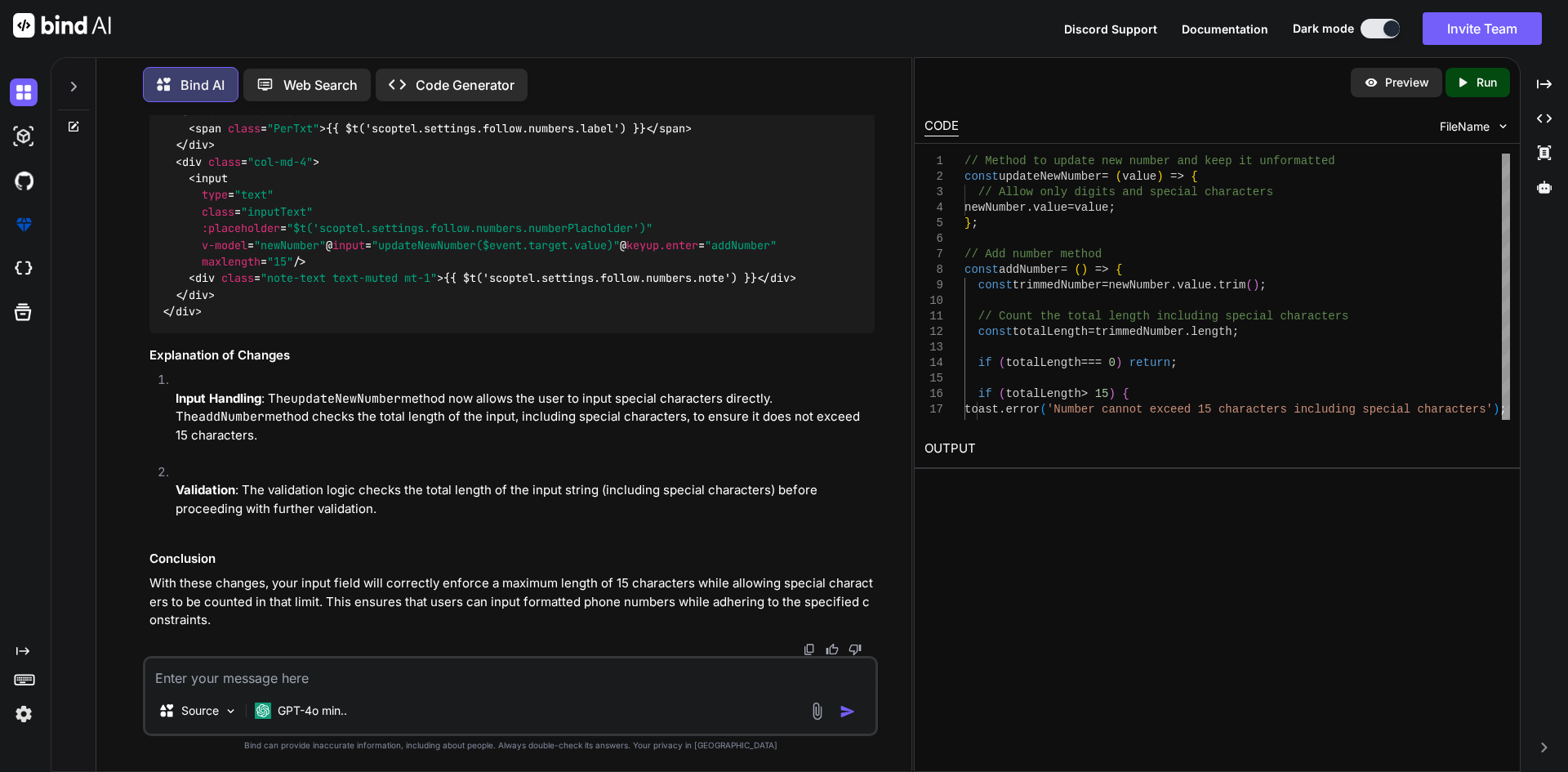
scroll to position [9959, 0]
drag, startPoint x: 200, startPoint y: 539, endPoint x: 335, endPoint y: 538, distance: 135.0
click at [335, 269] on span "< input type = "text" class = "inputText" :placeholder = "$t('scoptel.settings.…" at bounding box center [473, 220] width 621 height 98
click at [520, 411] on p "Input Handling : The updateNewNumber method now allows the user to input specia…" at bounding box center [525, 417] width 699 height 56
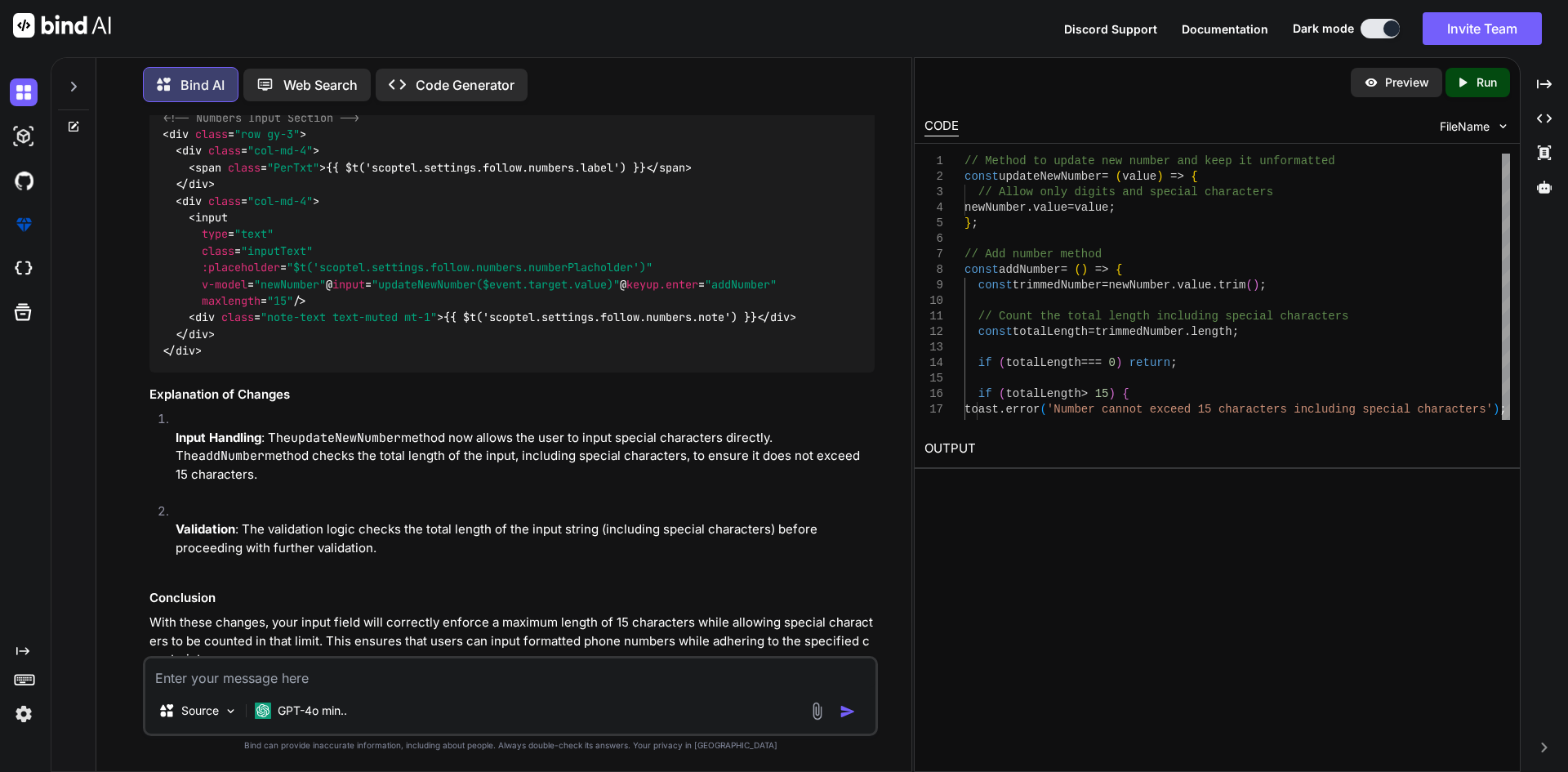
scroll to position [9305, 0]
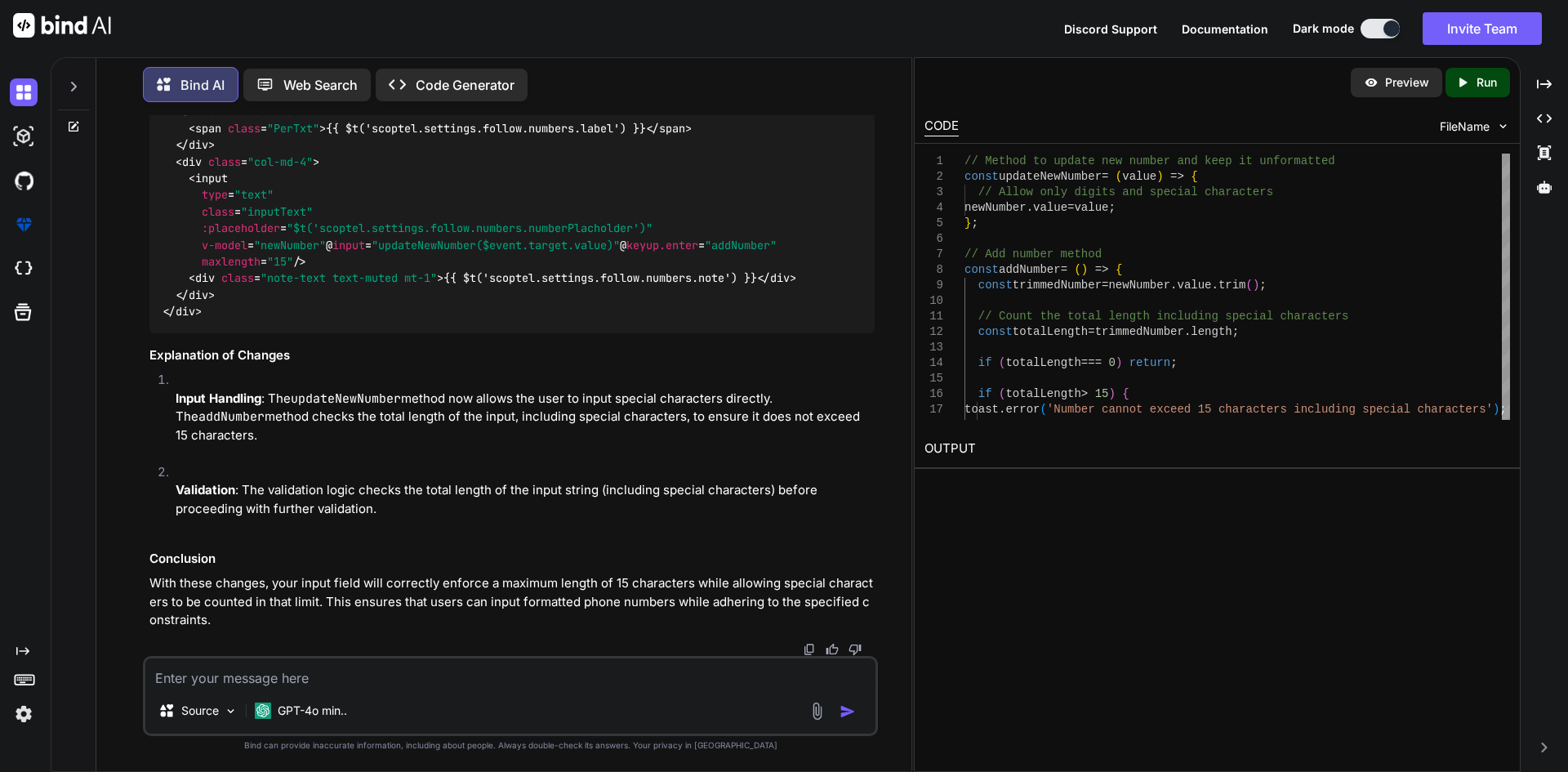
scroll to position [9632, 0]
